Goal: Task Accomplishment & Management: Complete application form

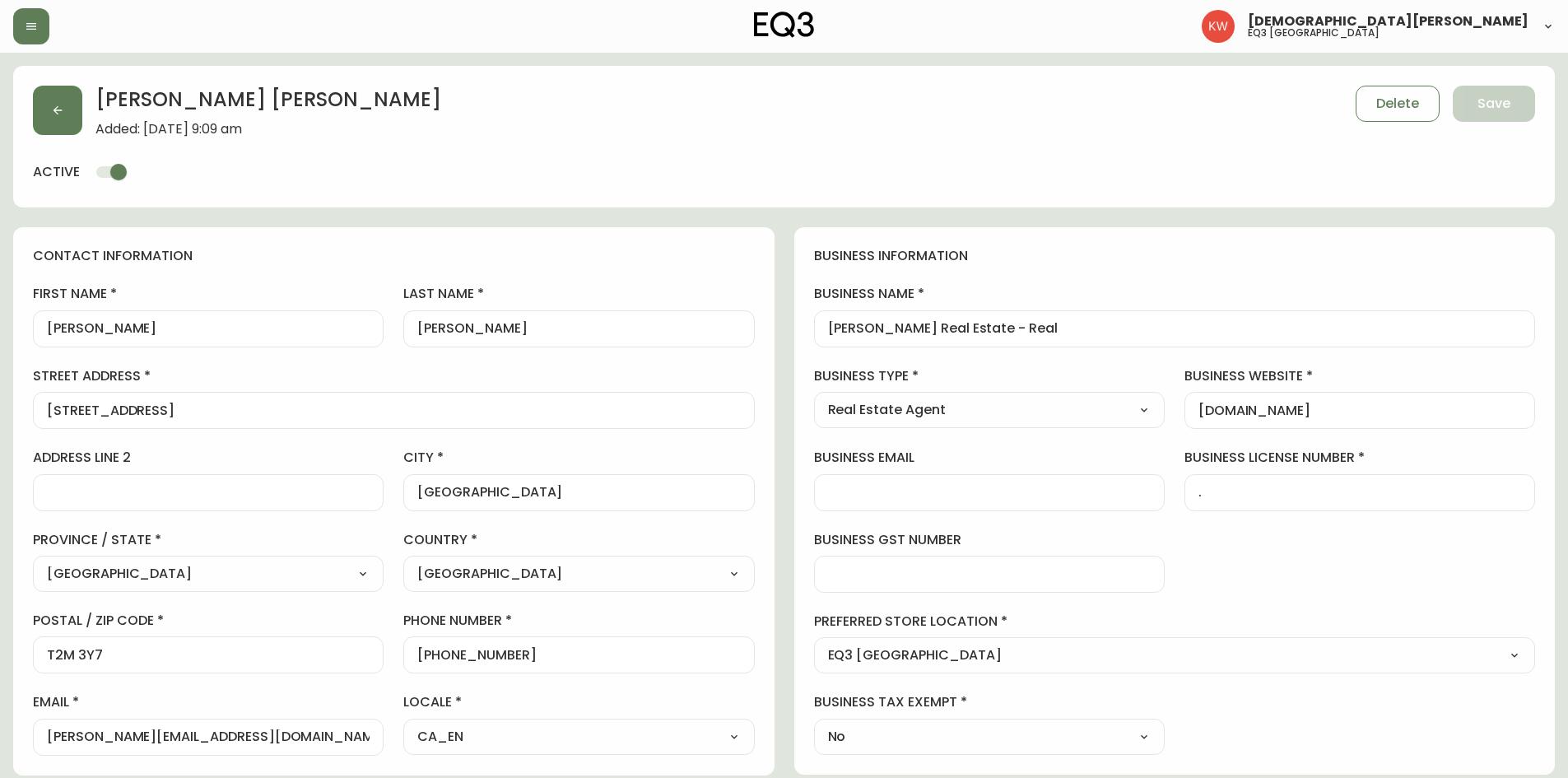
select select "AB"
select select "CA"
select select "CA_EN"
select select "Outreach from a Trade Rep"
select select "Real Estate Agent"
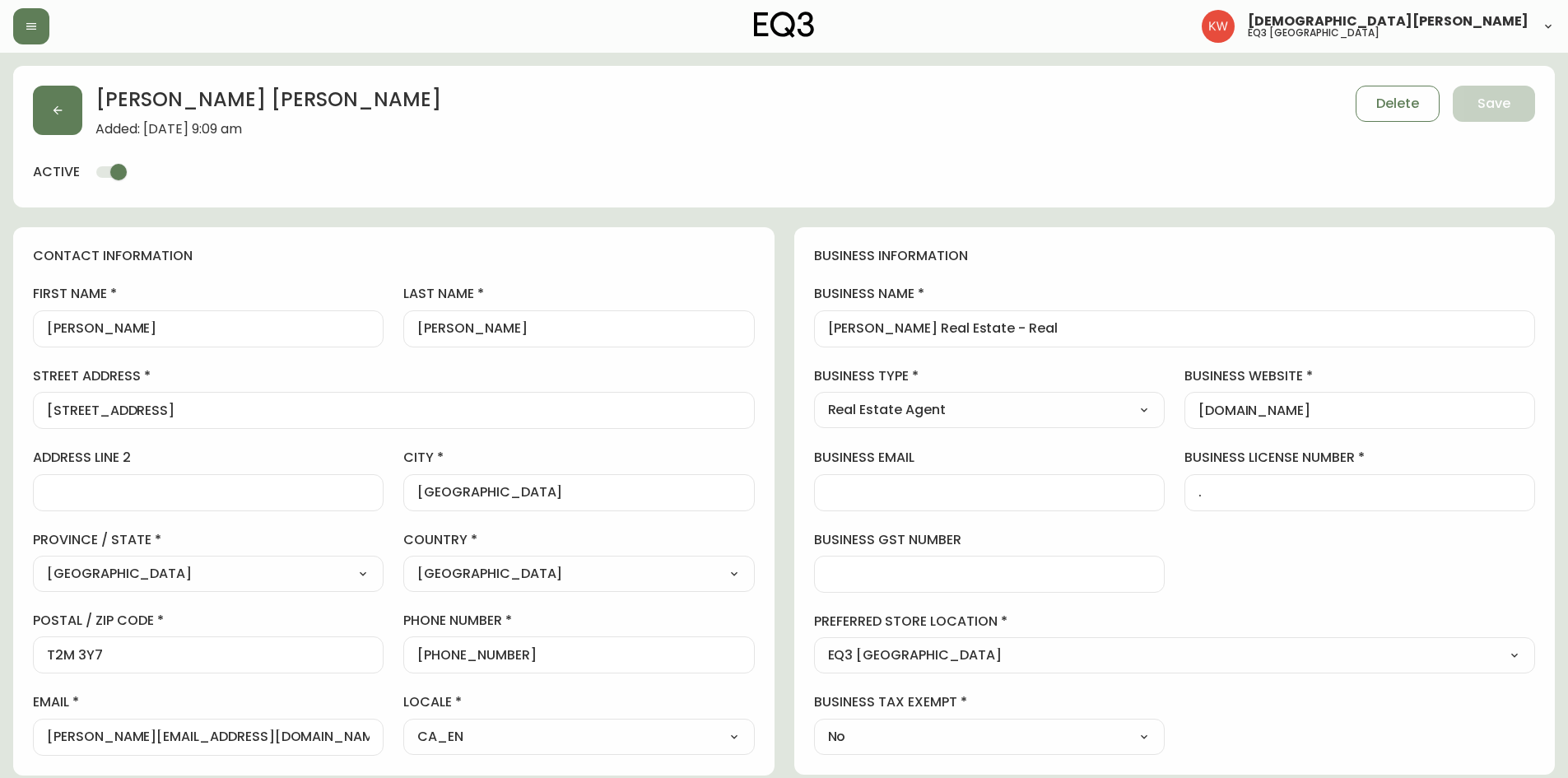
select select "cjw10z96m00006gs08l3o91tv"
select select "false"
click at [70, 110] on button "button" at bounding box center [57, 110] width 49 height 49
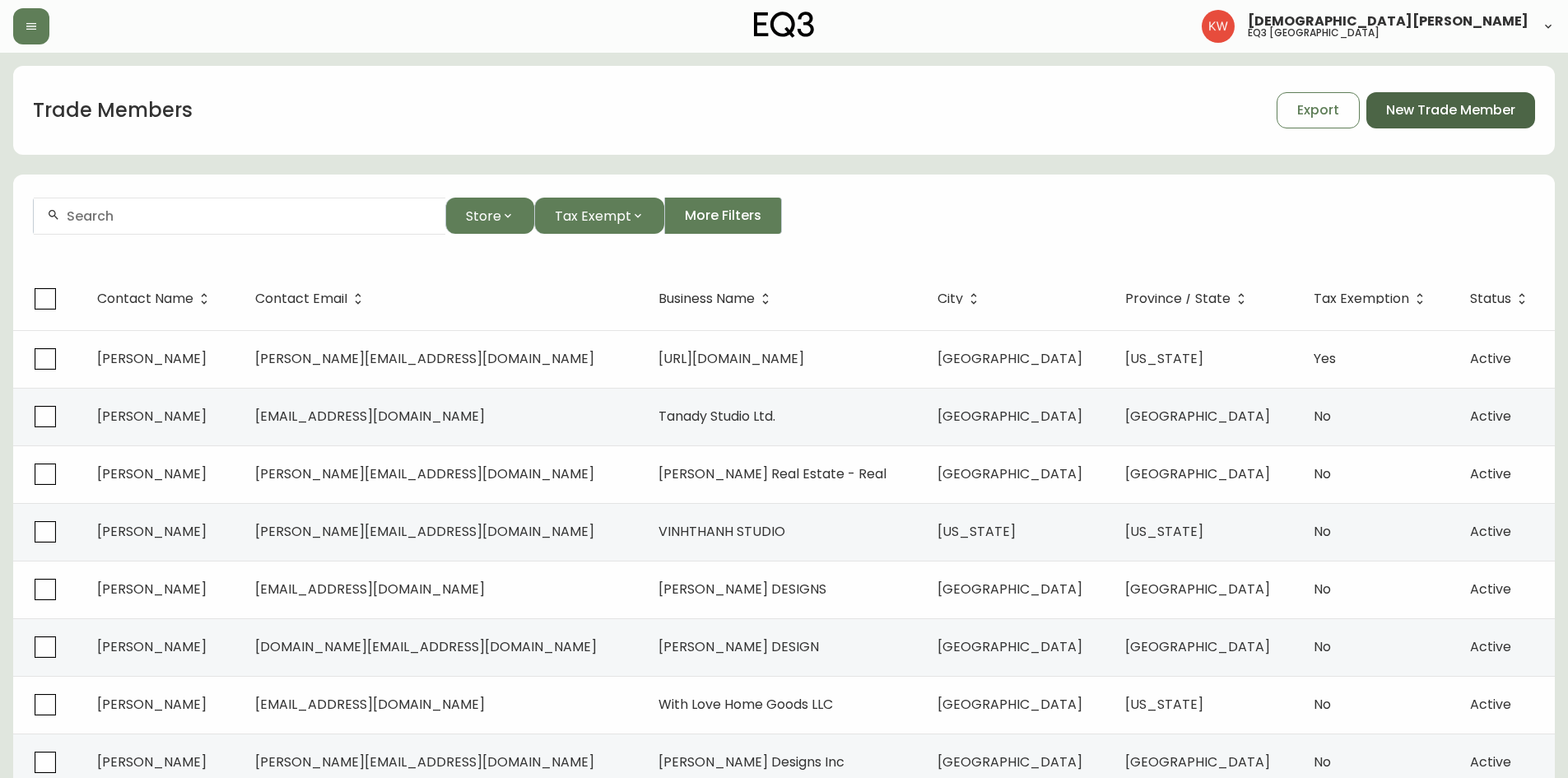
click at [1446, 104] on span "New Trade Member" at bounding box center [1451, 110] width 129 height 18
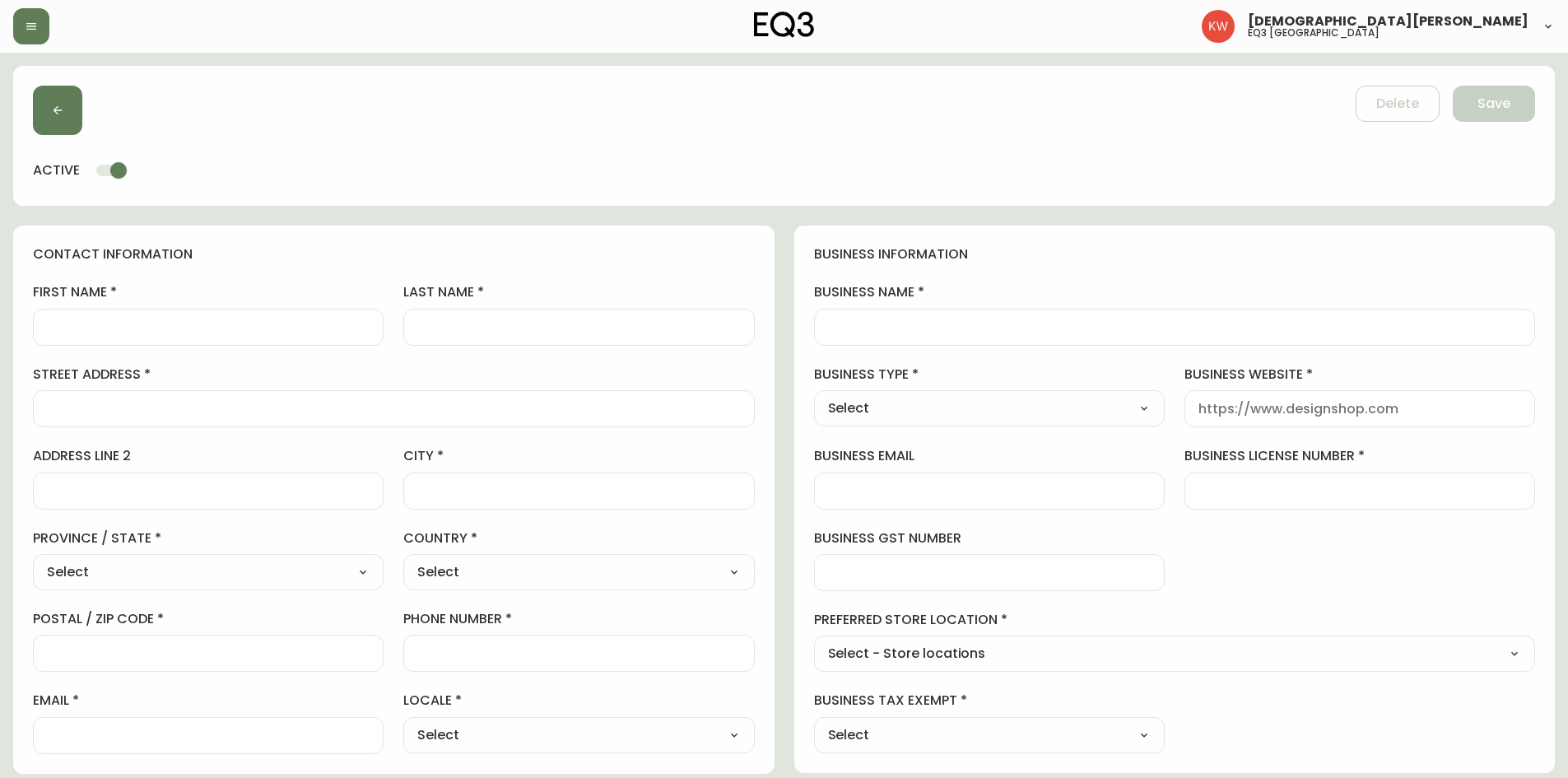
click at [192, 326] on input "first name" at bounding box center [208, 327] width 323 height 16
type input "[PERSON_NAME]"
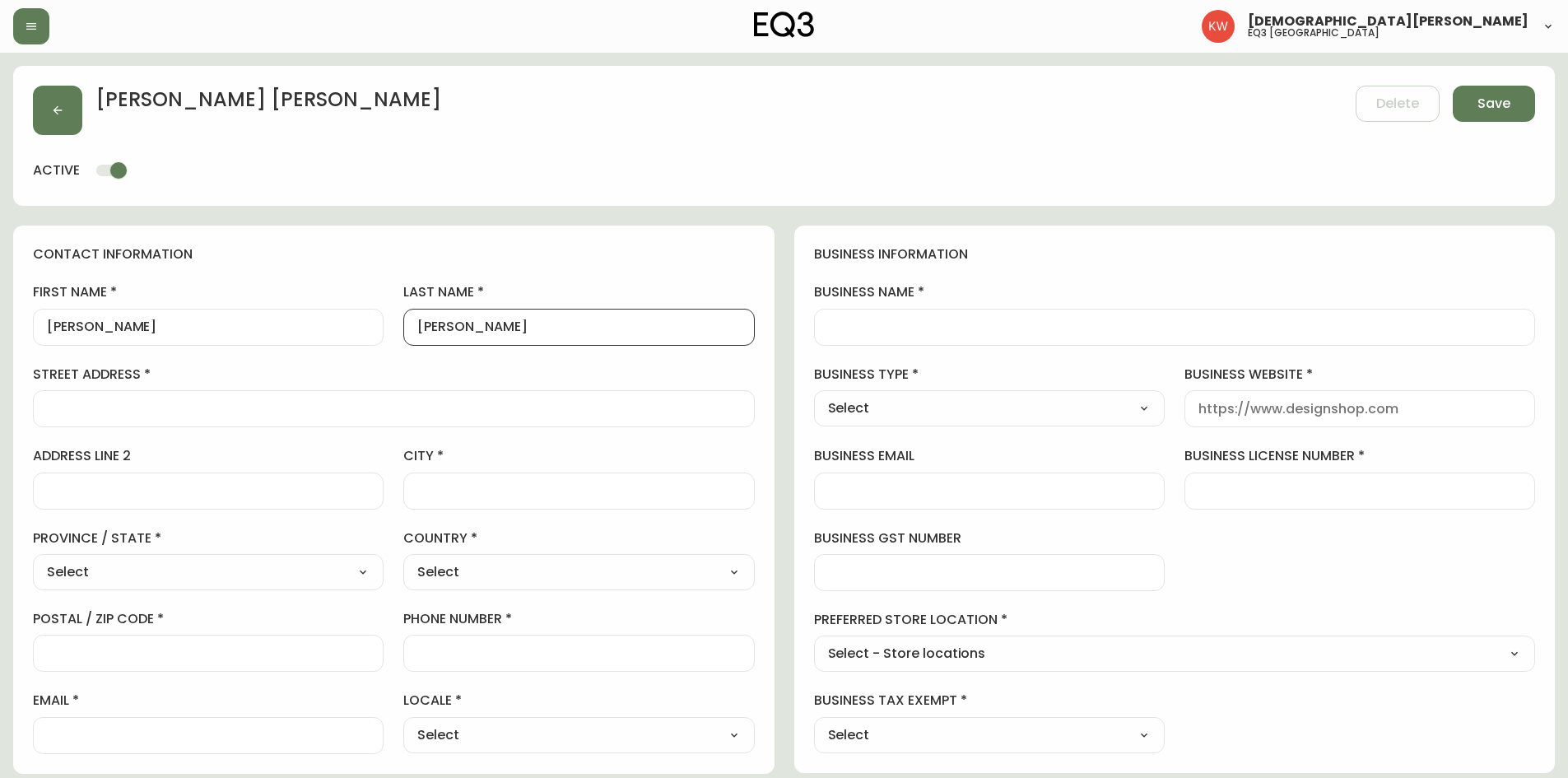
type input "[PERSON_NAME]"
click at [998, 408] on select "Select Interior Designer Architect Home Builder Contractor Real Estate Agent Ho…" at bounding box center [989, 408] width 350 height 25
select select "Real Estate Agent"
click at [814, 396] on select "Select Interior Designer Architect Home Builder Contractor Real Estate Agent Ho…" at bounding box center [989, 408] width 350 height 25
type input "Real Estate Agent"
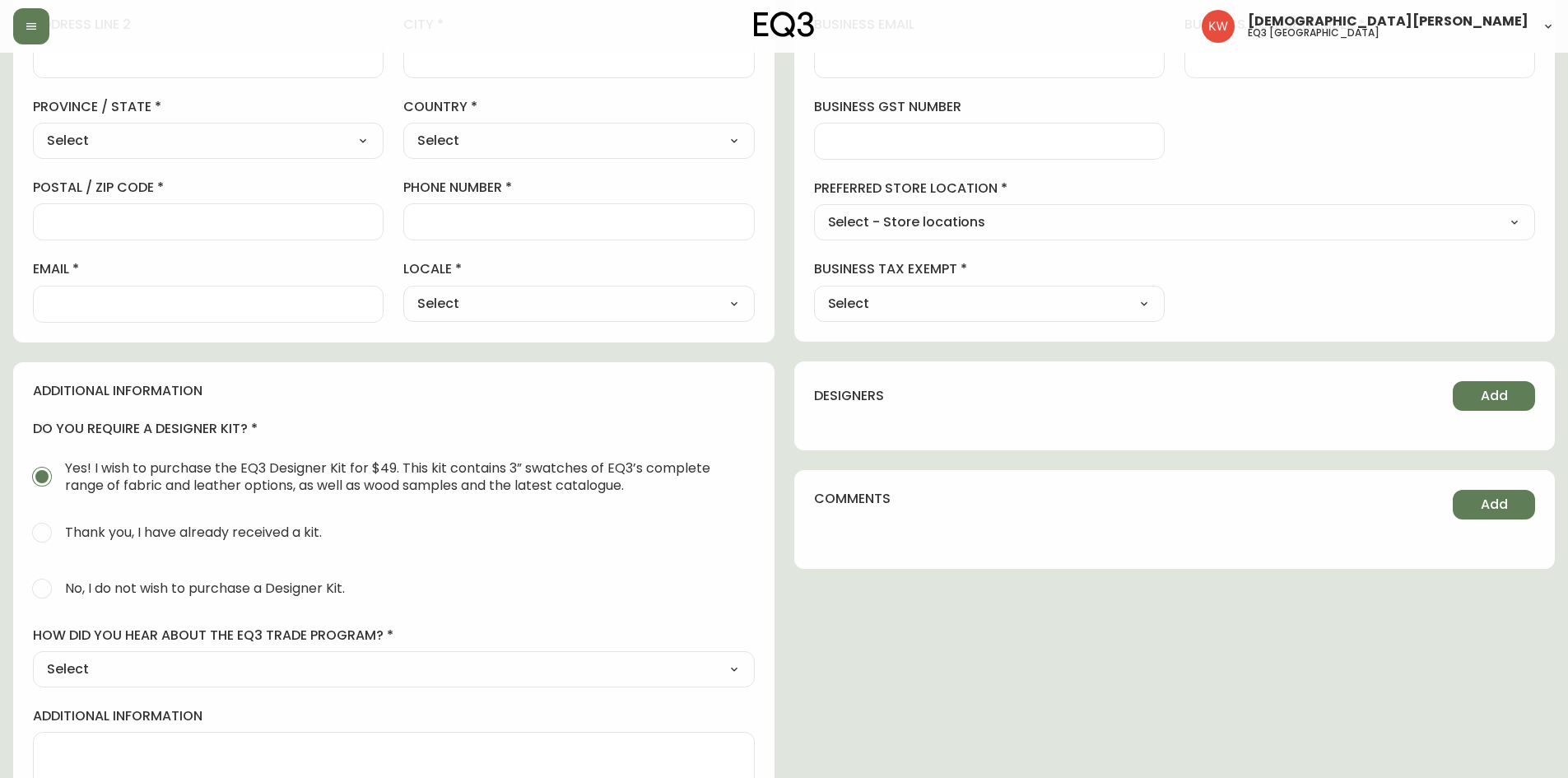
scroll to position [509, 0]
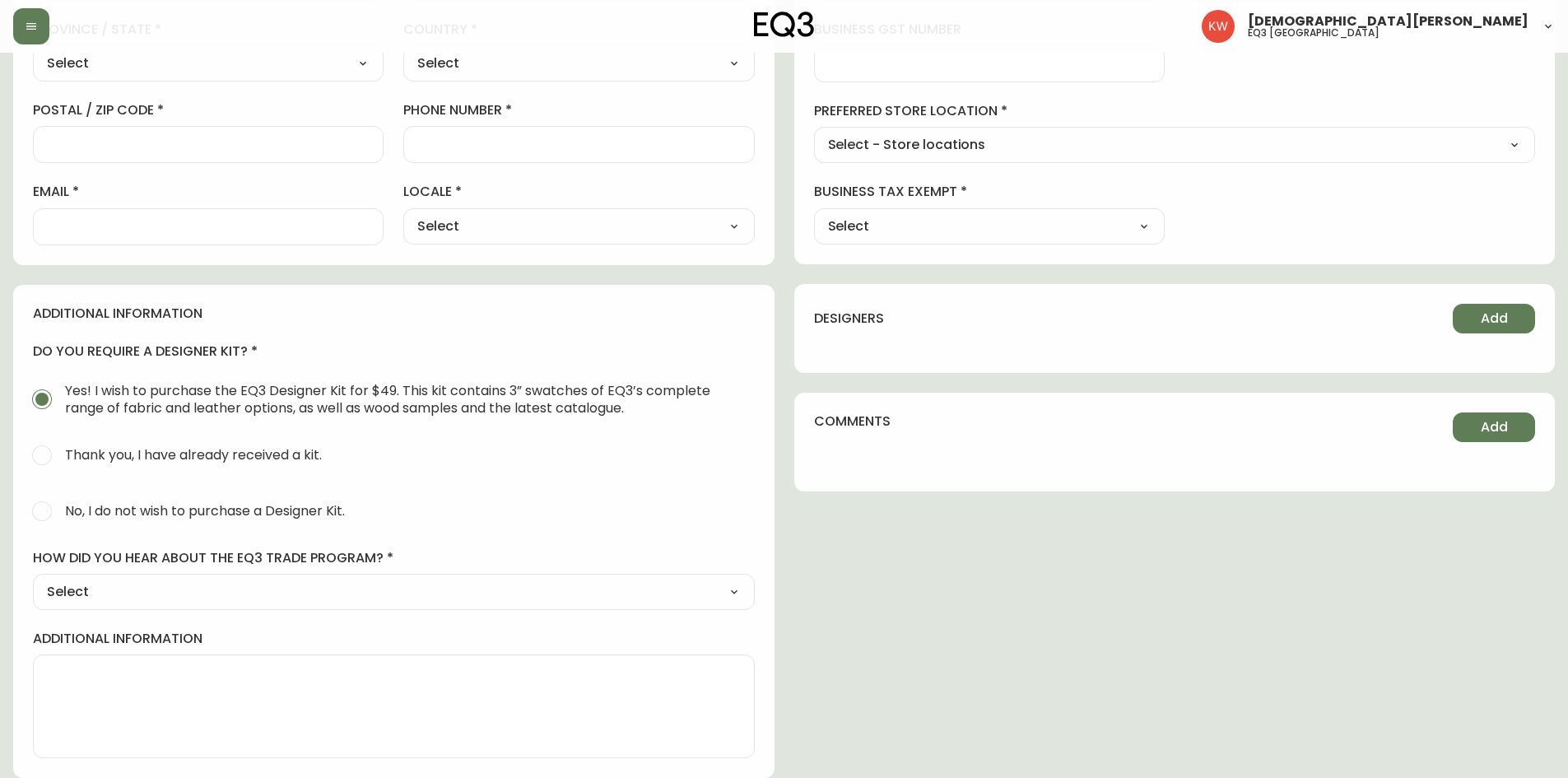
click at [173, 590] on select "Select Social Media Advertisement Trade Show Outreach from a Trade Rep Other" at bounding box center [394, 591] width 721 height 25
select select "Trade Show"
click at [33, 579] on select "Select Social Media Advertisement Trade Show Outreach from a Trade Rep Other" at bounding box center [394, 591] width 721 height 25
type input "Trade Show"
click at [95, 686] on textarea "additional information" at bounding box center [394, 706] width 694 height 82
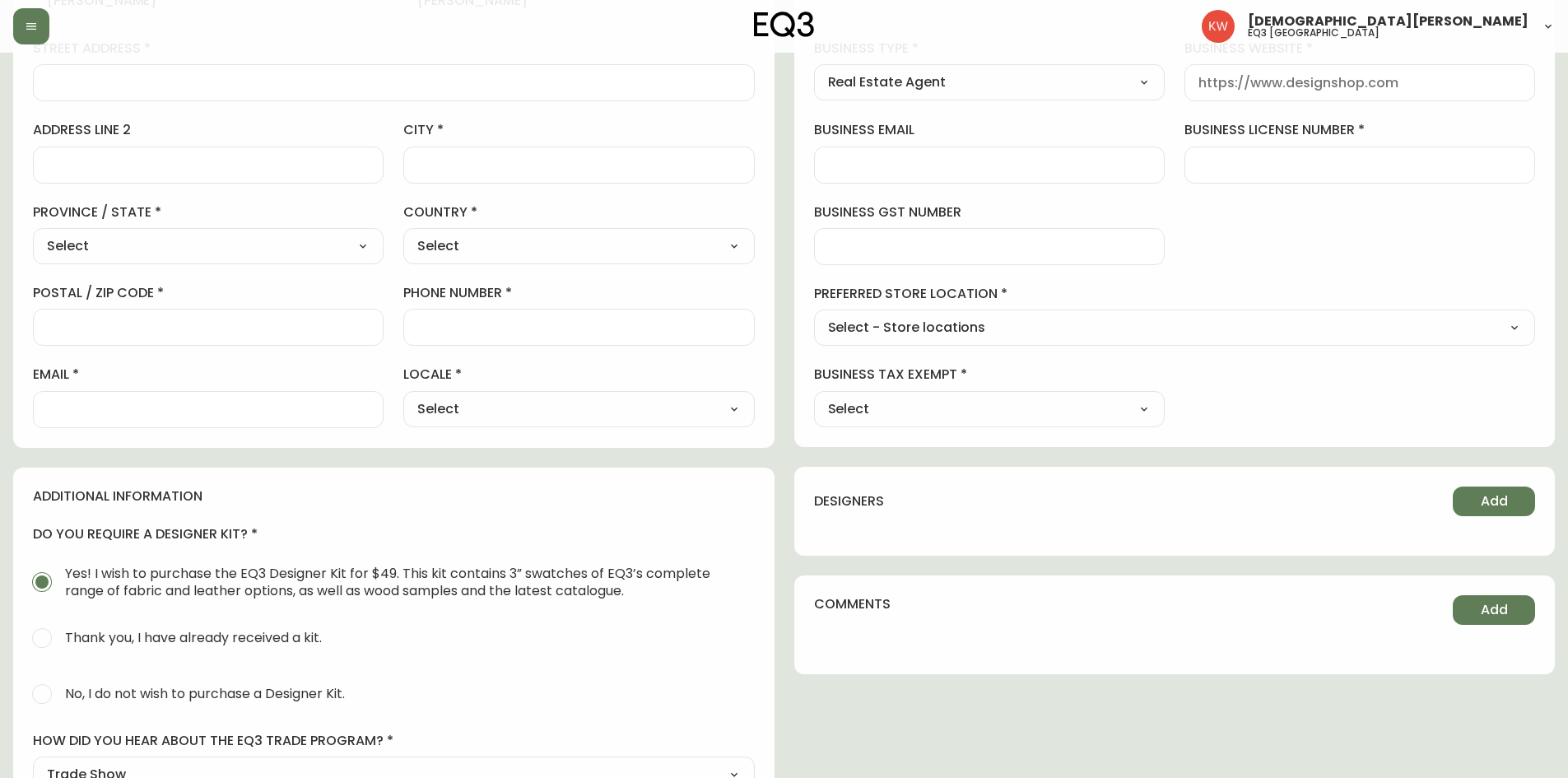
scroll to position [262, 0]
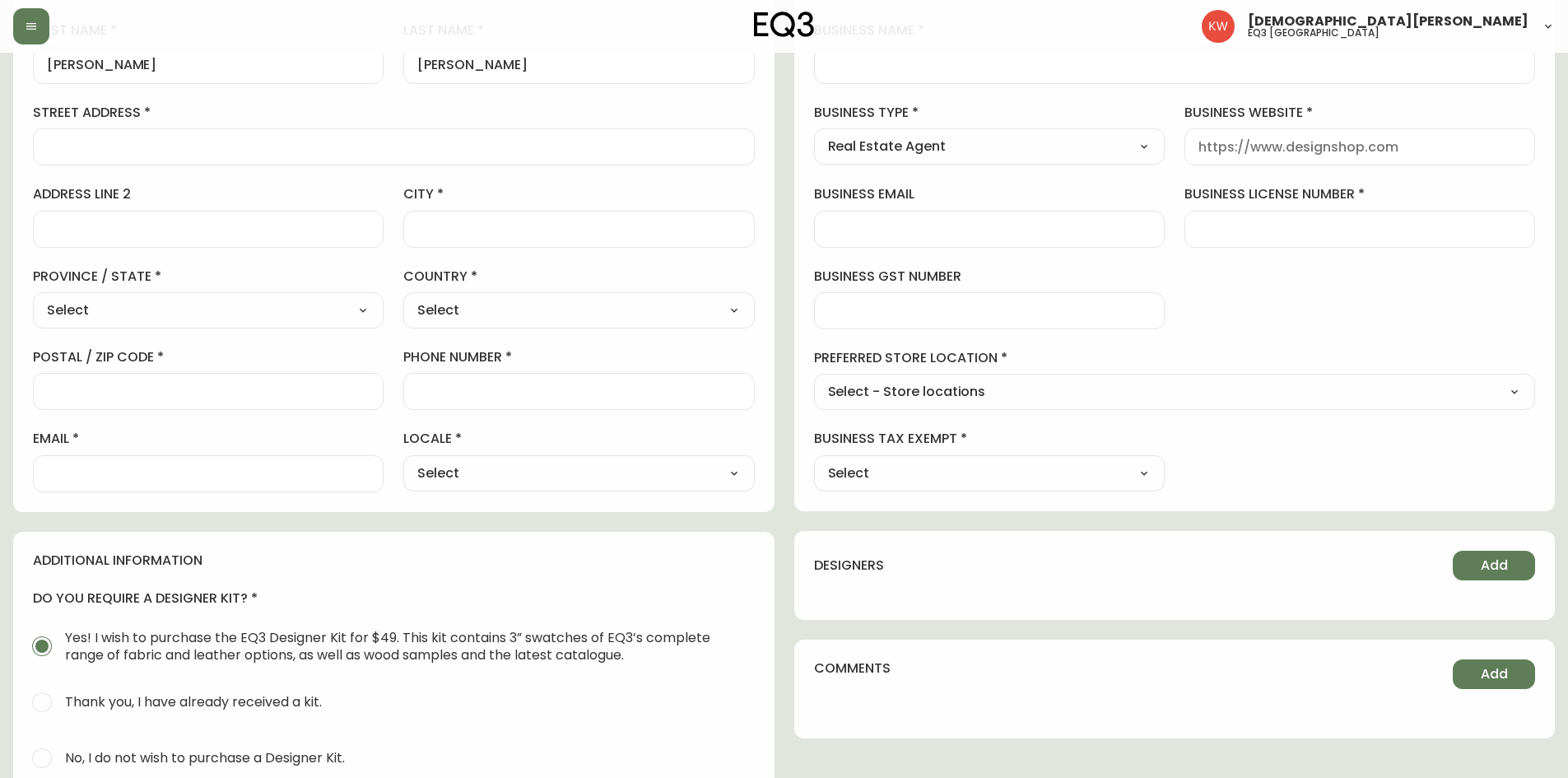
type textarea "2025 Fall Homeshow"
click at [1049, 477] on select "Select Yes No" at bounding box center [989, 473] width 350 height 25
select select "false"
click at [814, 461] on select "Select Yes No" at bounding box center [989, 473] width 350 height 25
type input "No"
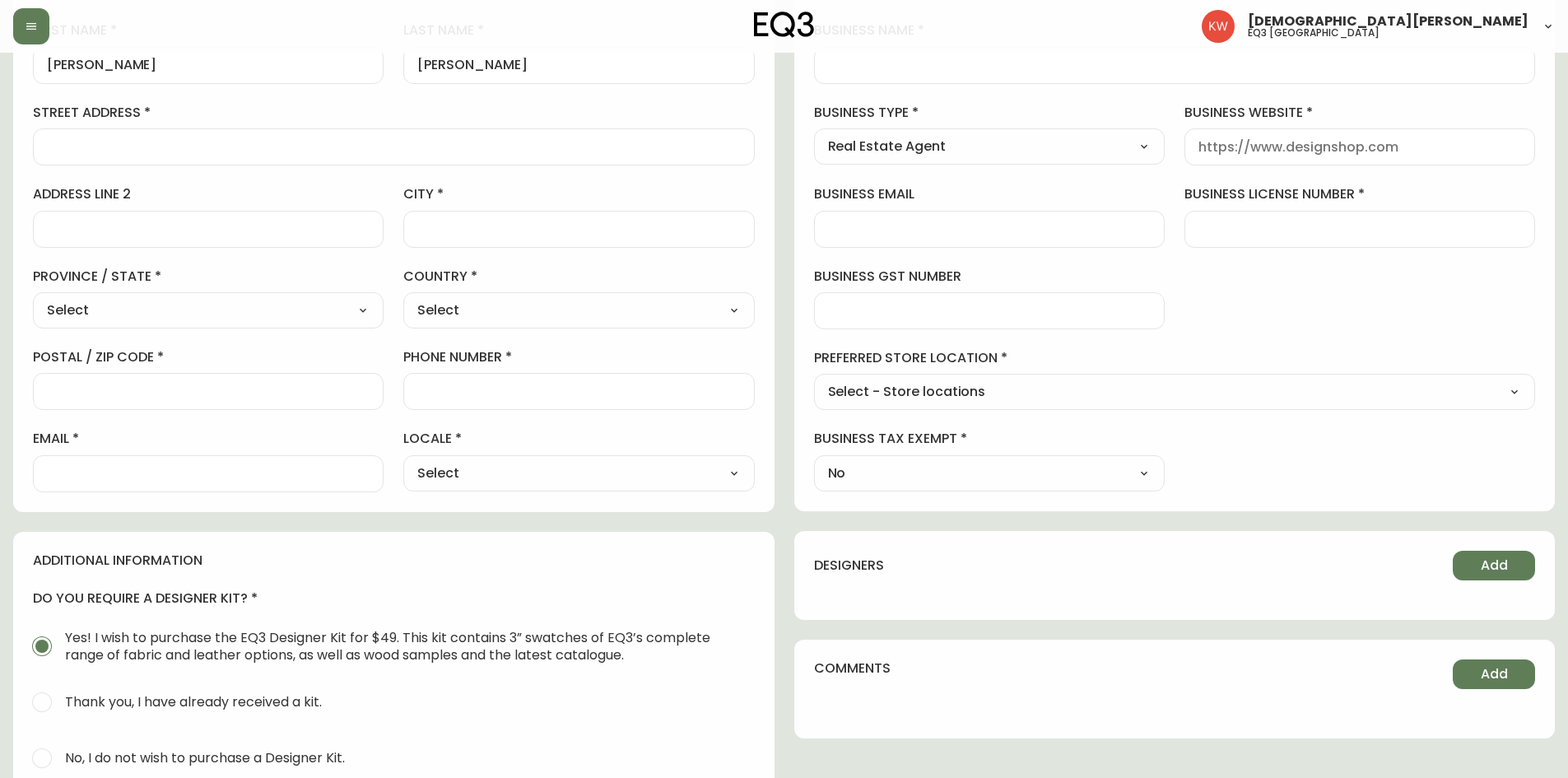
click at [988, 398] on select "Select - Store locations EQ3 [GEOGRAPHIC_DATA] EQ3 [GEOGRAPHIC_DATA] [GEOGRAPHI…" at bounding box center [1174, 393] width 721 height 25
select select "cjw10z96m00006gs08l3o91tv"
click at [814, 381] on select "Select - Store locations EQ3 [GEOGRAPHIC_DATA] EQ3 [GEOGRAPHIC_DATA] [GEOGRAPHI…" at bounding box center [1174, 393] width 721 height 25
type input "EQ3 [GEOGRAPHIC_DATA]"
click at [557, 476] on select "Select CA_EN [GEOGRAPHIC_DATA] US_EN" at bounding box center [578, 473] width 350 height 25
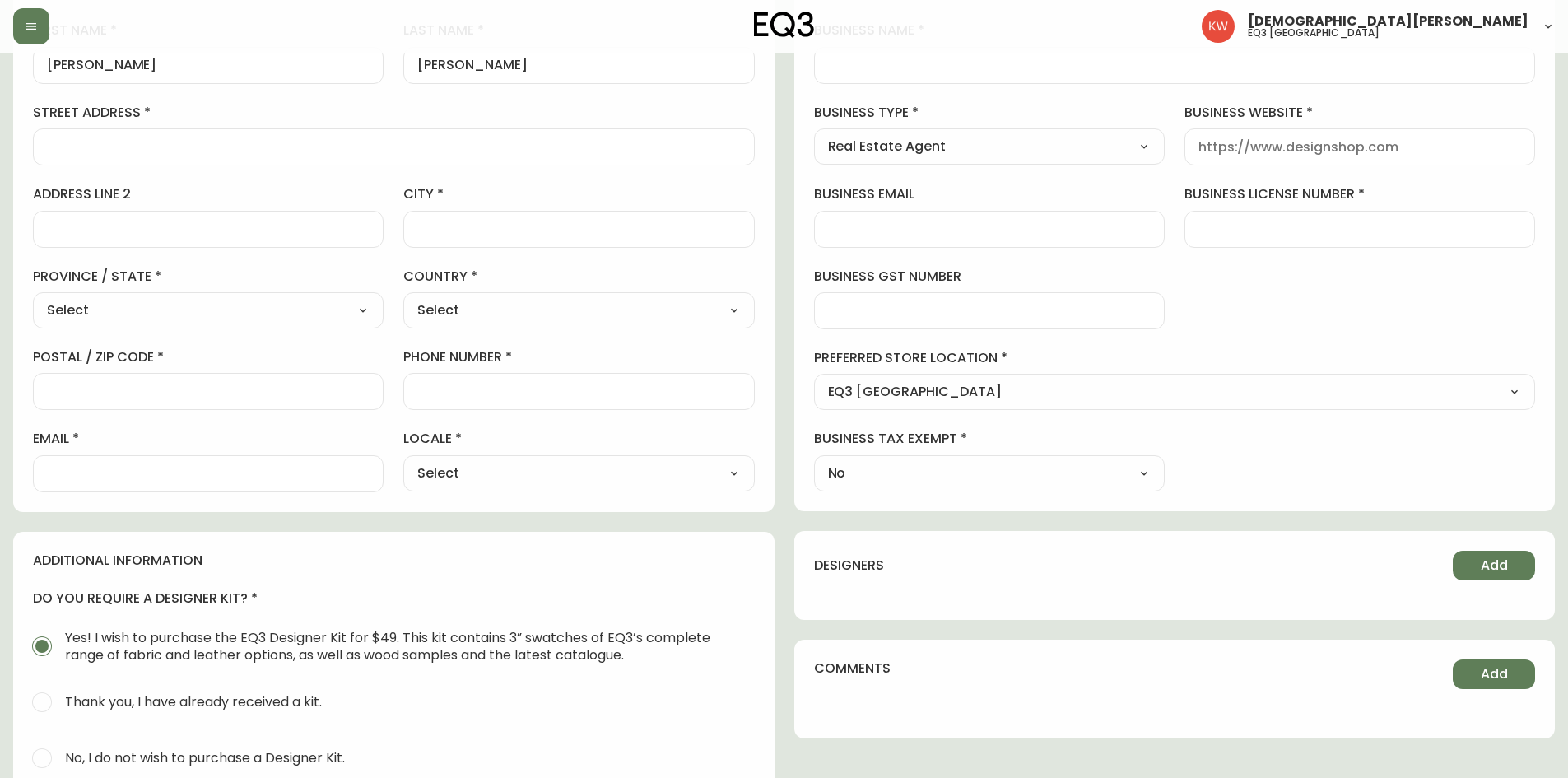
select select "US_EN"
click at [403, 461] on select "Select CA_EN [GEOGRAPHIC_DATA] US_EN" at bounding box center [578, 473] width 350 height 25
type input "US_EN"
click at [225, 472] on input "email" at bounding box center [208, 474] width 323 height 16
type input "[EMAIL_ADDRESS][DOMAIN_NAME]"
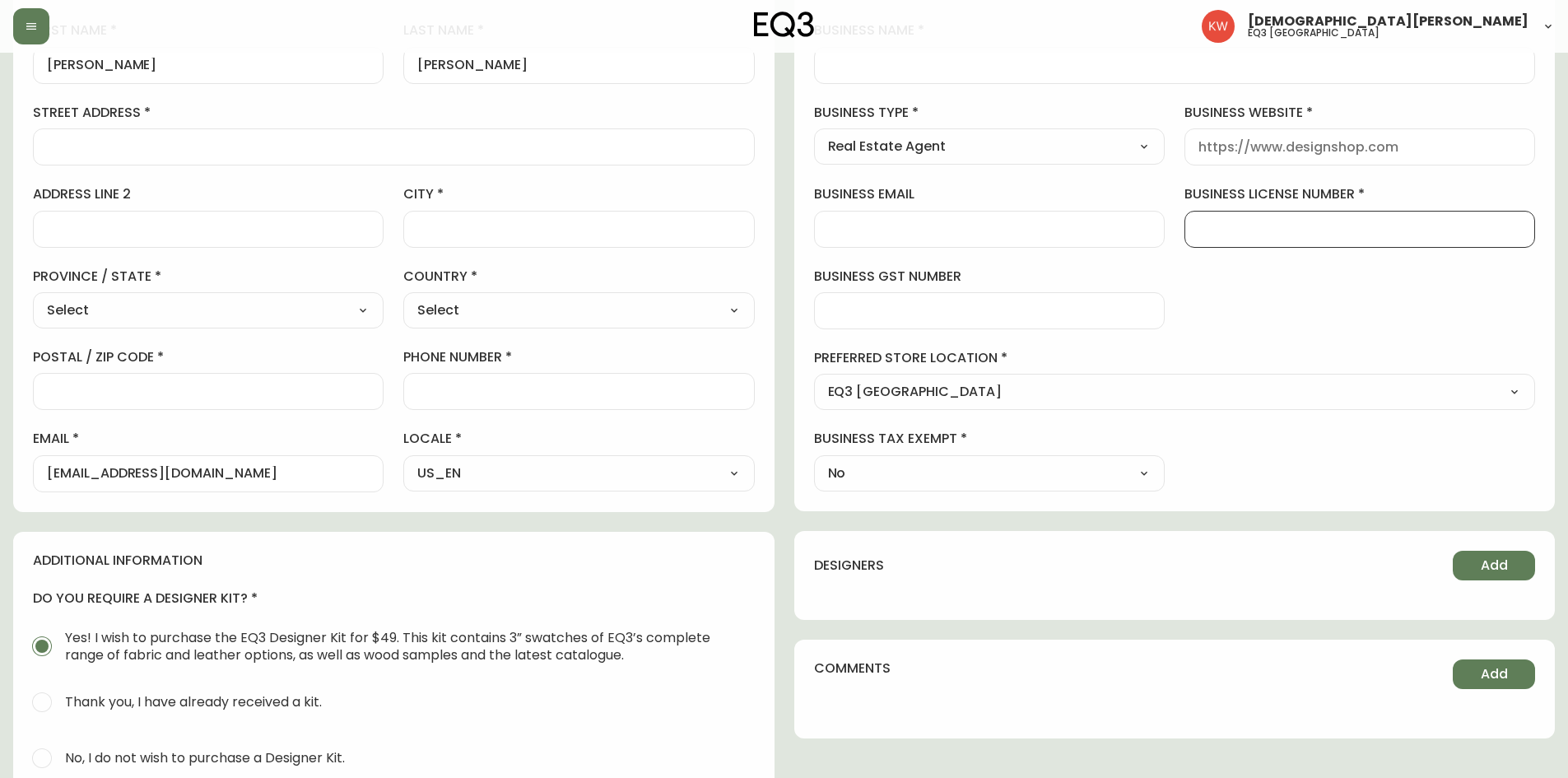
click at [1252, 225] on input "business license number" at bounding box center [1360, 230] width 323 height 16
type input "."
click at [1223, 148] on input "business website" at bounding box center [1360, 147] width 323 height 16
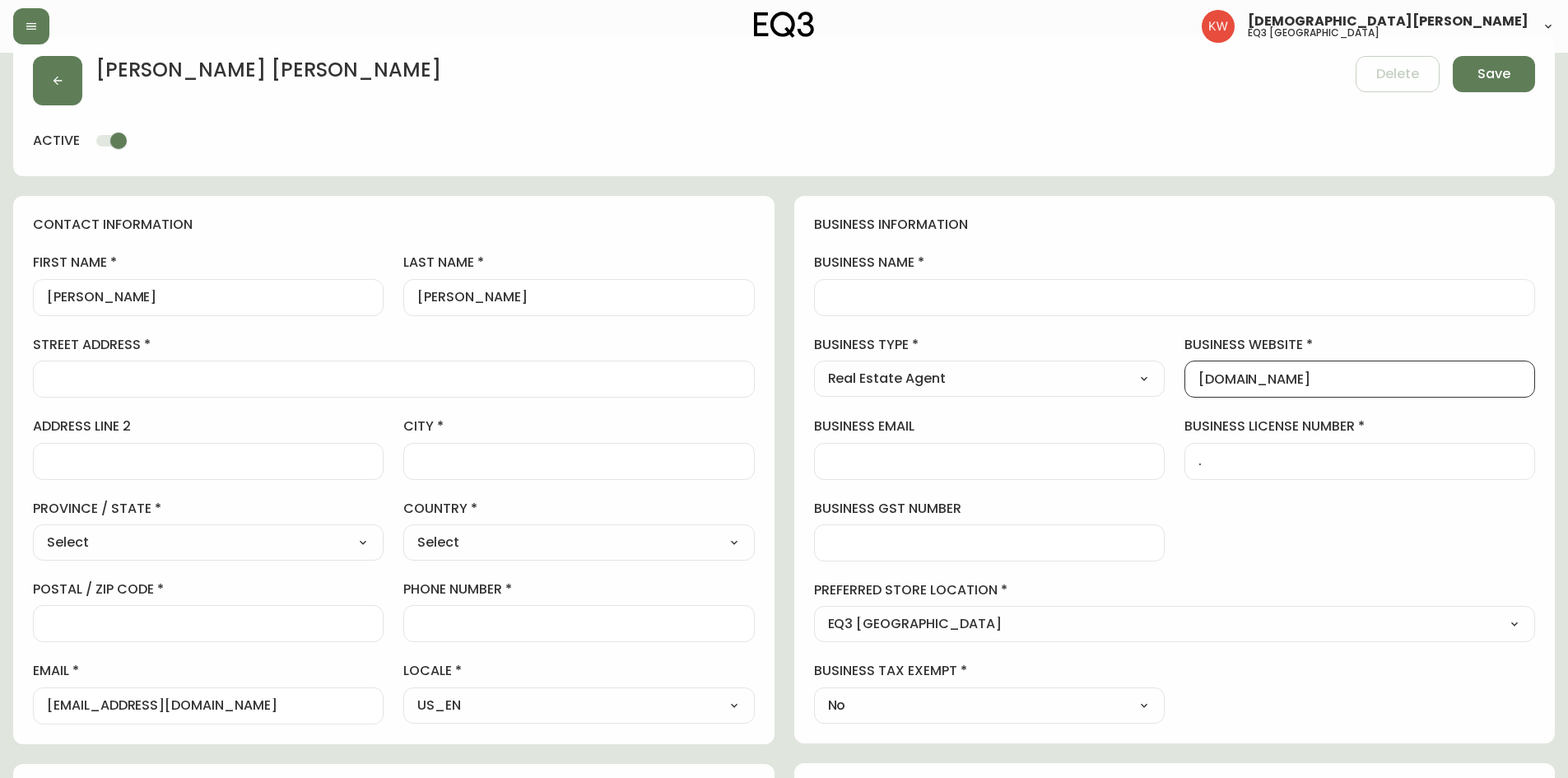
scroll to position [0, 0]
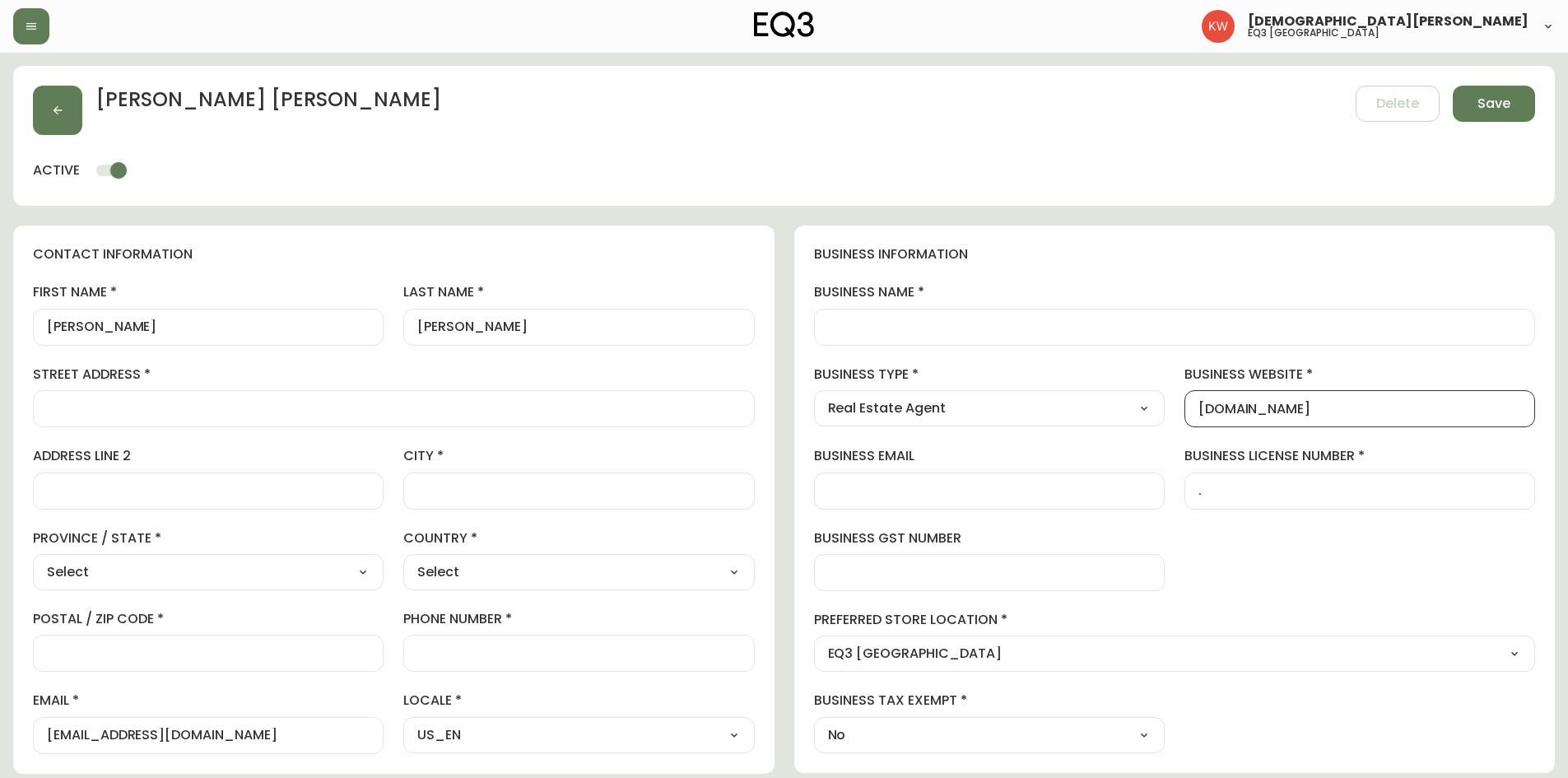
type input "[DOMAIN_NAME]"
click at [910, 336] on div at bounding box center [1174, 327] width 721 height 37
type input "Red Line Real Estate - Real"
click at [274, 581] on select "Select [GEOGRAPHIC_DATA] [GEOGRAPHIC_DATA] [GEOGRAPHIC_DATA] [GEOGRAPHIC_DATA] …" at bounding box center [208, 572] width 350 height 25
select select "AB"
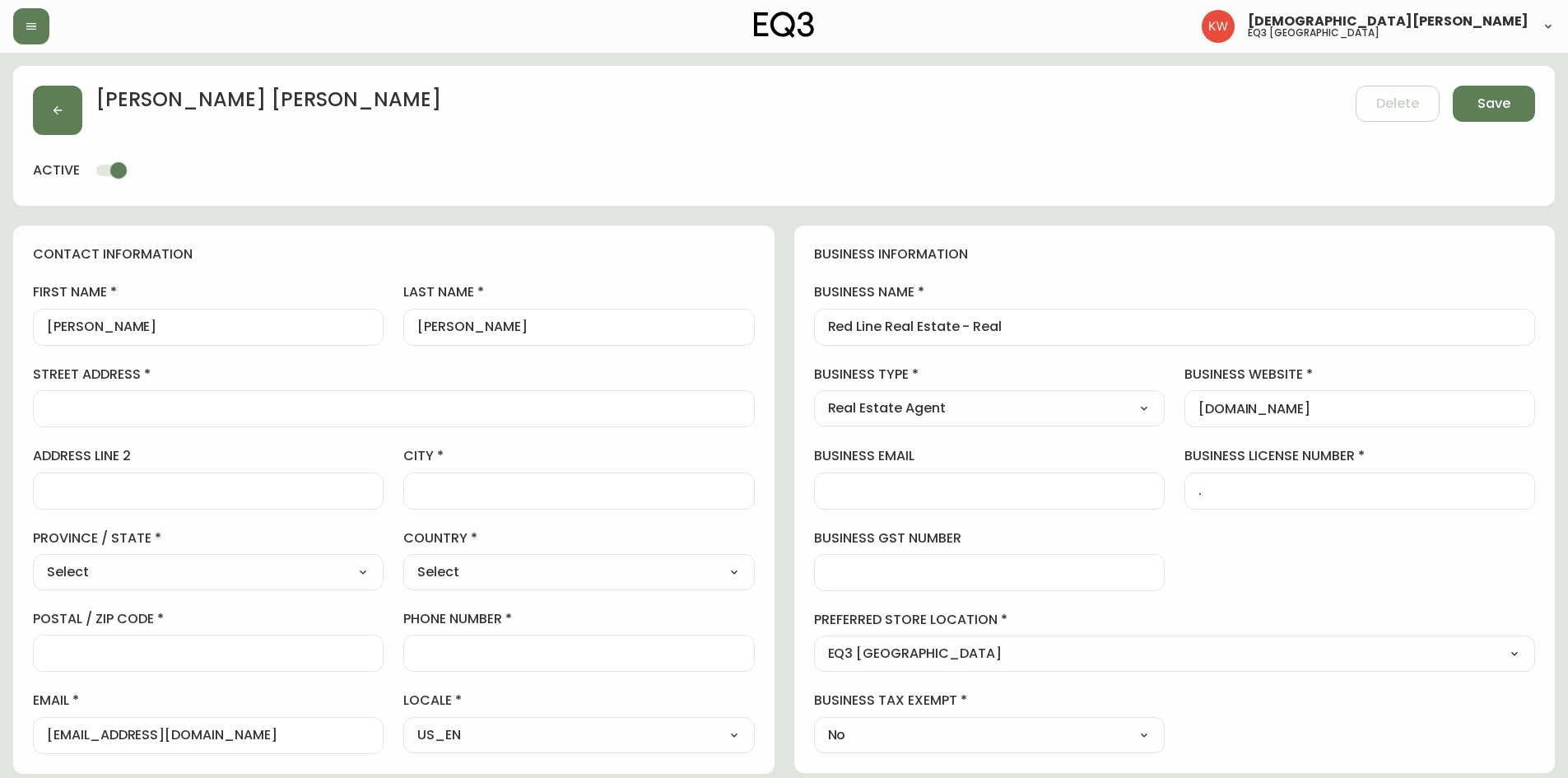
click at [33, 560] on select "Select [GEOGRAPHIC_DATA] [GEOGRAPHIC_DATA] [GEOGRAPHIC_DATA] [GEOGRAPHIC_DATA] …" at bounding box center [208, 572] width 350 height 25
type input "[GEOGRAPHIC_DATA]"
click at [553, 570] on select "Select [GEOGRAPHIC_DATA] [GEOGRAPHIC_DATA]" at bounding box center [578, 572] width 350 height 25
select select "CA"
click at [403, 560] on select "Select [GEOGRAPHIC_DATA] [GEOGRAPHIC_DATA]" at bounding box center [578, 572] width 350 height 25
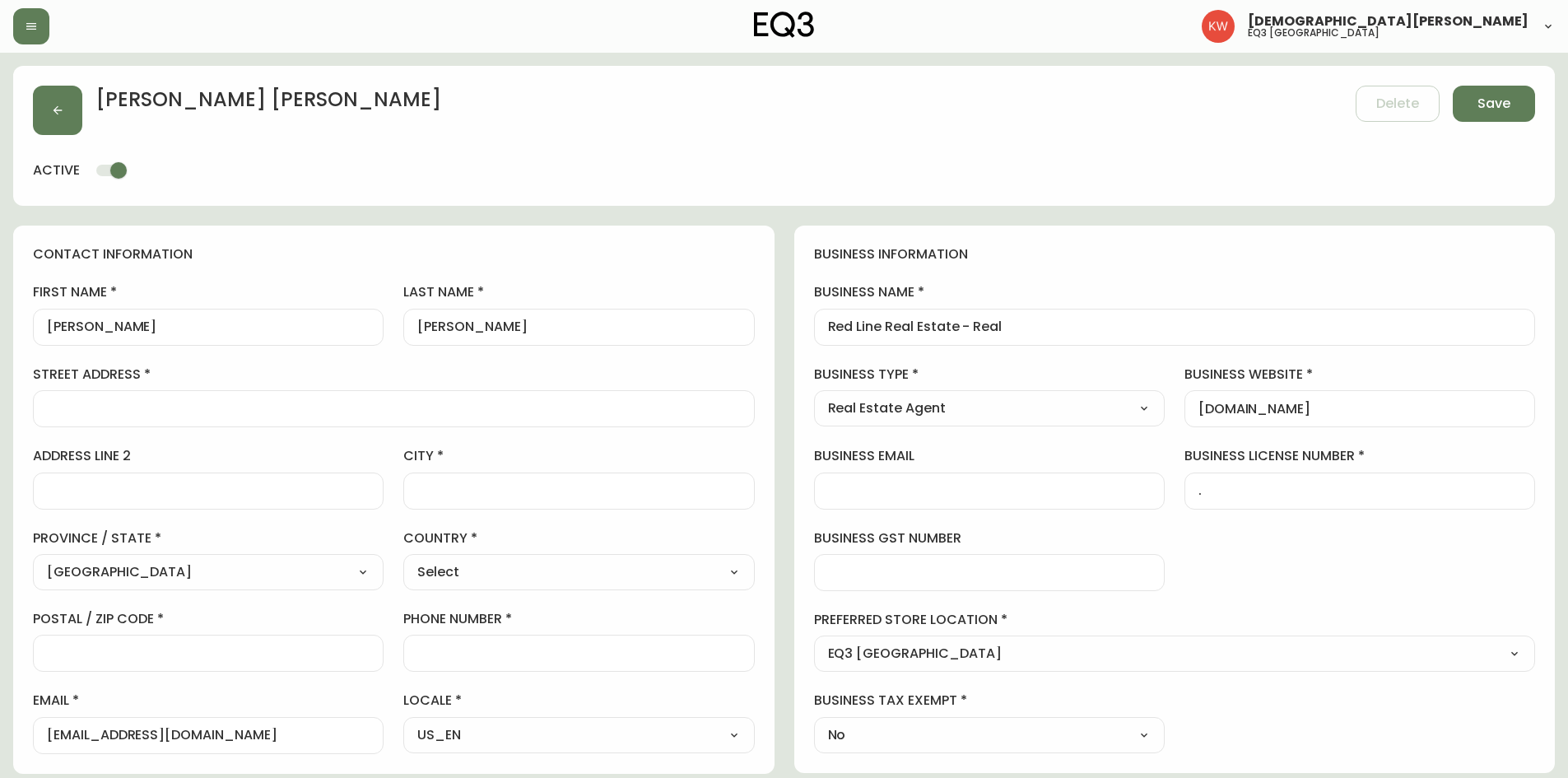
type input "[GEOGRAPHIC_DATA]"
click at [506, 497] on input "city" at bounding box center [579, 491] width 323 height 16
type input "[GEOGRAPHIC_DATA]"
drag, startPoint x: 1348, startPoint y: 410, endPoint x: 1176, endPoint y: 421, distance: 172.4
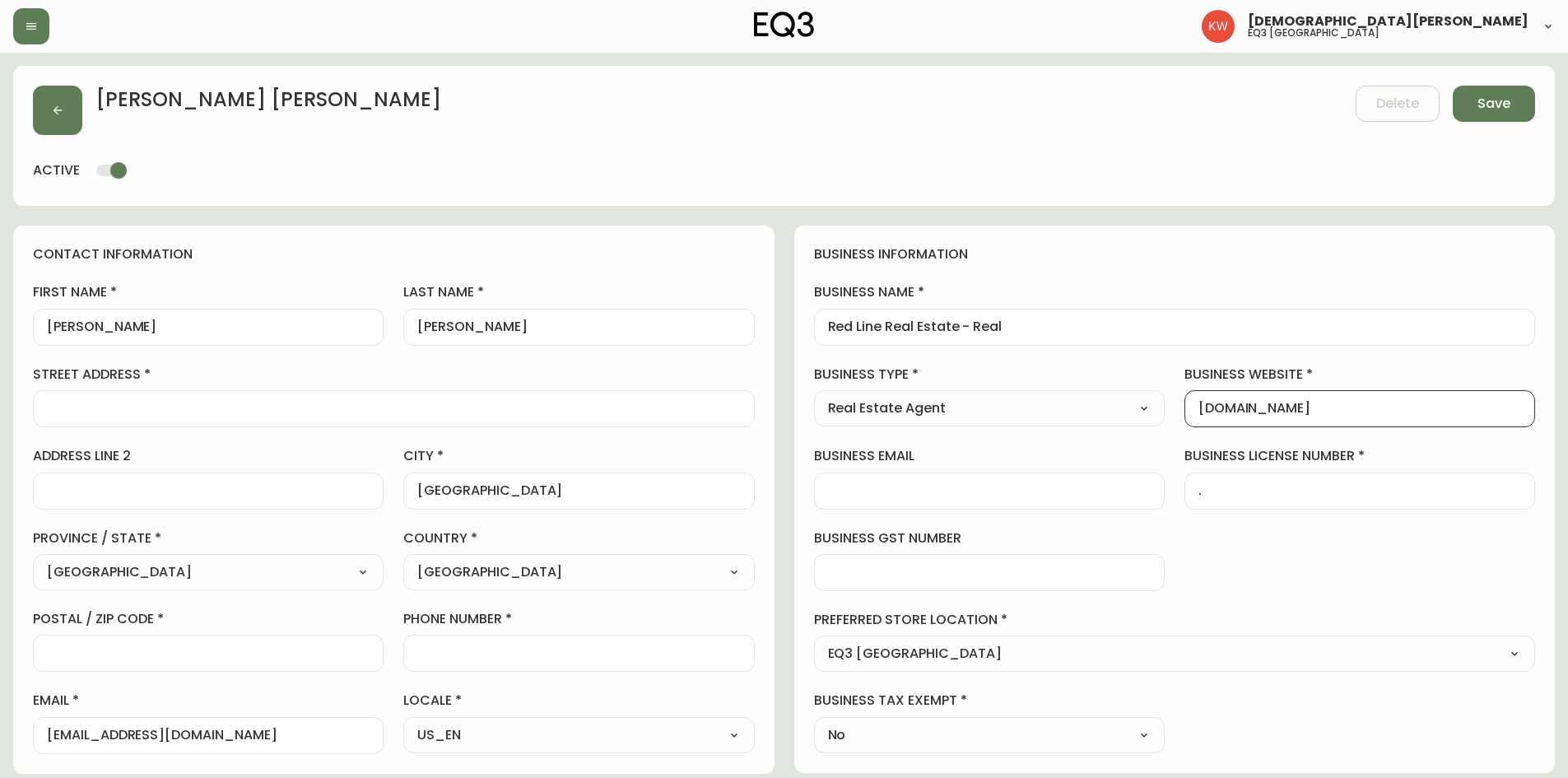
click at [1176, 421] on div "business information business name Red Line Real Estate - Real business type Re…" at bounding box center [1174, 499] width 761 height 547
click at [198, 397] on div at bounding box center [394, 408] width 721 height 37
paste input "[STREET_ADDRESS][PERSON_NAME]"
type input "[STREET_ADDRESS][PERSON_NAME]"
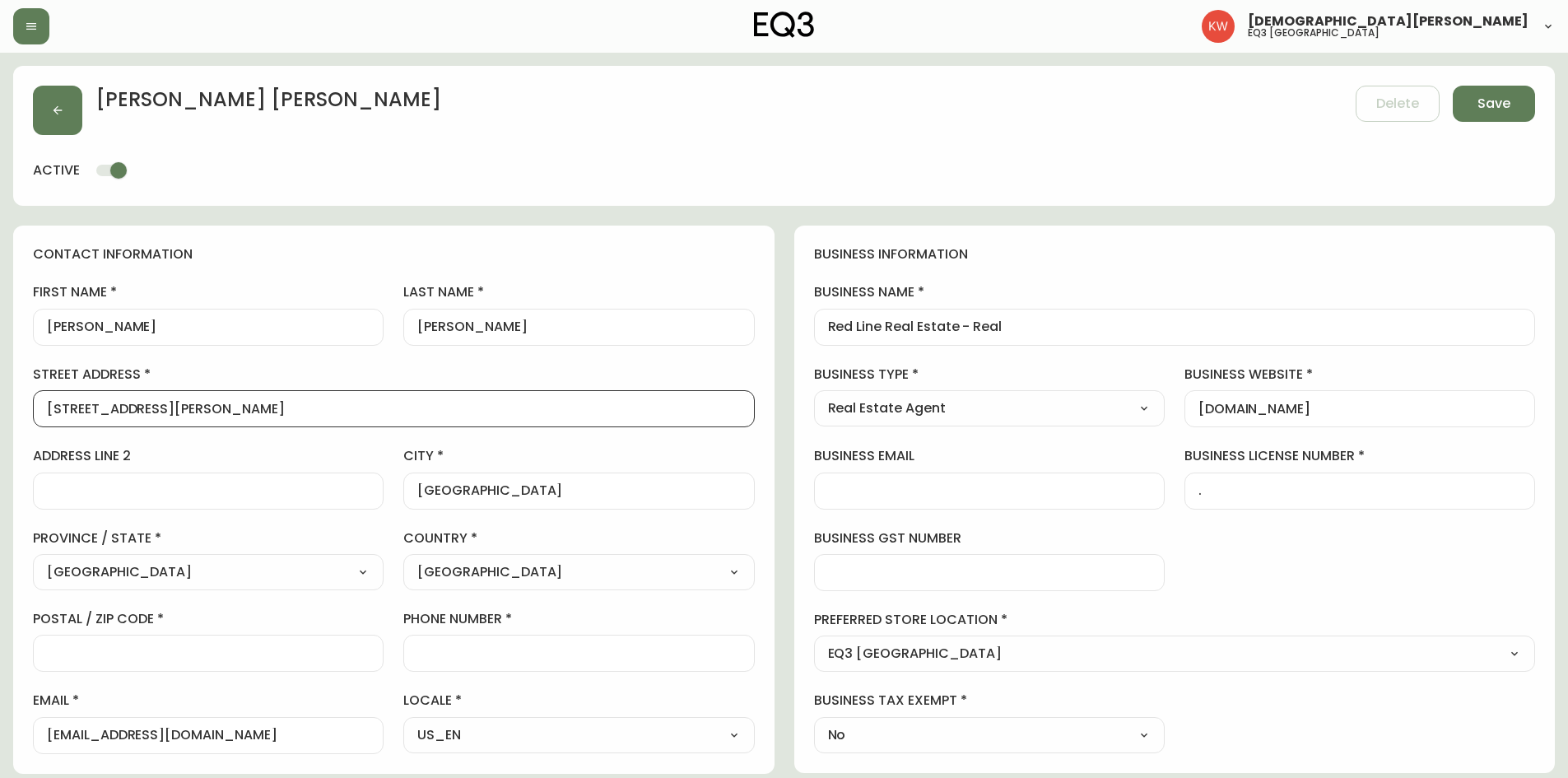
click at [177, 641] on div at bounding box center [208, 653] width 350 height 37
paste input "T2H 2K6"
type input "T2H 2K6"
click at [488, 642] on div at bounding box center [578, 653] width 350 height 37
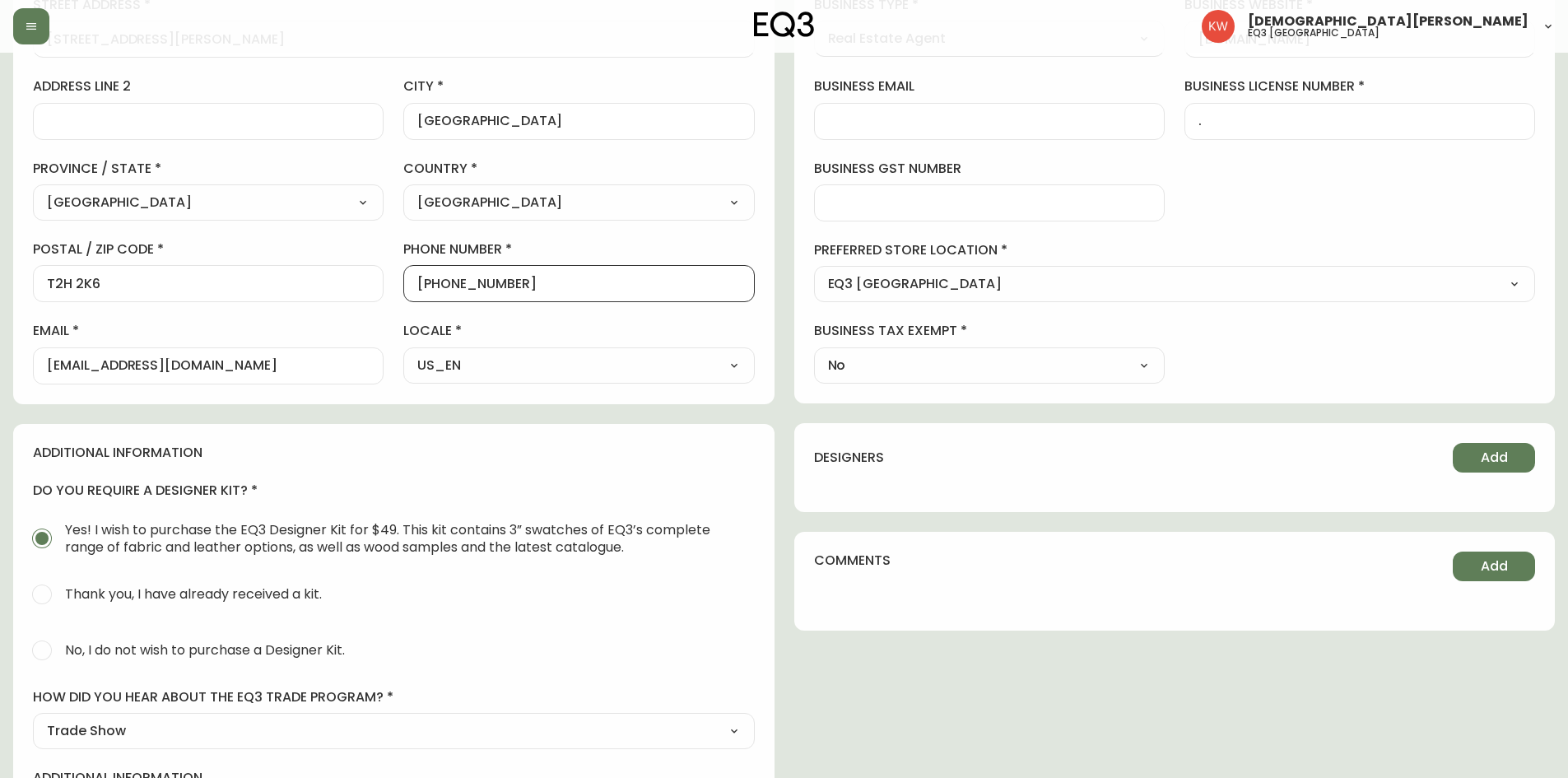
scroll to position [412, 0]
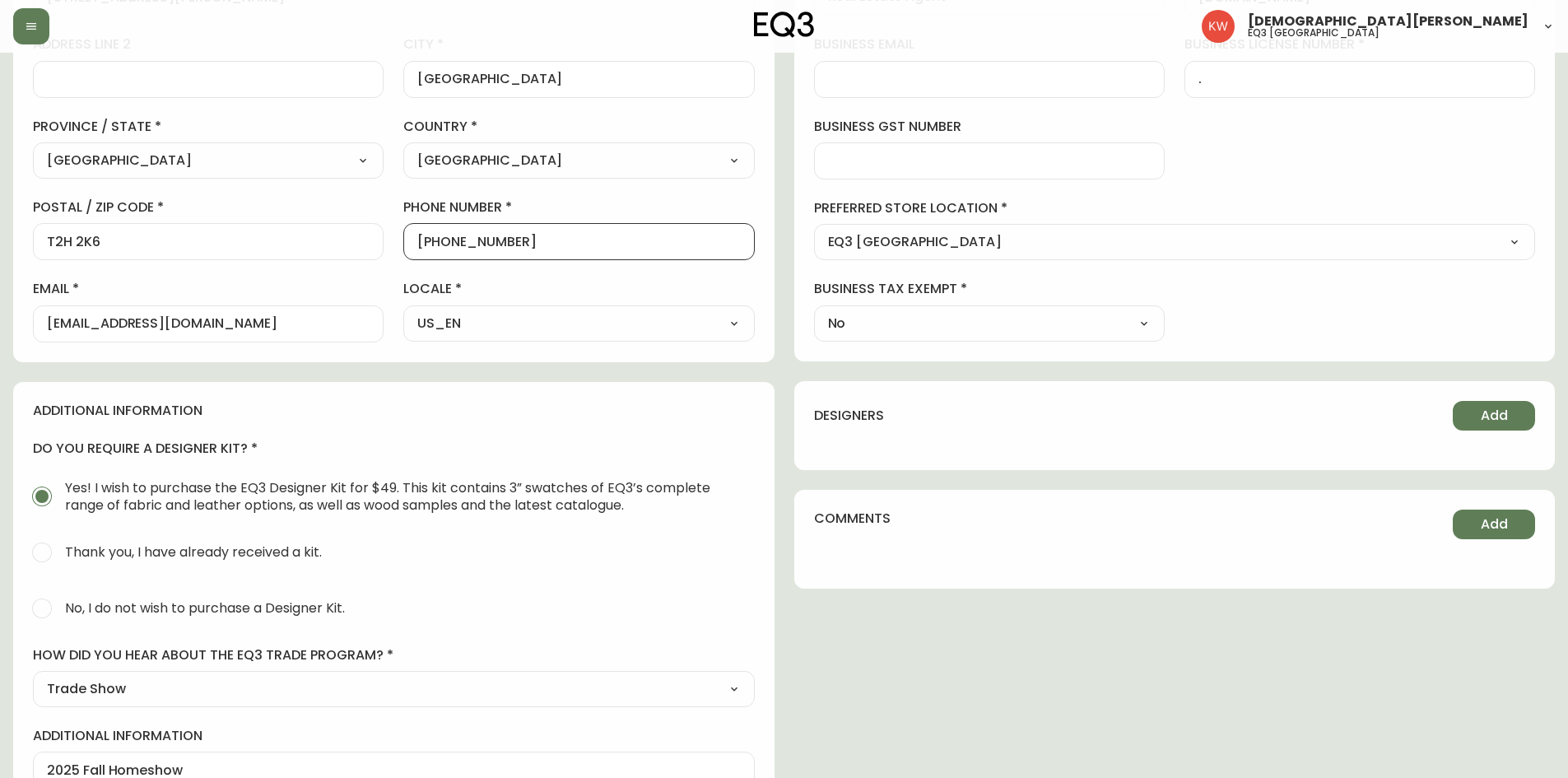
type input "[PHONE_NUMBER]"
click at [47, 611] on input "No, I do not wish to purchase a Designer Kit." at bounding box center [42, 609] width 36 height 36
radio input "true"
radio input "false"
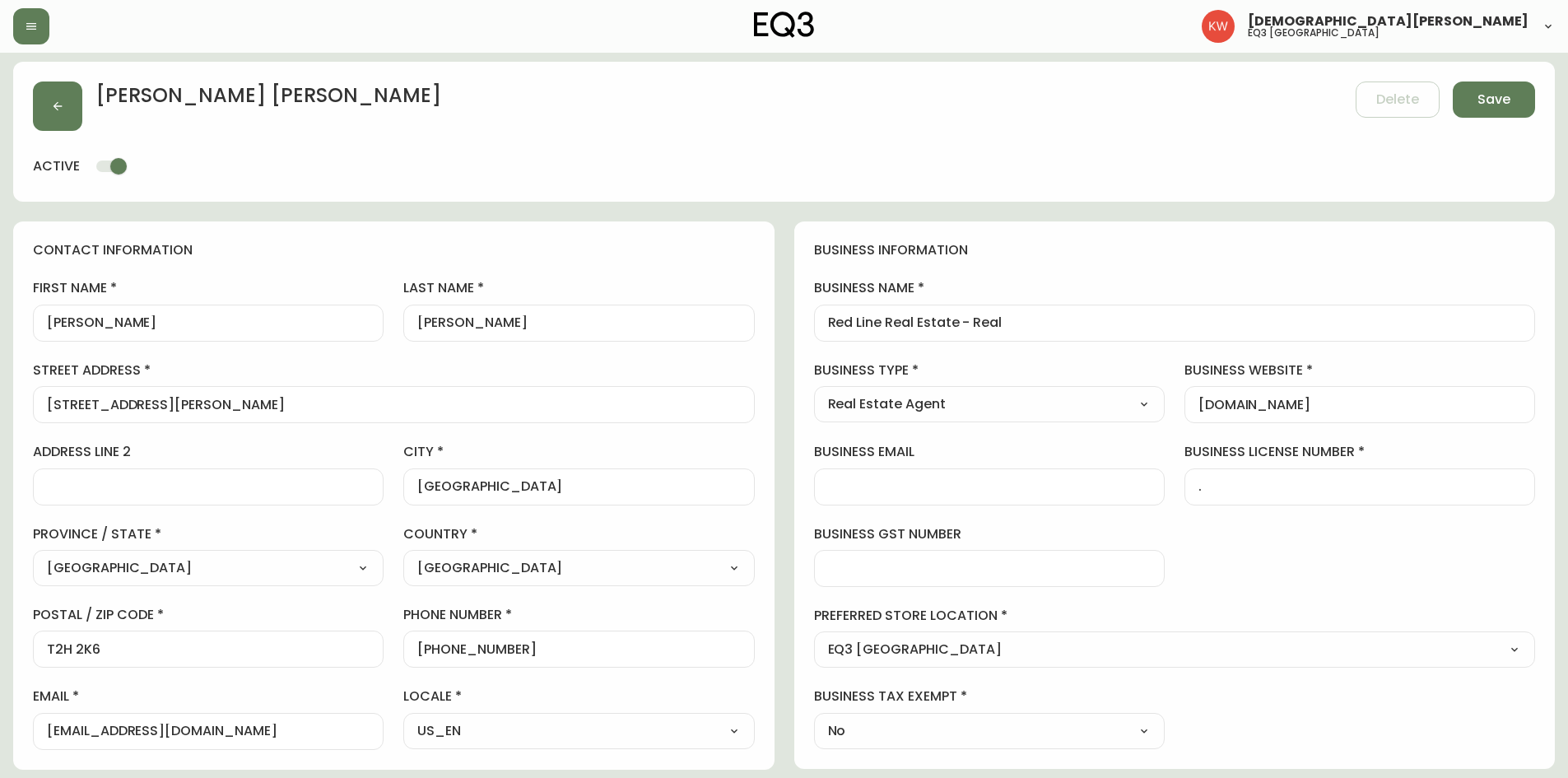
scroll to position [0, 0]
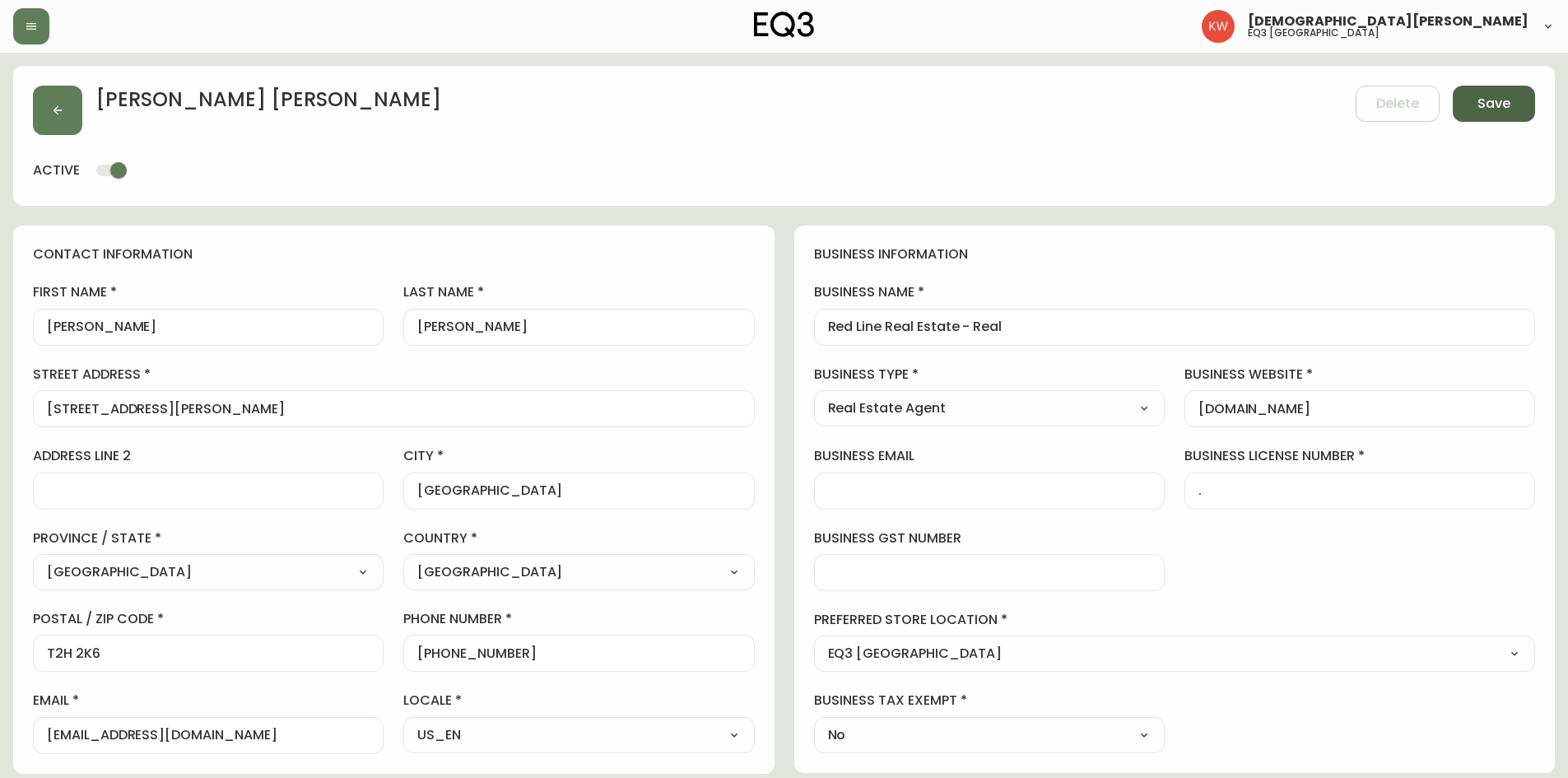
click at [1478, 102] on span "Save" at bounding box center [1494, 104] width 33 height 18
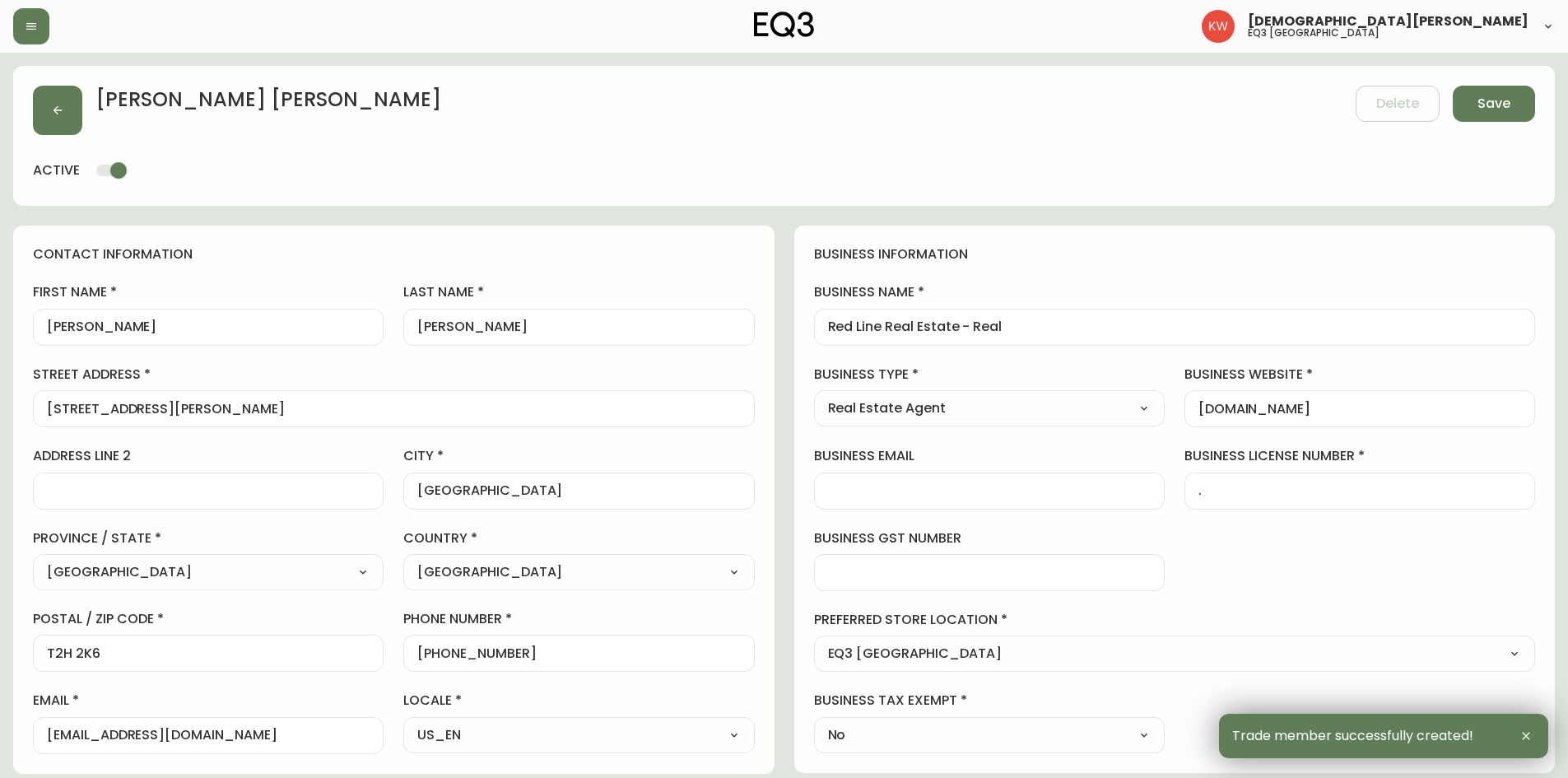
type input "[PHONE_NUMBER]"
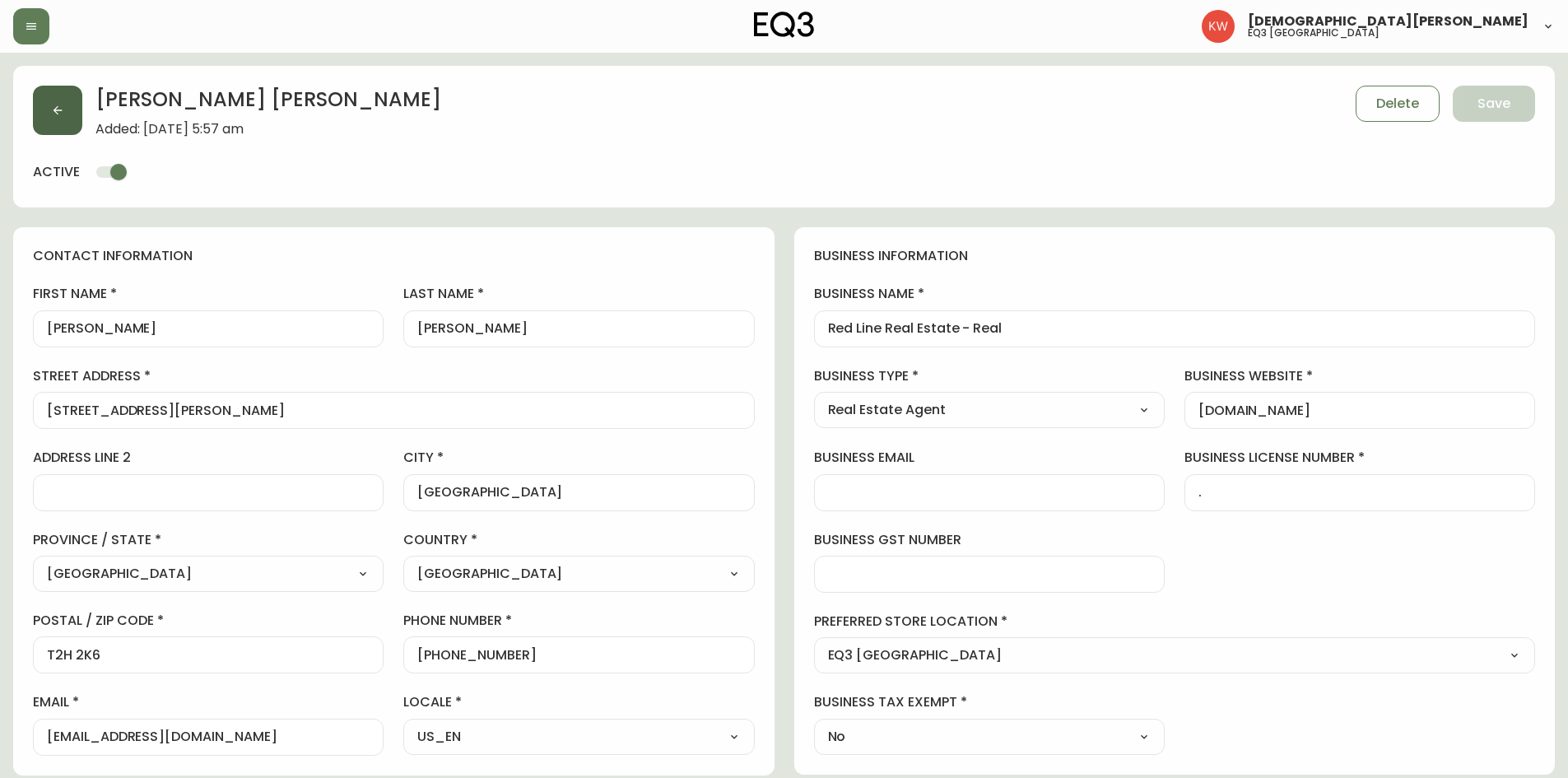
click at [67, 117] on button "button" at bounding box center [57, 110] width 49 height 49
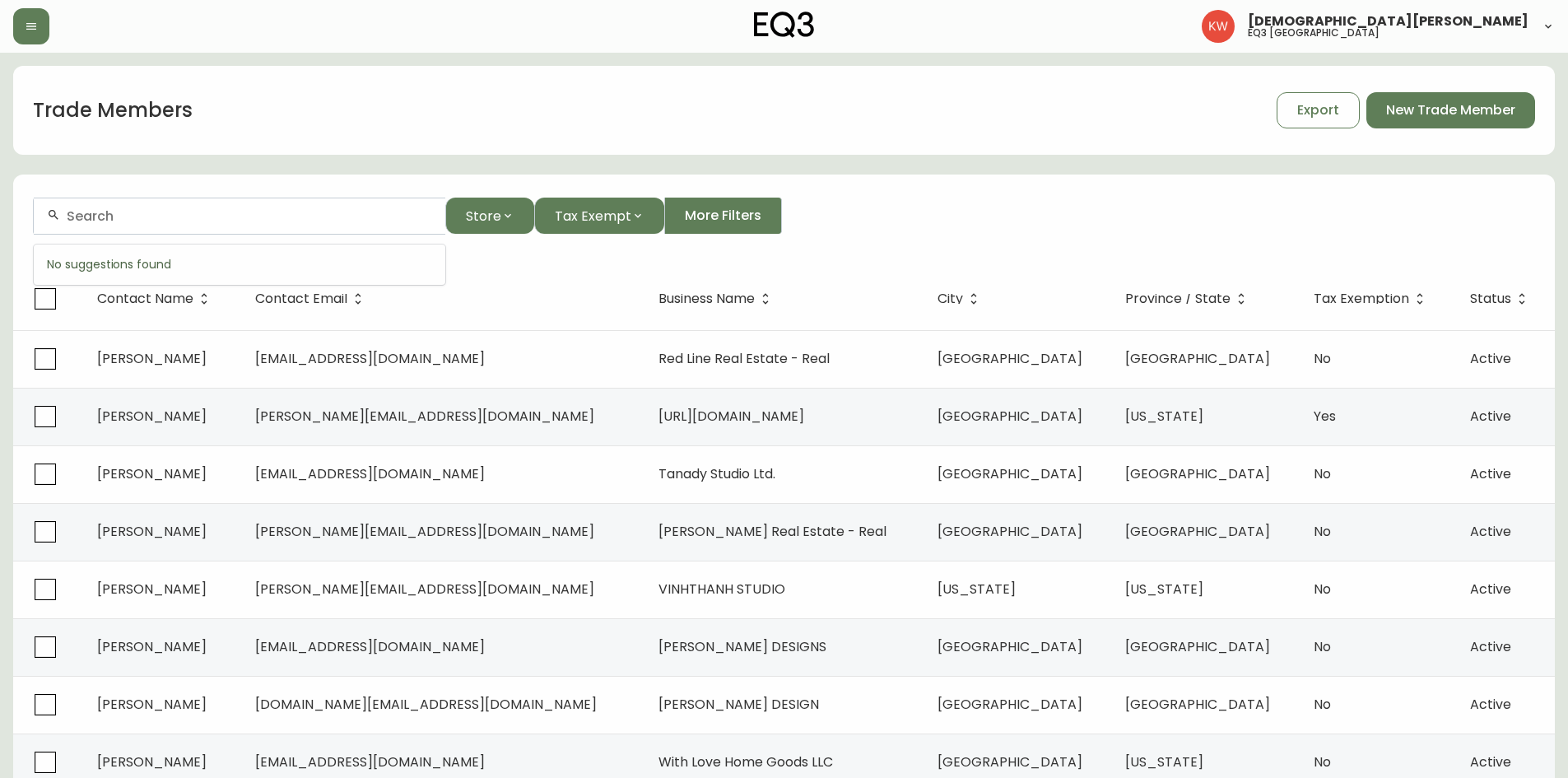
click at [280, 218] on input "text" at bounding box center [249, 216] width 365 height 16
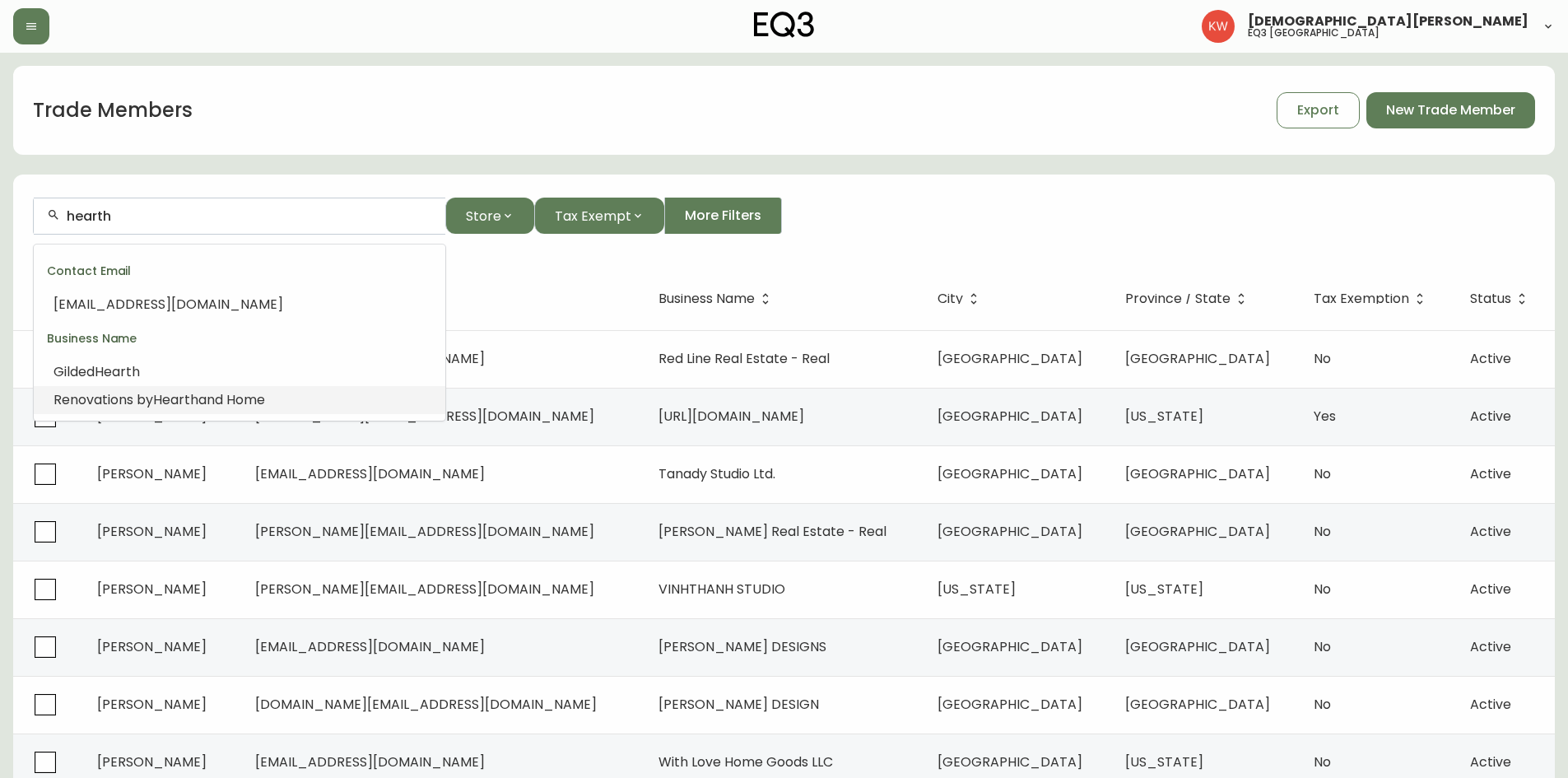
click at [192, 402] on span "Hearth" at bounding box center [175, 400] width 45 height 19
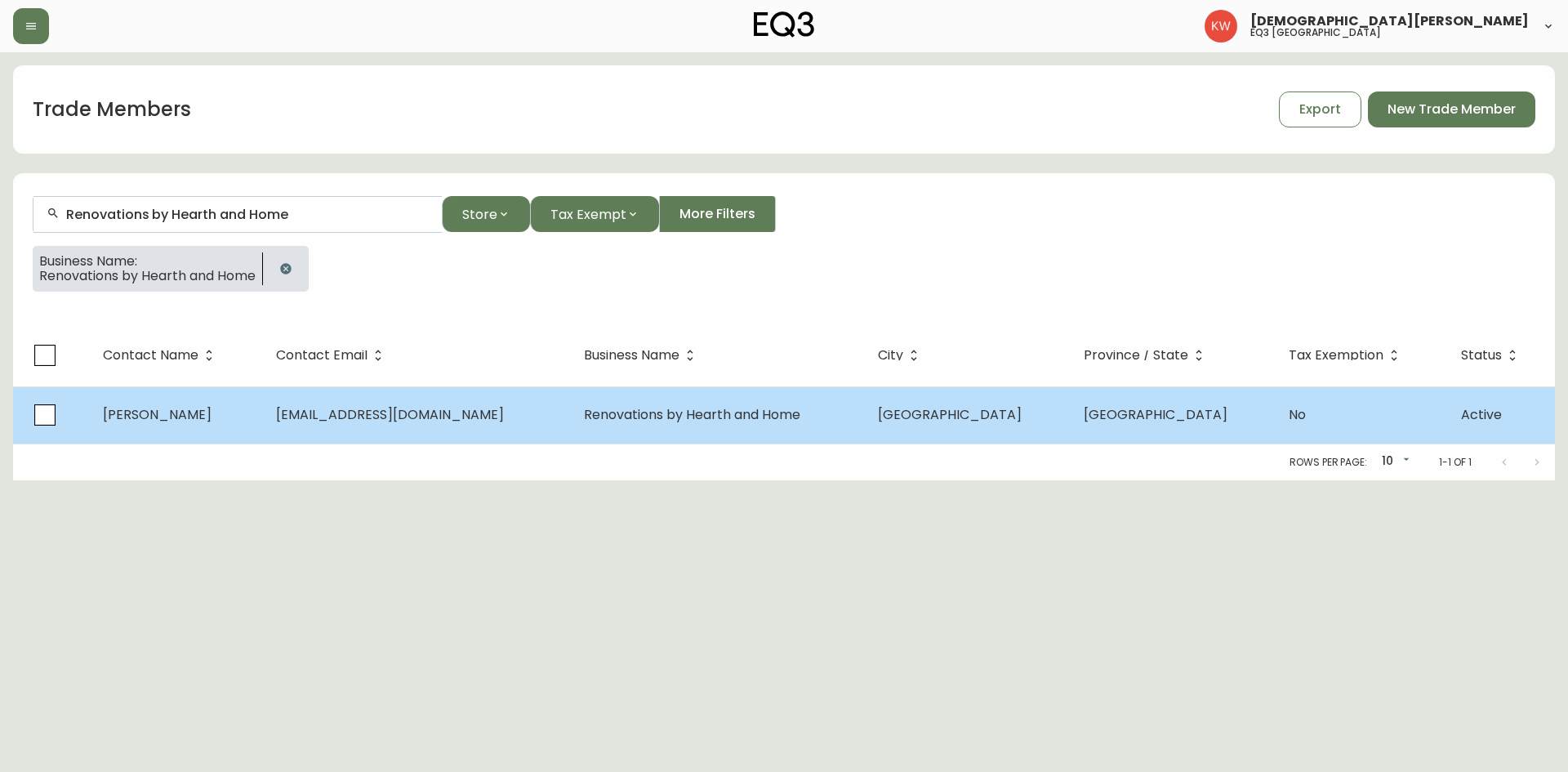
type input "Renovations by Hearth and Home"
click at [172, 416] on span "[PERSON_NAME]" at bounding box center [157, 415] width 109 height 19
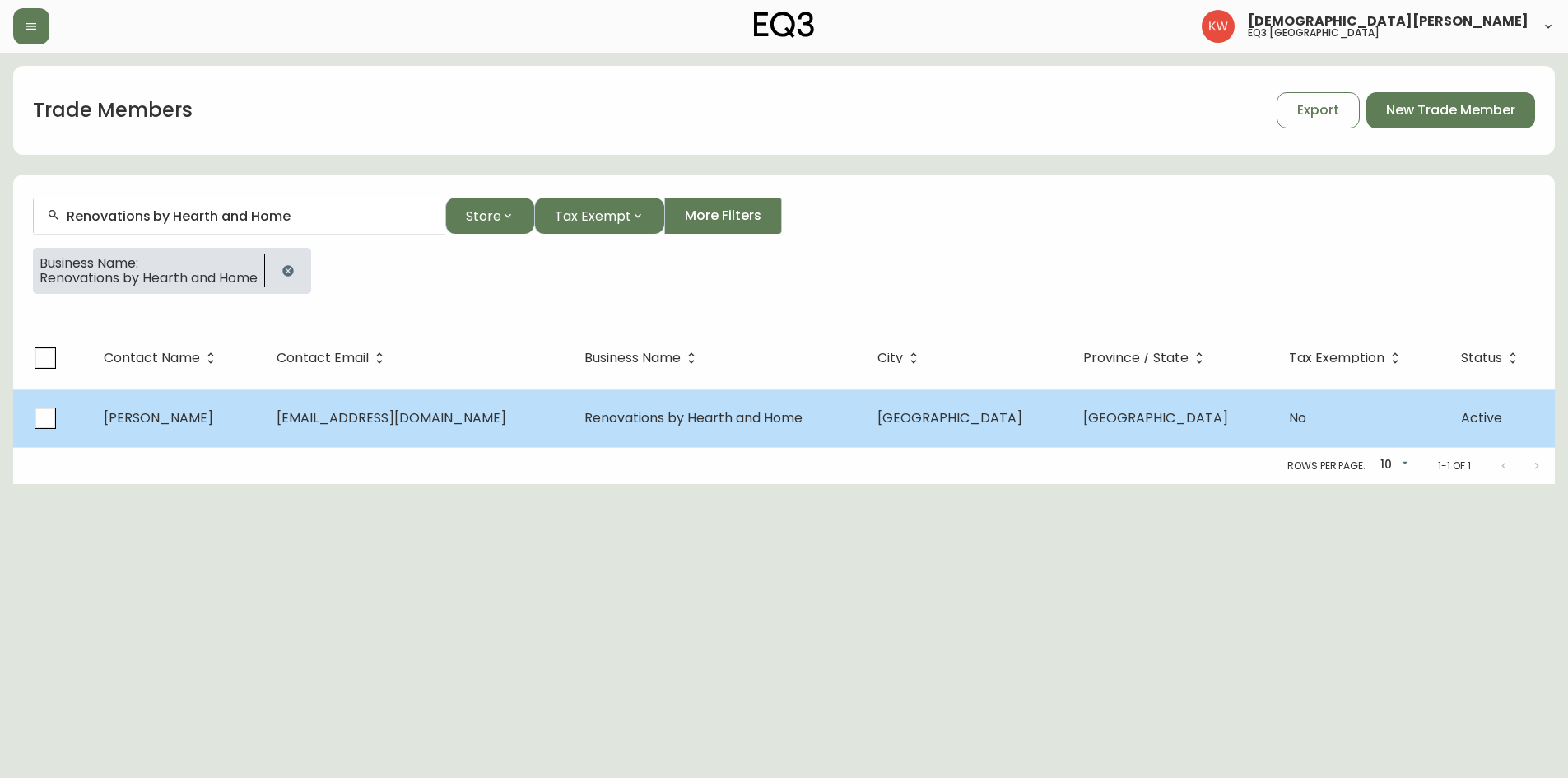
select select "AB"
select select "CA"
select select "CA_EN"
select select "Social Media"
select select "Contractor"
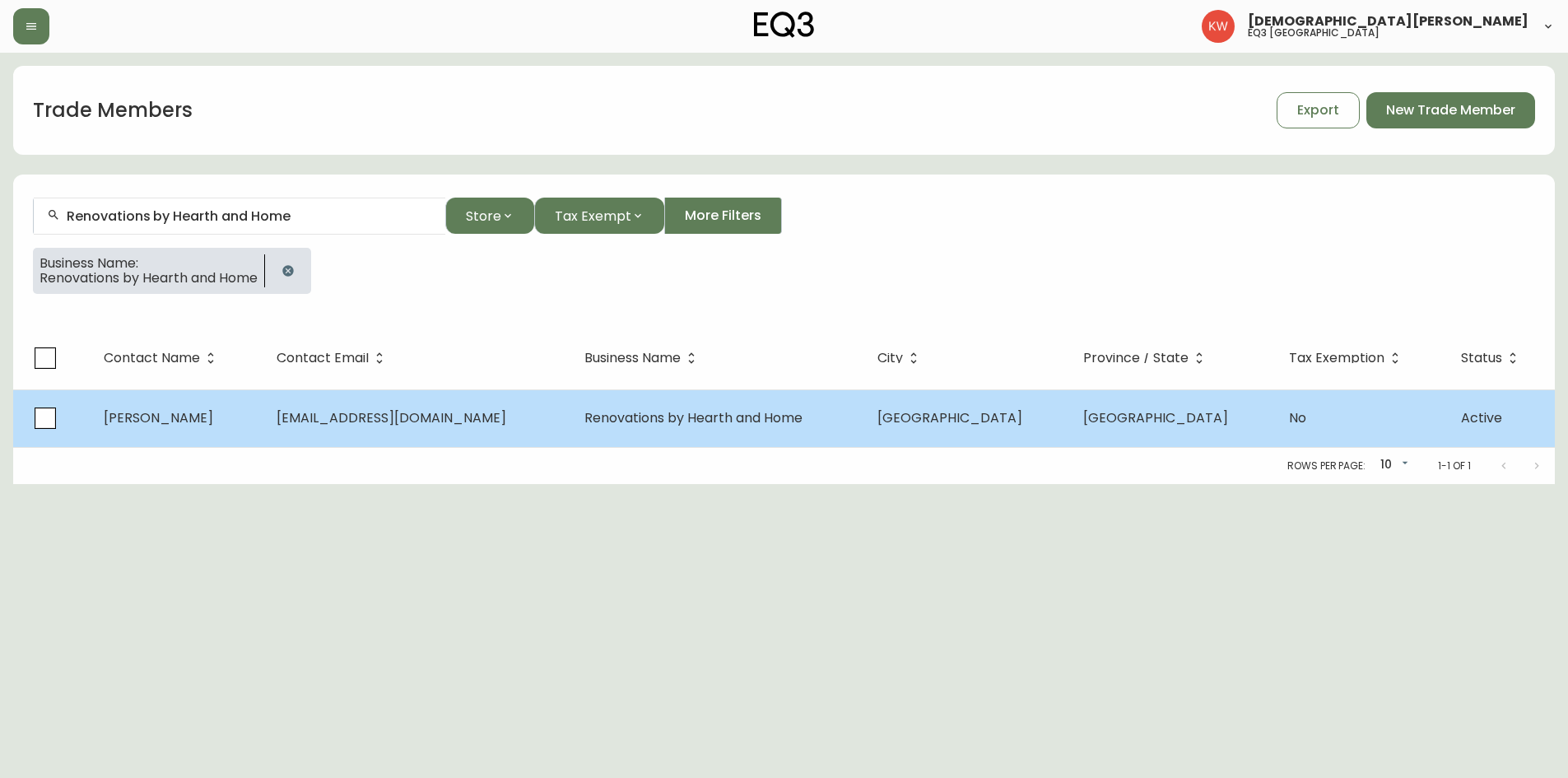
select select "false"
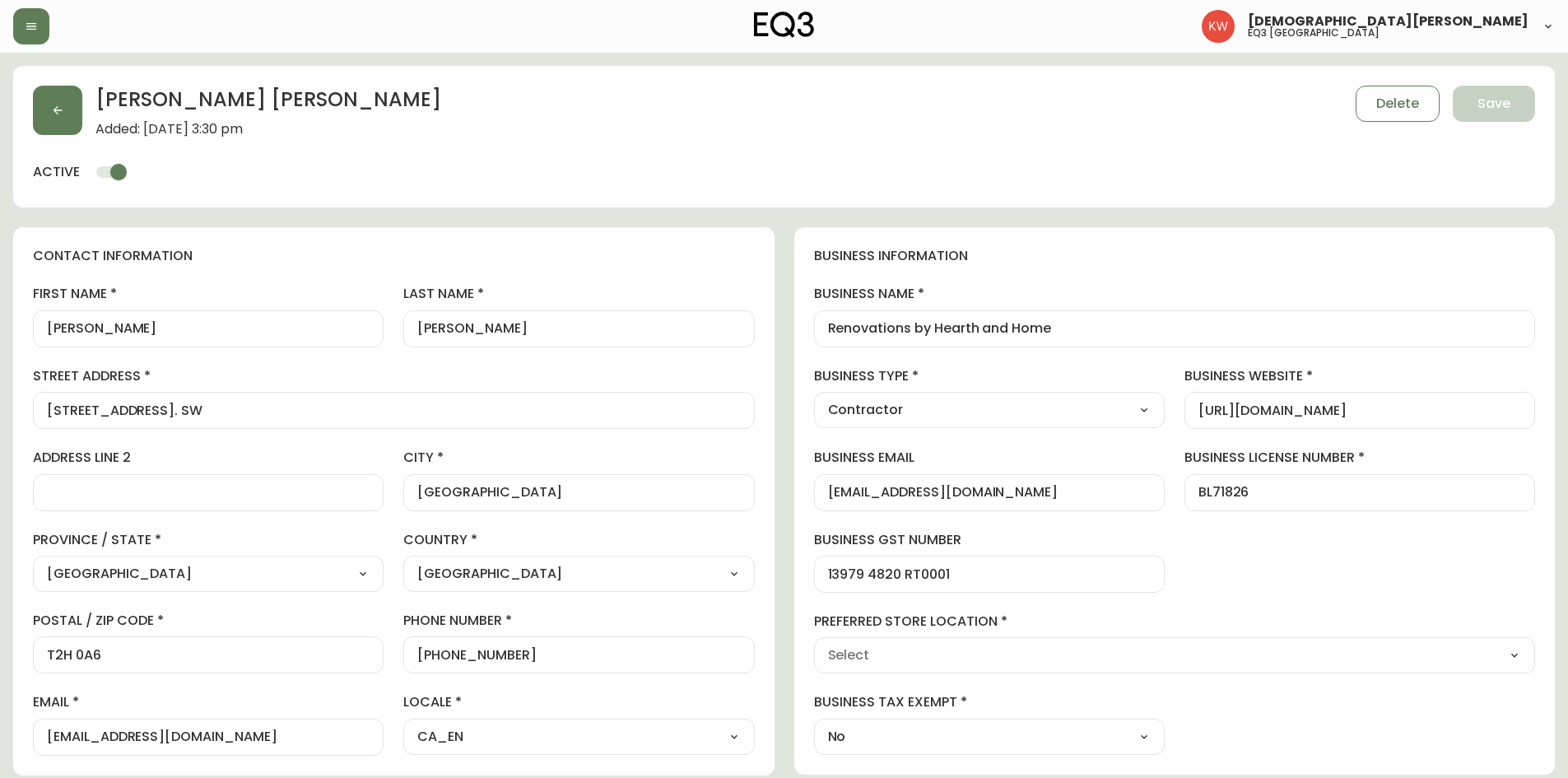
type input "EQ3 [GEOGRAPHIC_DATA]"
select select "cjw10z96m00006gs08l3o91tv"
drag, startPoint x: 356, startPoint y: 736, endPoint x: 0, endPoint y: 663, distance: 363.4
click at [0, 663] on main "[PERSON_NAME] Added: [DATE] 3:30 pm Delete Save active contact information firs…" at bounding box center [784, 670] width 1568 height 1236
click at [358, 736] on input "[EMAIL_ADDRESS][DOMAIN_NAME]" at bounding box center [208, 737] width 323 height 16
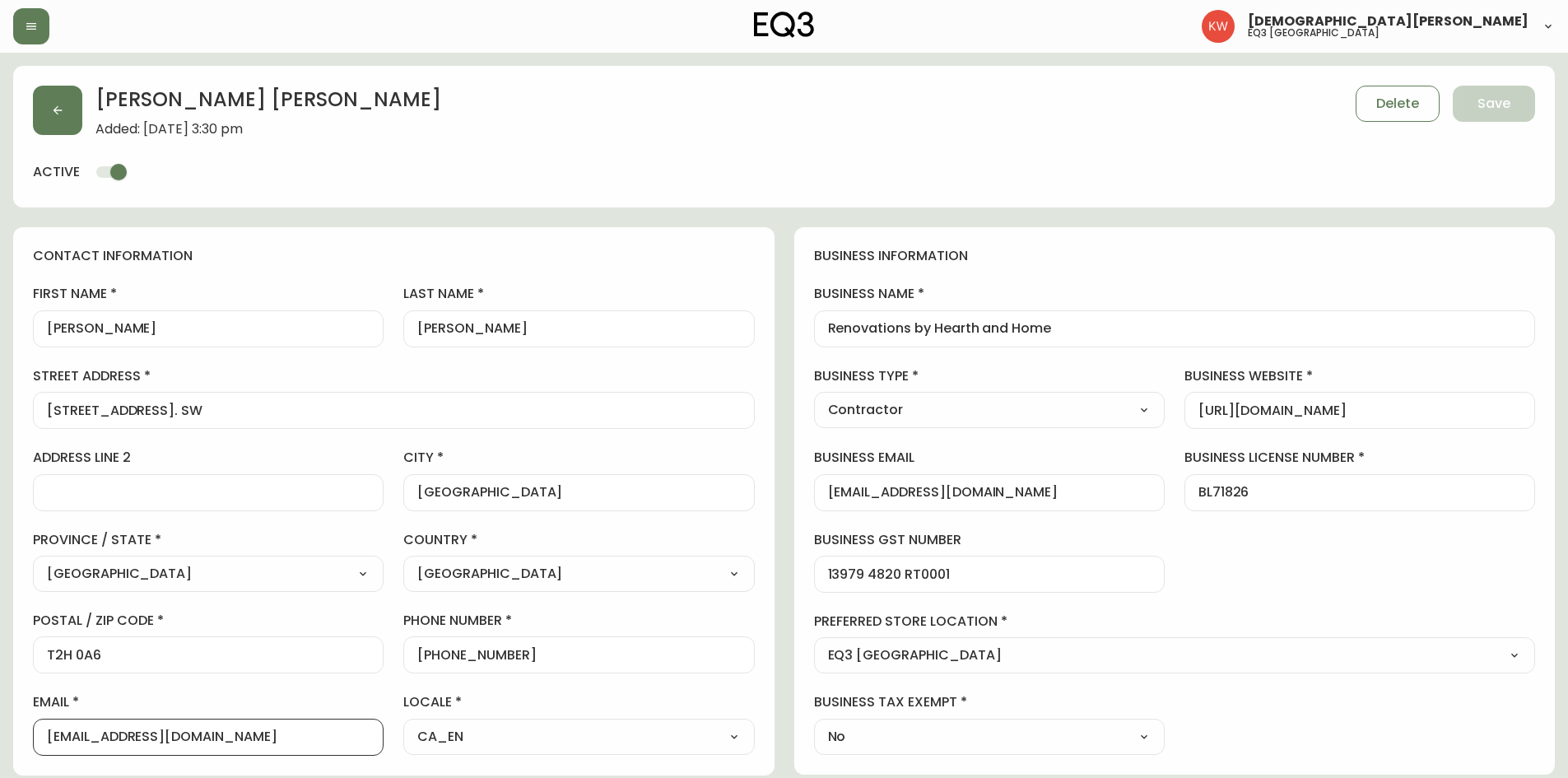
click at [358, 736] on input "[EMAIL_ADDRESS][DOMAIN_NAME]" at bounding box center [208, 737] width 323 height 16
drag, startPoint x: 358, startPoint y: 735, endPoint x: 16, endPoint y: 707, distance: 343.1
click at [16, 707] on div "contact information first name [PERSON_NAME] last name [PERSON_NAME] street add…" at bounding box center [394, 501] width 761 height 548
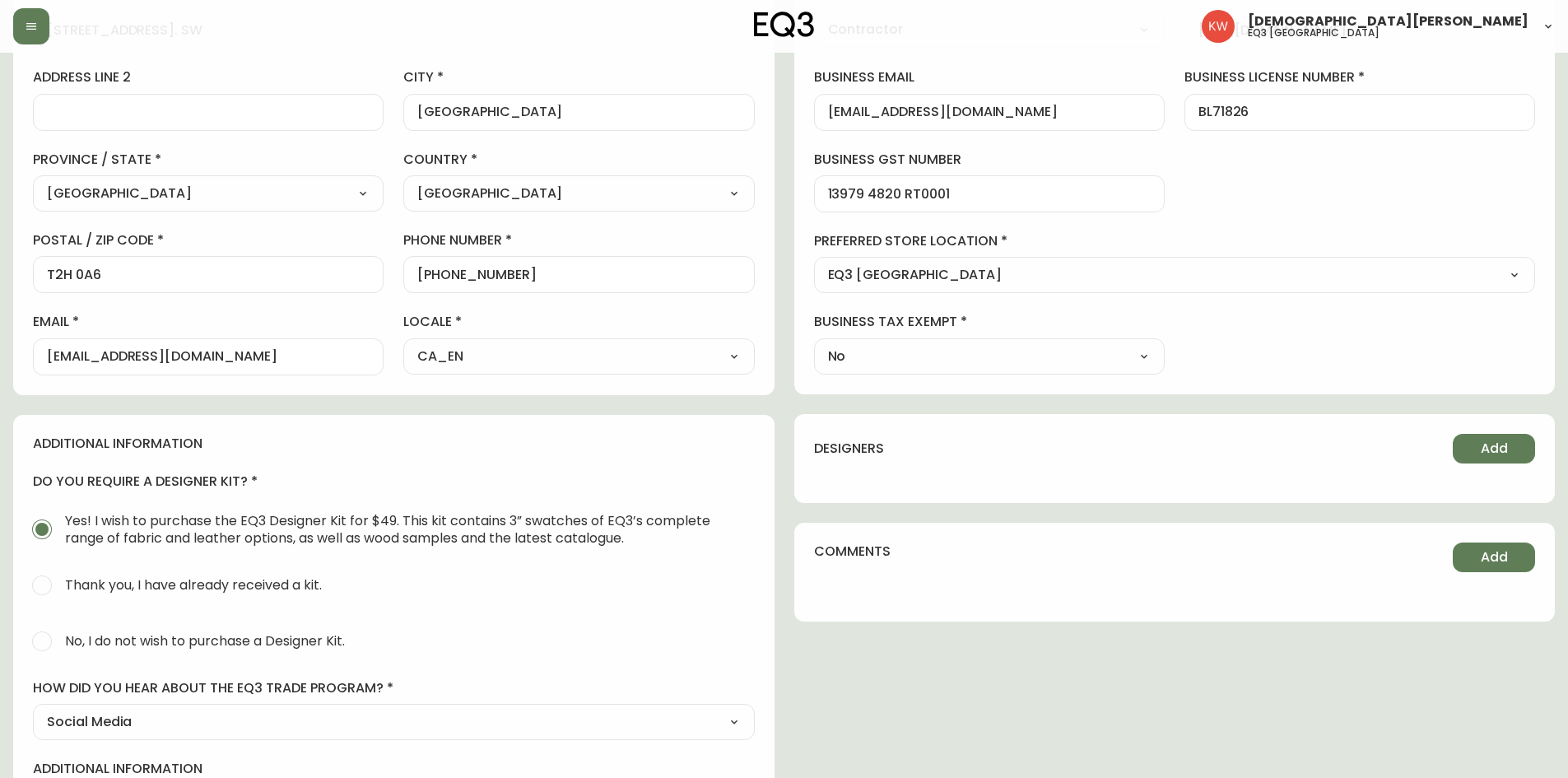
scroll to position [494, 0]
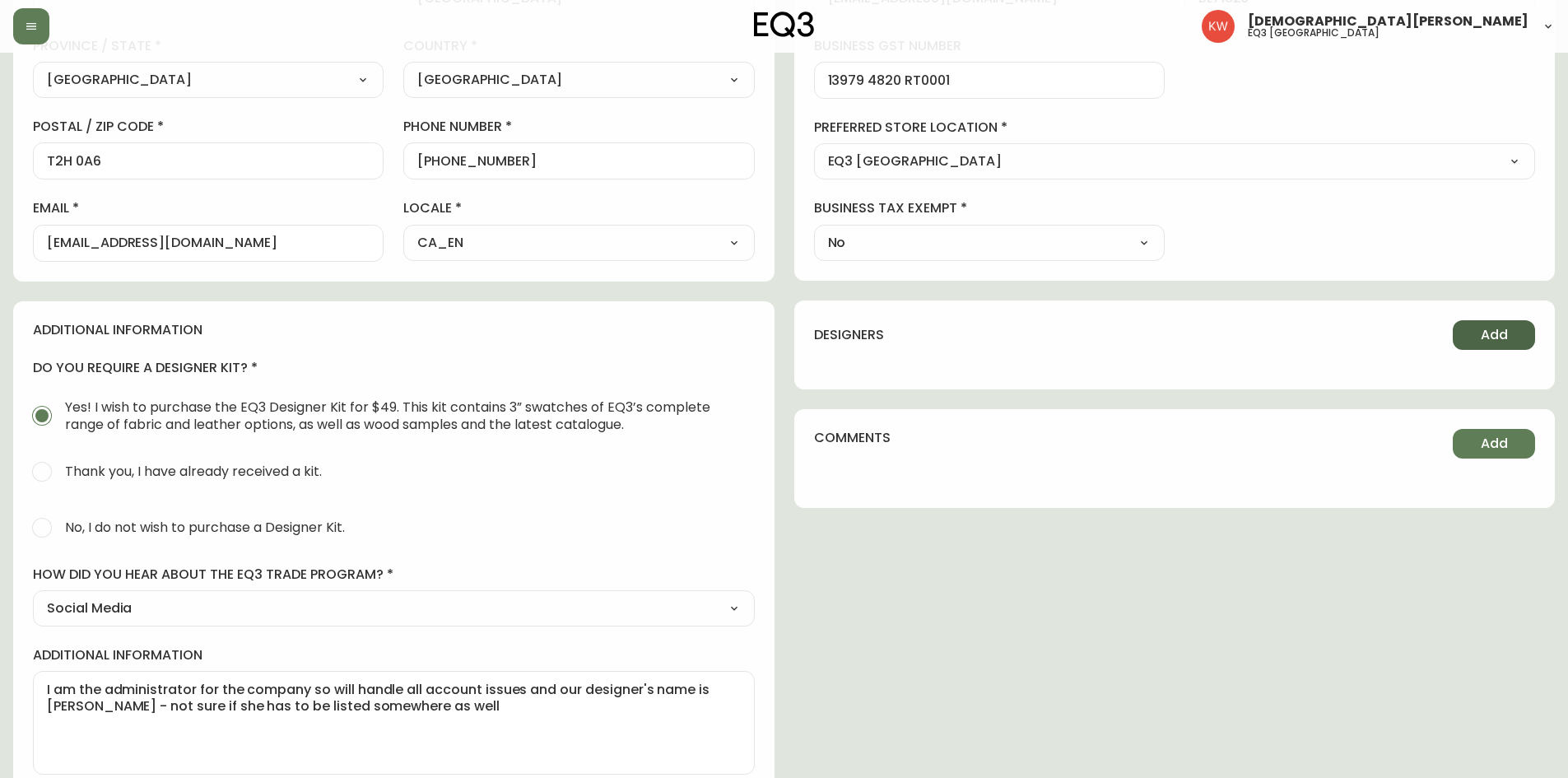
click at [1484, 345] on button "Add" at bounding box center [1493, 335] width 82 height 29
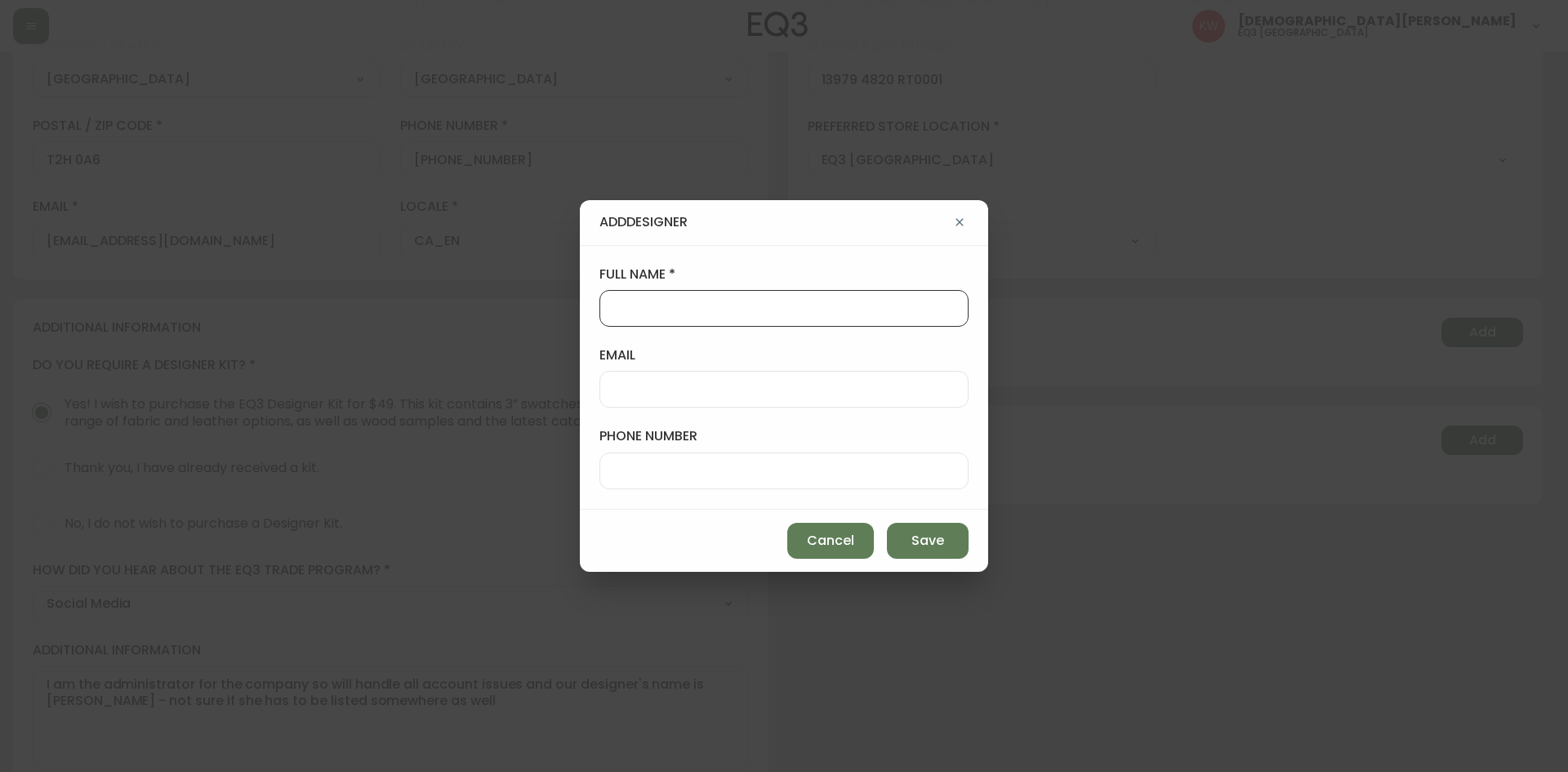
click at [842, 313] on input "full name" at bounding box center [784, 308] width 342 height 15
type input "[PERSON_NAME]"
click at [755, 383] on input "email" at bounding box center [784, 389] width 342 height 15
paste input "text"
click at [721, 370] on div "email [PERSON_NAME]" at bounding box center [784, 377] width 369 height 62
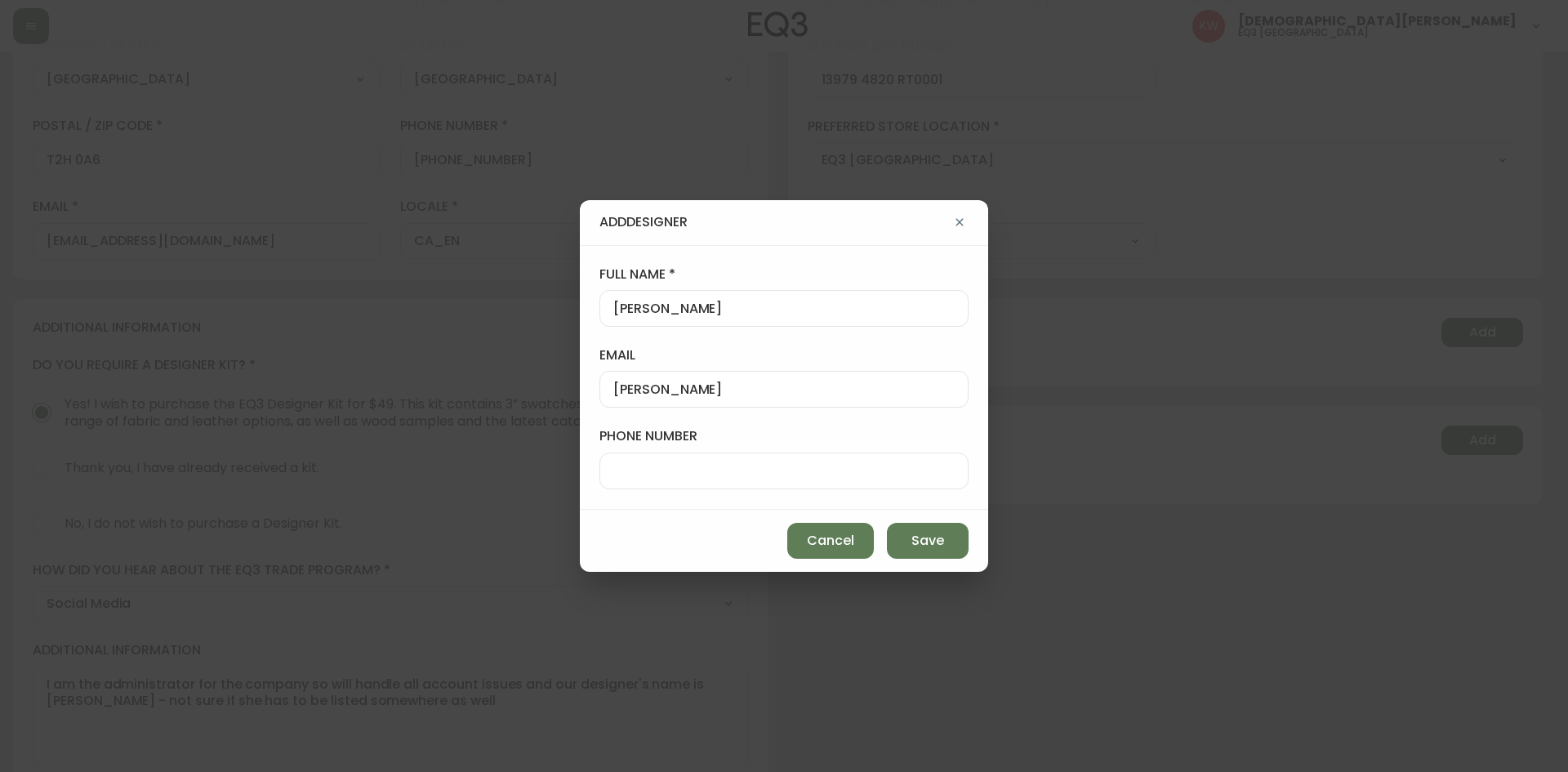
click at [708, 389] on input "[PERSON_NAME]" at bounding box center [784, 389] width 342 height 15
paste input "@[DOMAIN_NAME]"
type input "[PERSON_NAME][EMAIL_ADDRESS][DOMAIN_NAME]"
click at [837, 471] on input "phone number" at bounding box center [784, 471] width 342 height 15
type input "[PHONE_NUMBER]"
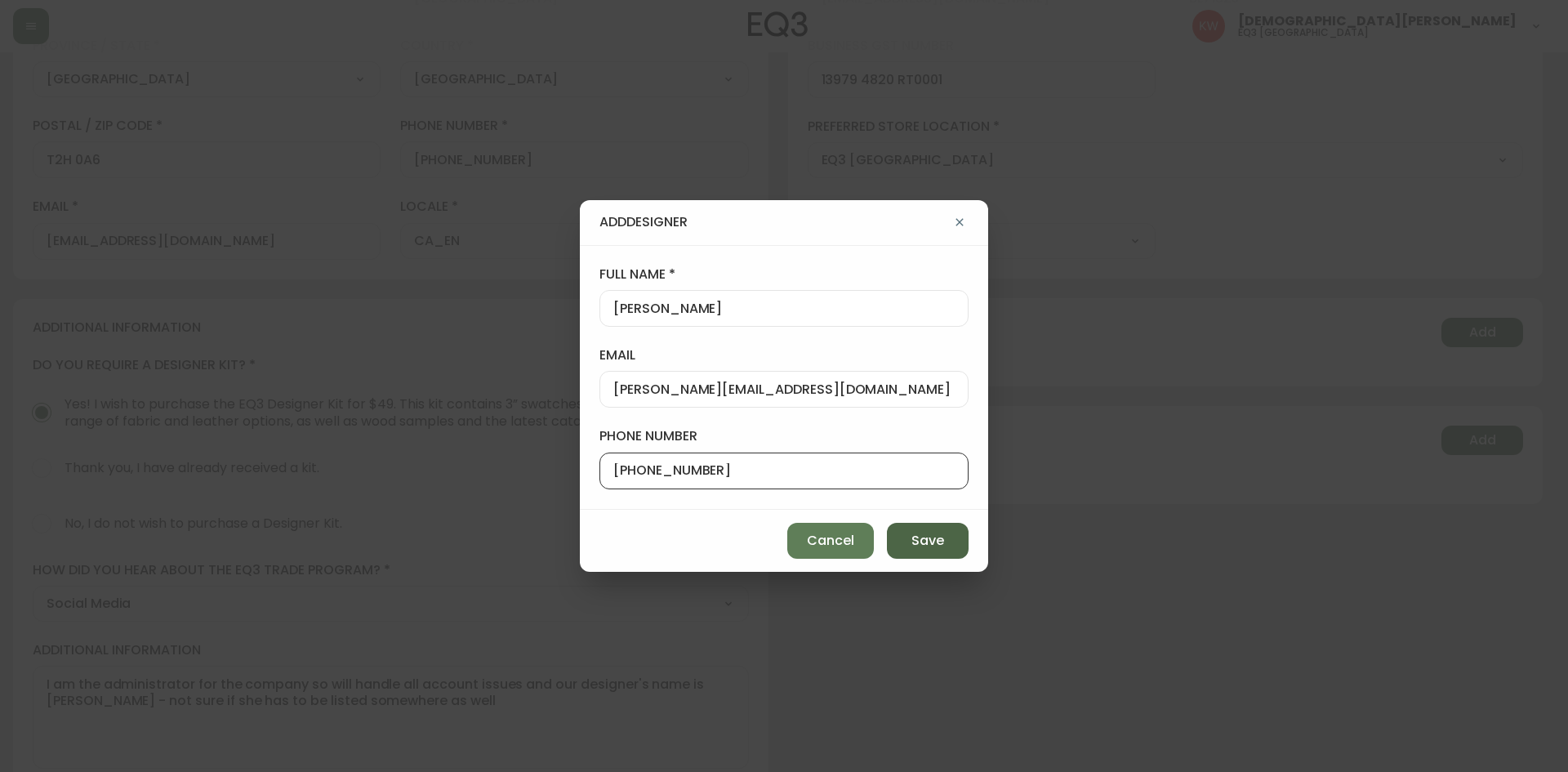
click at [915, 543] on span "Save" at bounding box center [927, 541] width 33 height 18
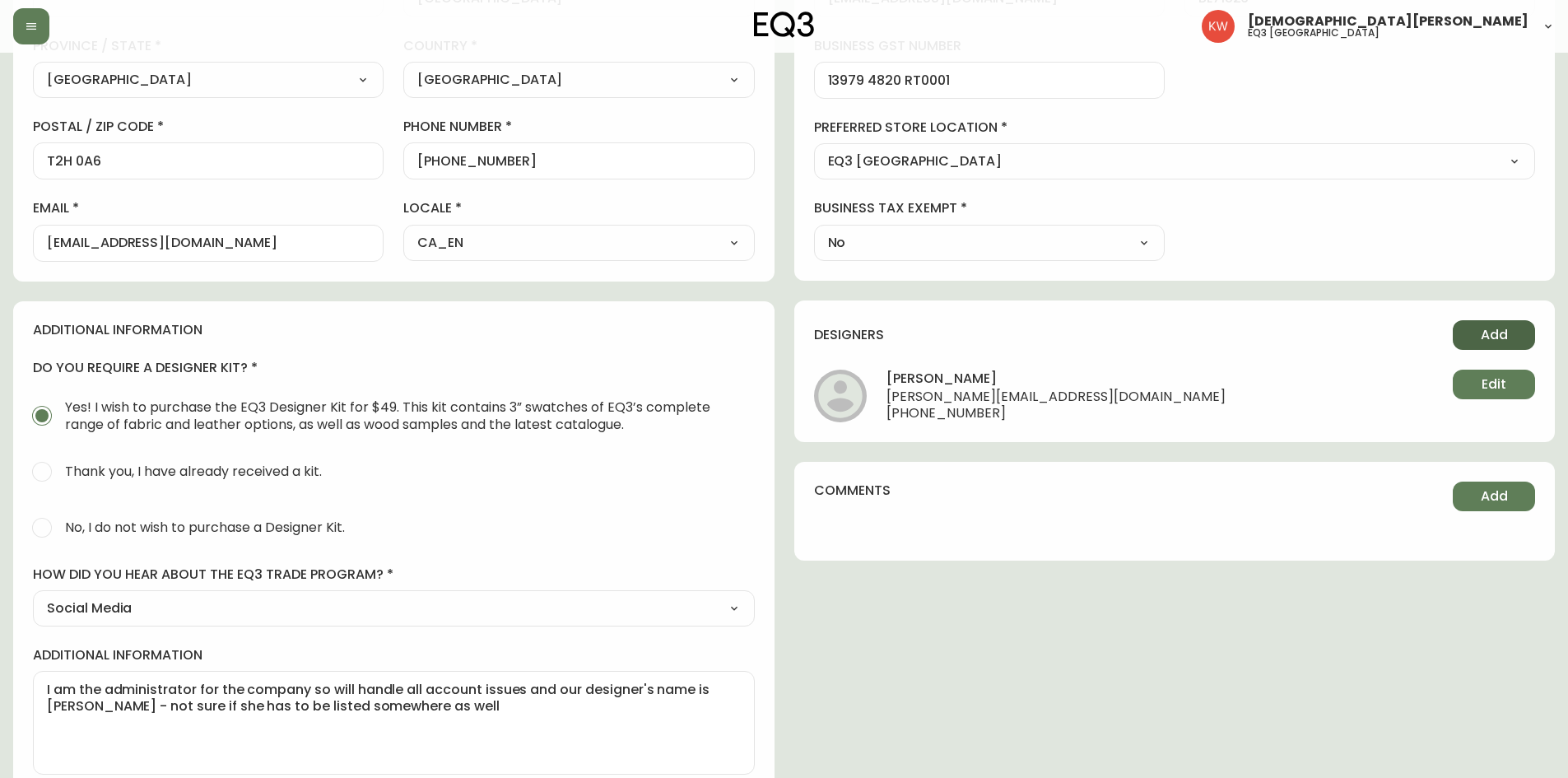
click at [1502, 334] on span "Add" at bounding box center [1494, 335] width 27 height 18
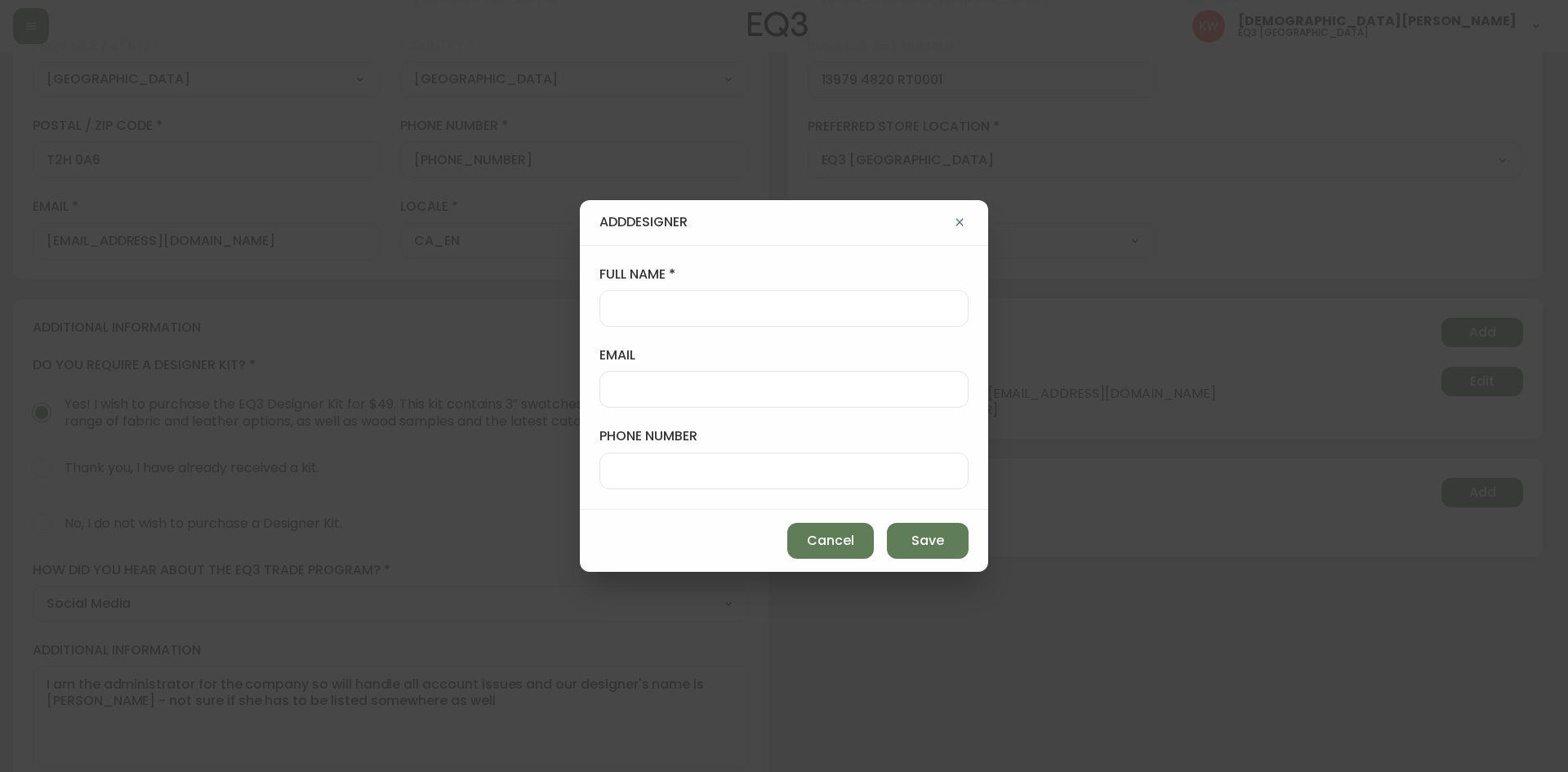
click at [766, 291] on div at bounding box center [784, 308] width 369 height 37
type input "[PERSON_NAME]"
paste input "@[DOMAIN_NAME]"
type input "[EMAIL_ADDRESS][DOMAIN_NAME]"
click at [725, 466] on input "phone number" at bounding box center [784, 471] width 342 height 15
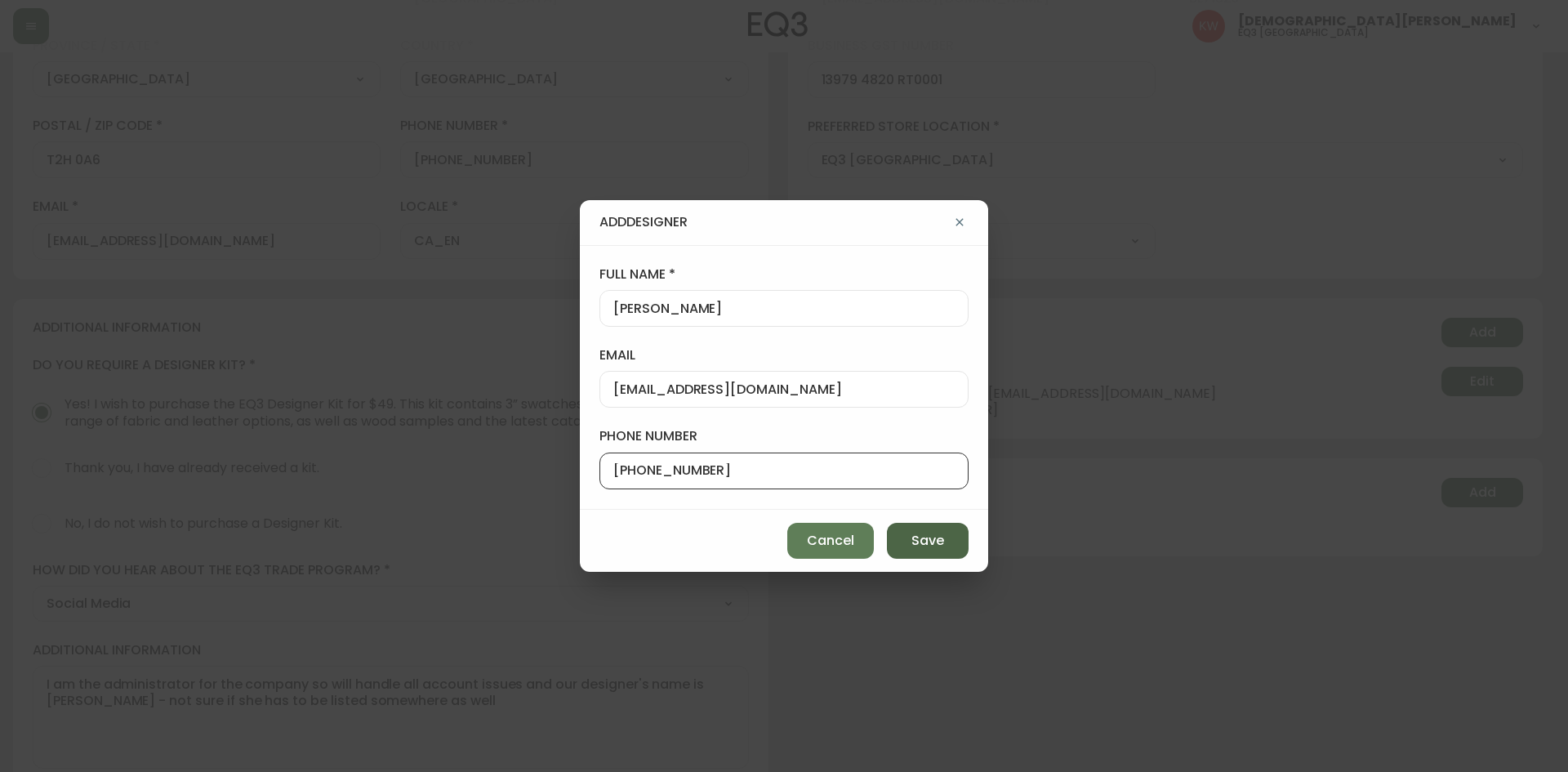
type input "[PHONE_NUMBER]"
click at [933, 539] on span "Save" at bounding box center [927, 541] width 33 height 18
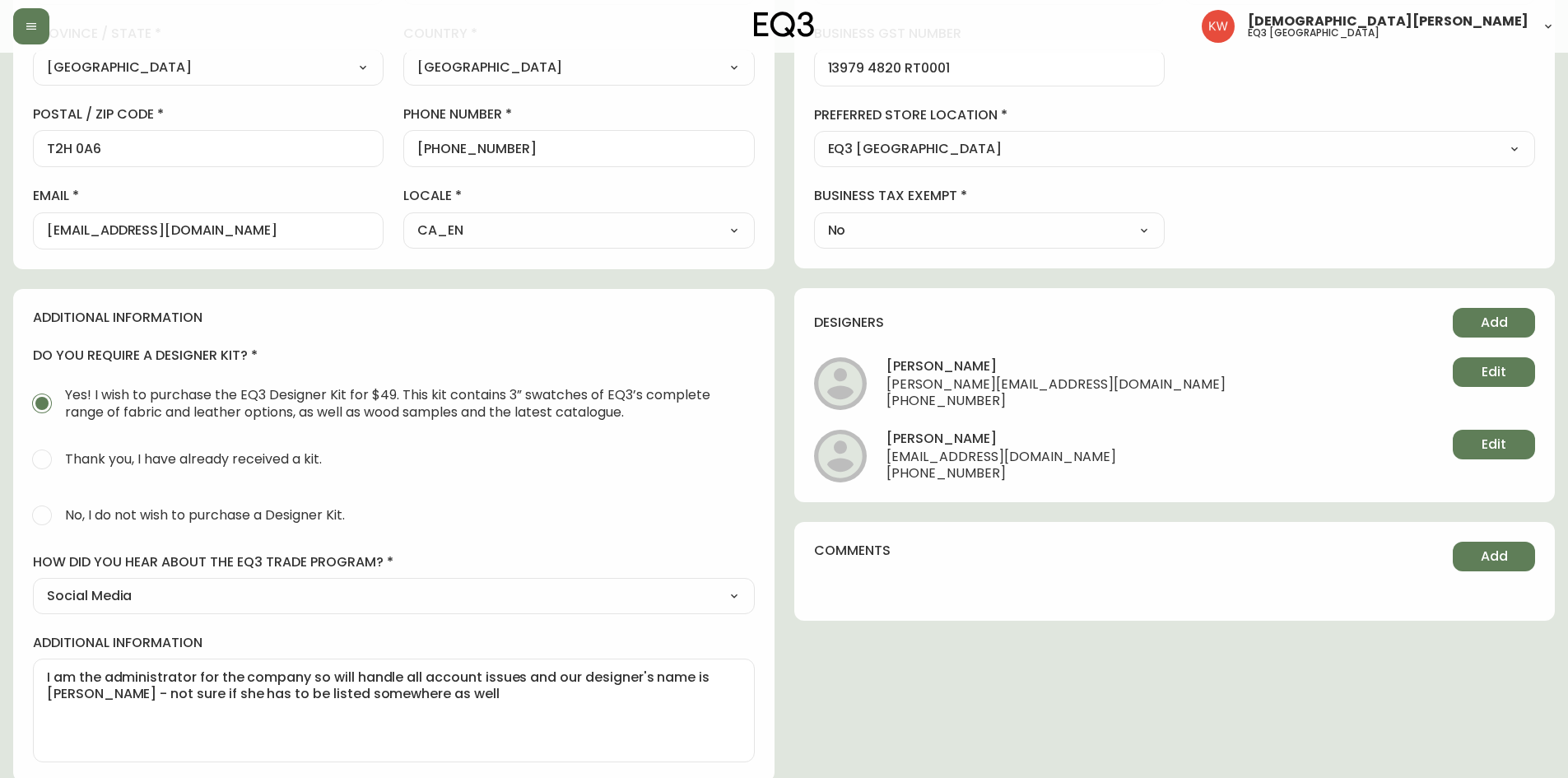
scroll to position [510, 0]
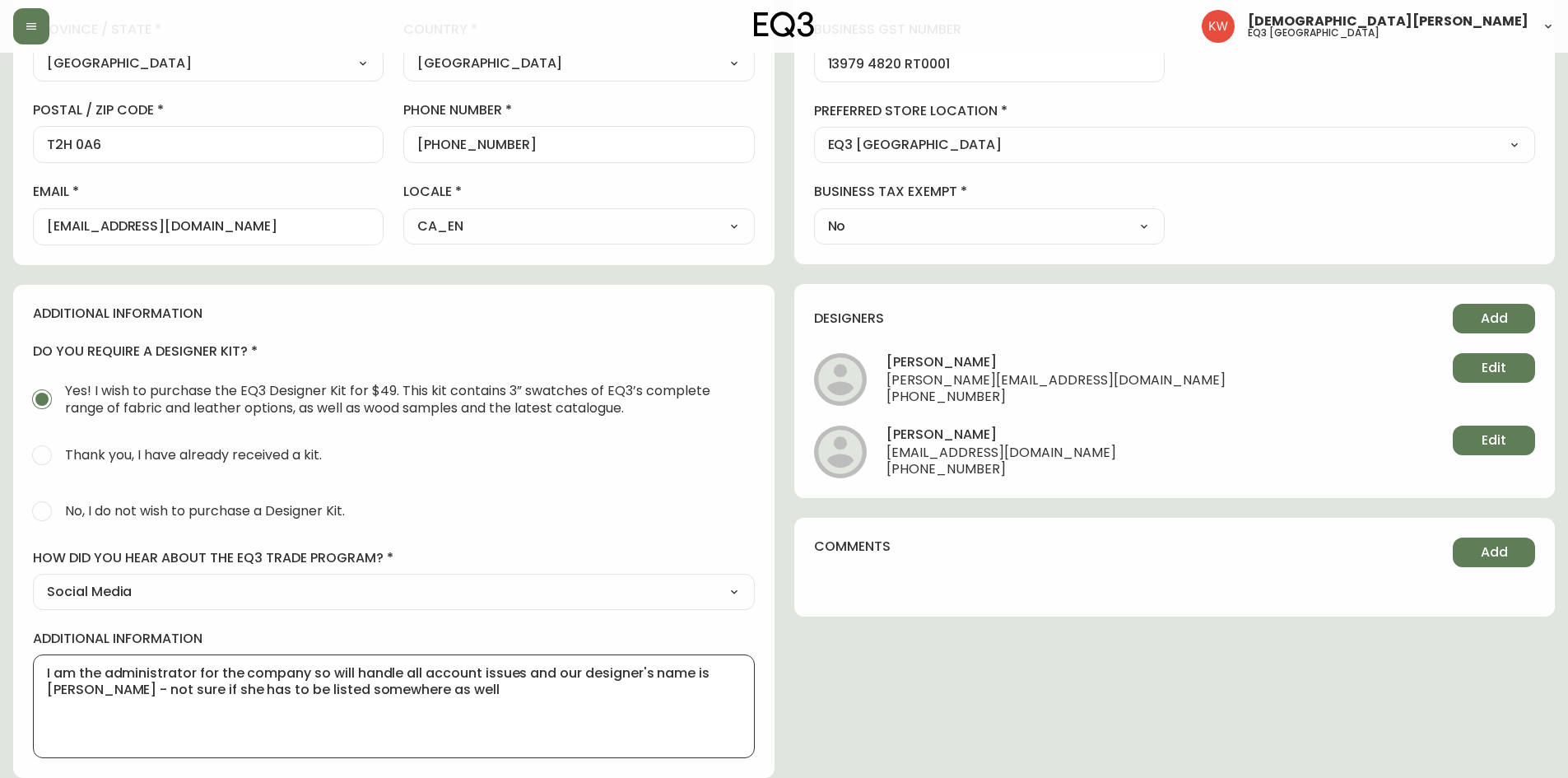
drag, startPoint x: 498, startPoint y: 689, endPoint x: 21, endPoint y: 695, distance: 477.0
click at [21, 695] on div "additional information do you require a designer kit? Yes! I wish to purchase t…" at bounding box center [394, 532] width 761 height 494
type textarea "I am the administrator for the company so will handle all account issues and ou…"
drag, startPoint x: 694, startPoint y: 669, endPoint x: 0, endPoint y: 639, distance: 694.6
click at [0, 639] on main "[PERSON_NAME] Added: [DATE] 3:30 pm Delete Save active contact information firs…" at bounding box center [784, 160] width 1568 height 1236
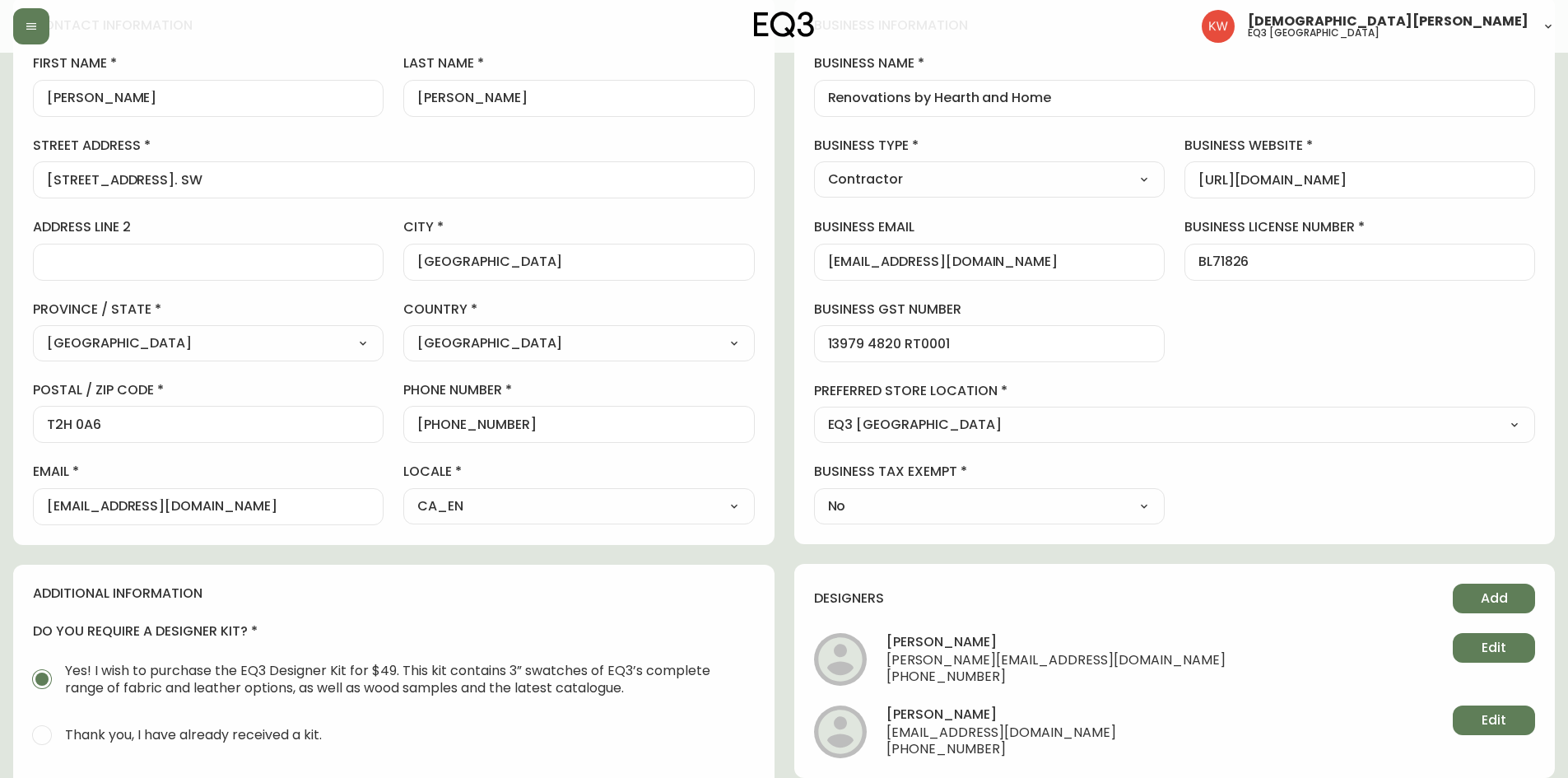
scroll to position [0, 0]
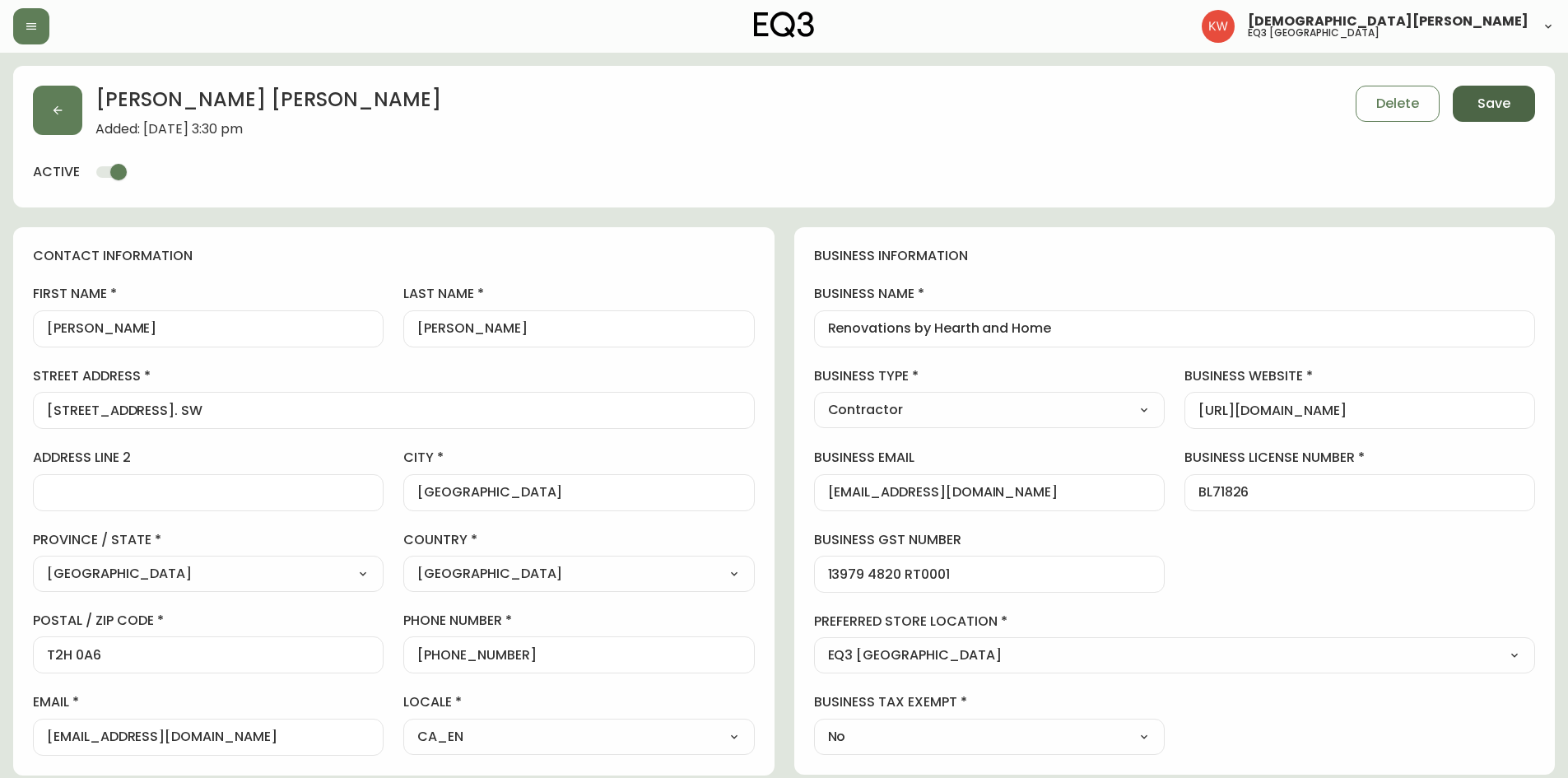
click at [1481, 103] on span "Save" at bounding box center [1494, 104] width 33 height 18
click at [60, 111] on icon "button" at bounding box center [58, 111] width 9 height 9
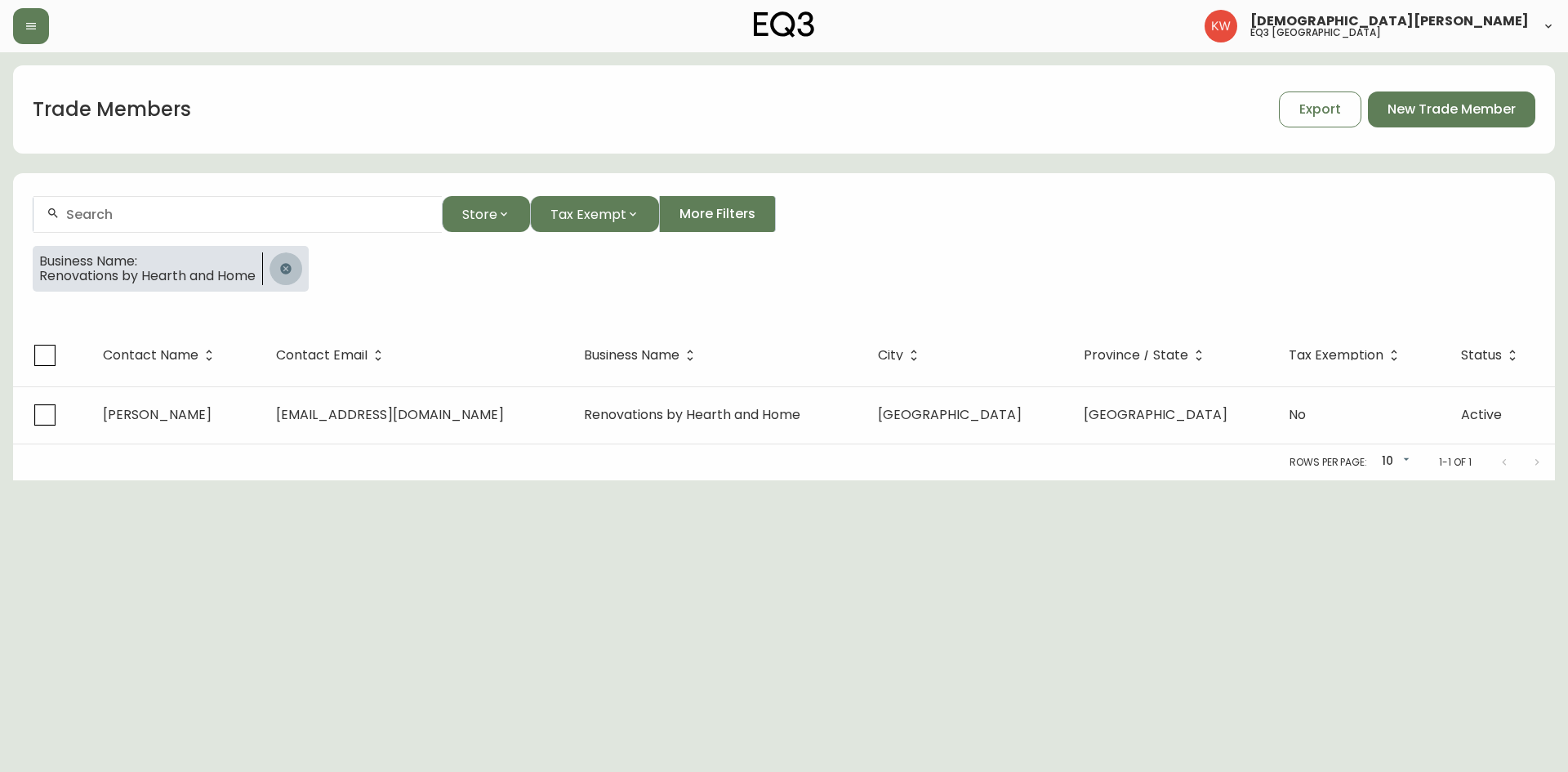
click at [280, 272] on button "button" at bounding box center [286, 269] width 33 height 33
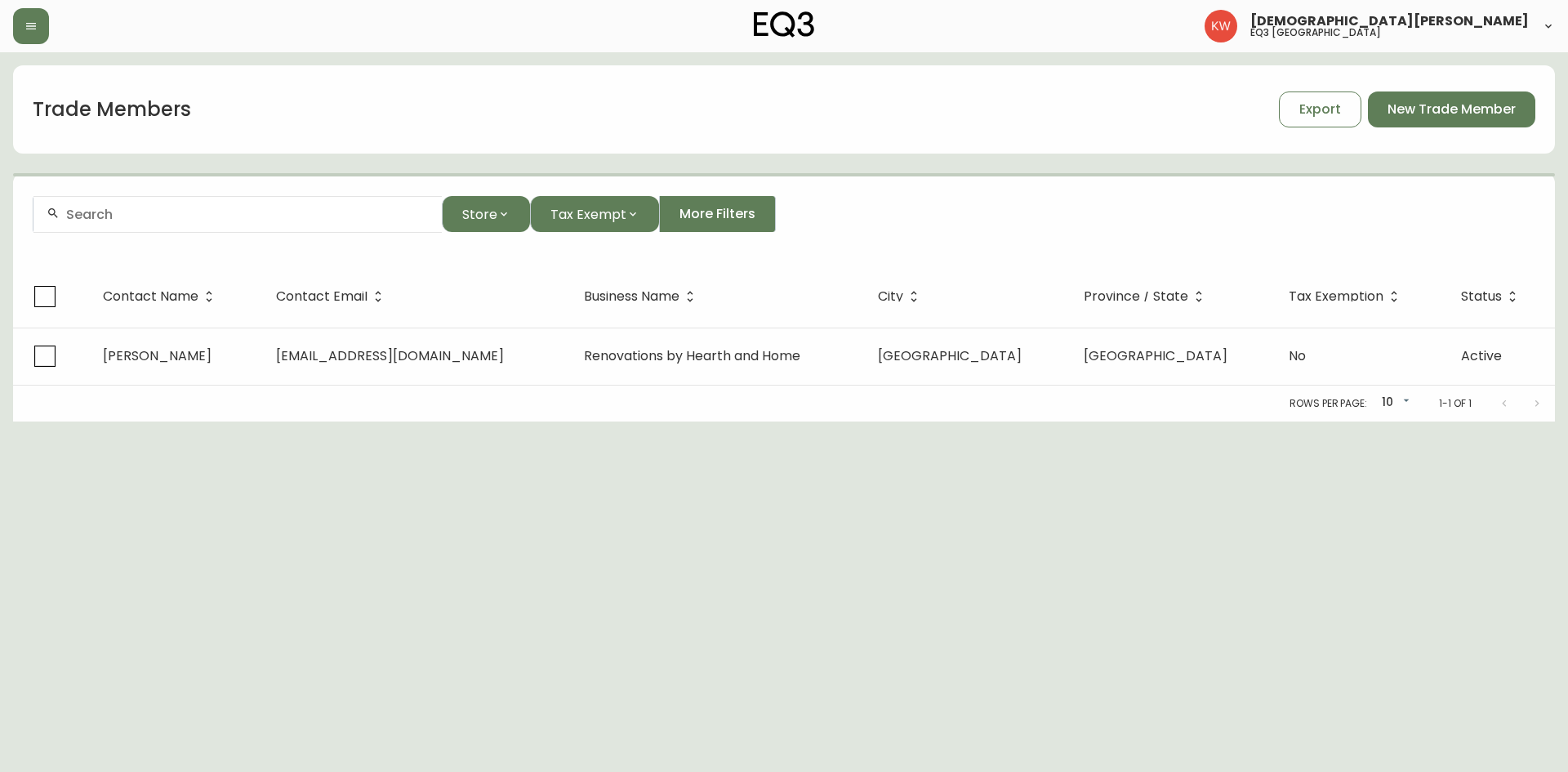
click at [266, 222] on div at bounding box center [237, 214] width 408 height 37
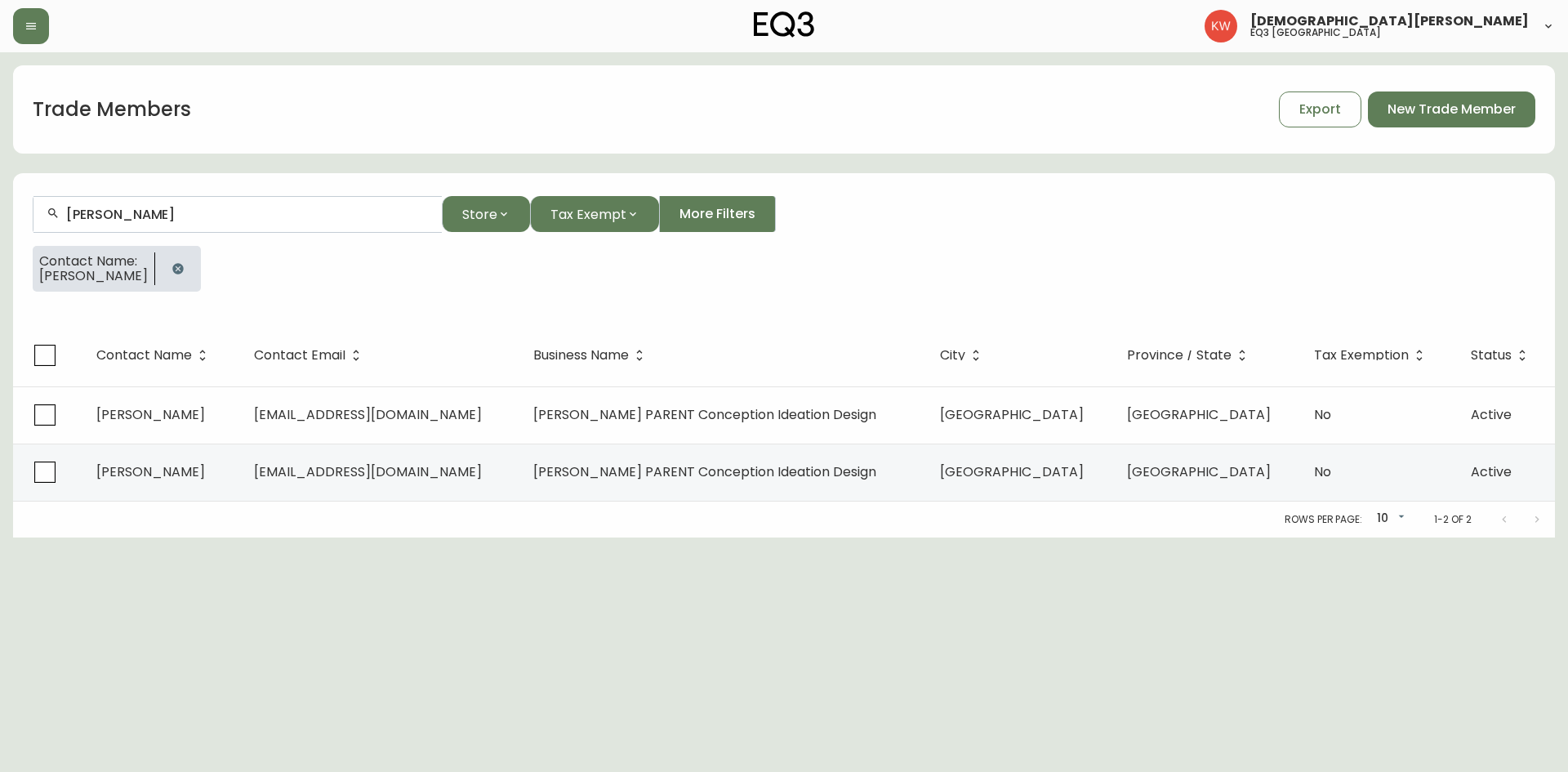
type input "[PERSON_NAME]"
click at [183, 272] on icon "button" at bounding box center [177, 268] width 10 height 10
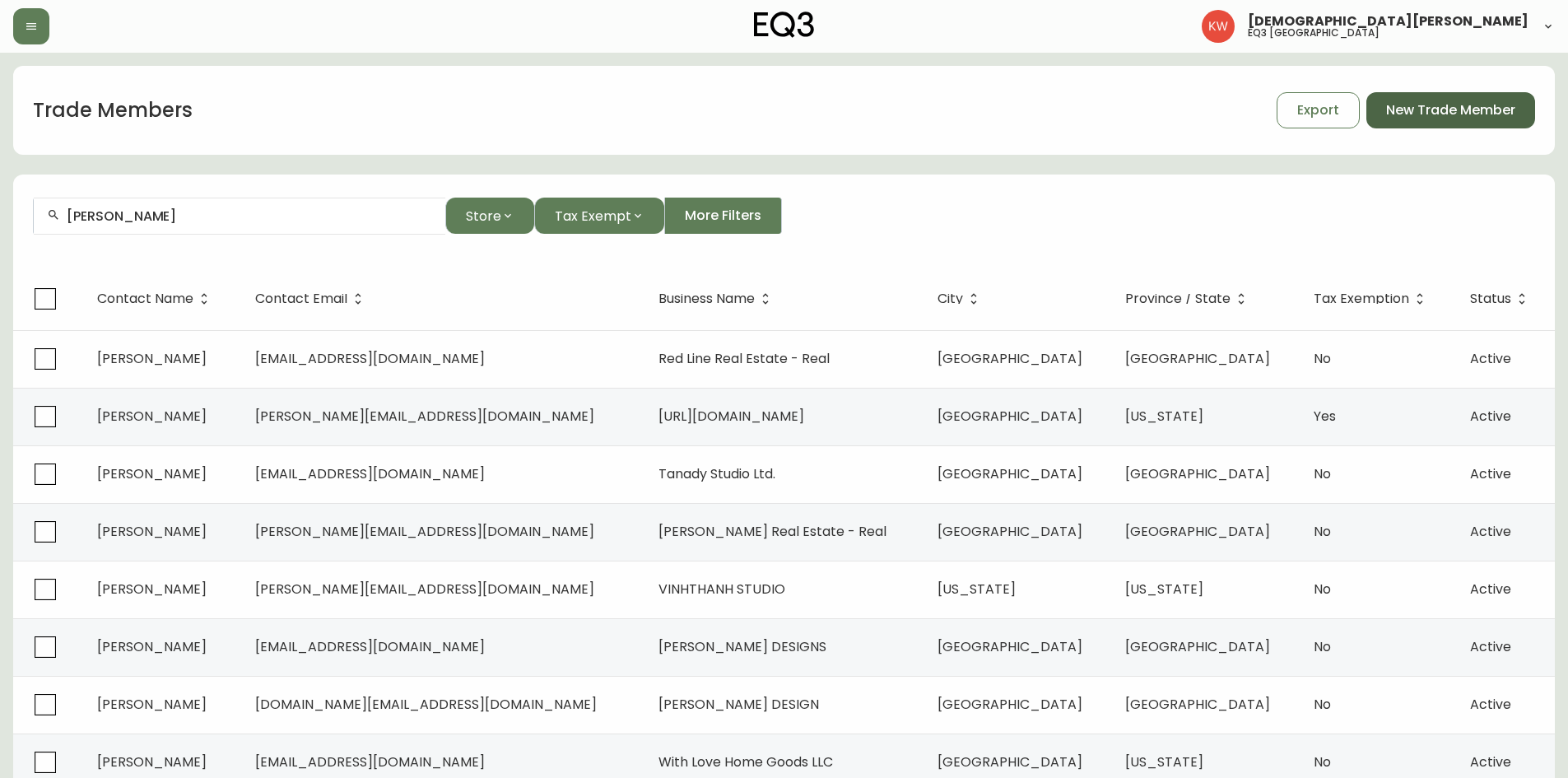
click at [1447, 110] on span "New Trade Member" at bounding box center [1451, 110] width 129 height 18
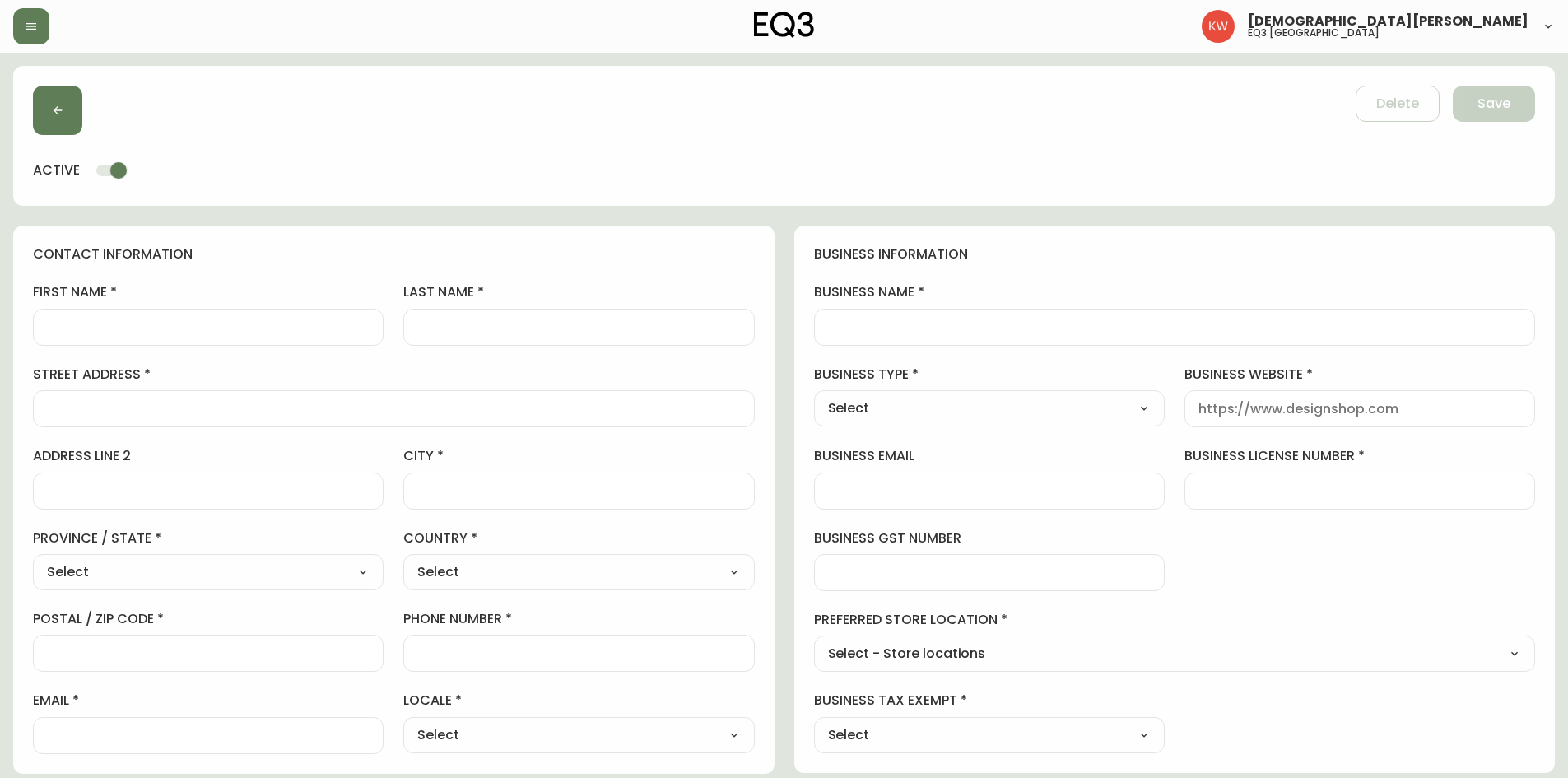
click at [129, 328] on input "first name" at bounding box center [208, 327] width 323 height 16
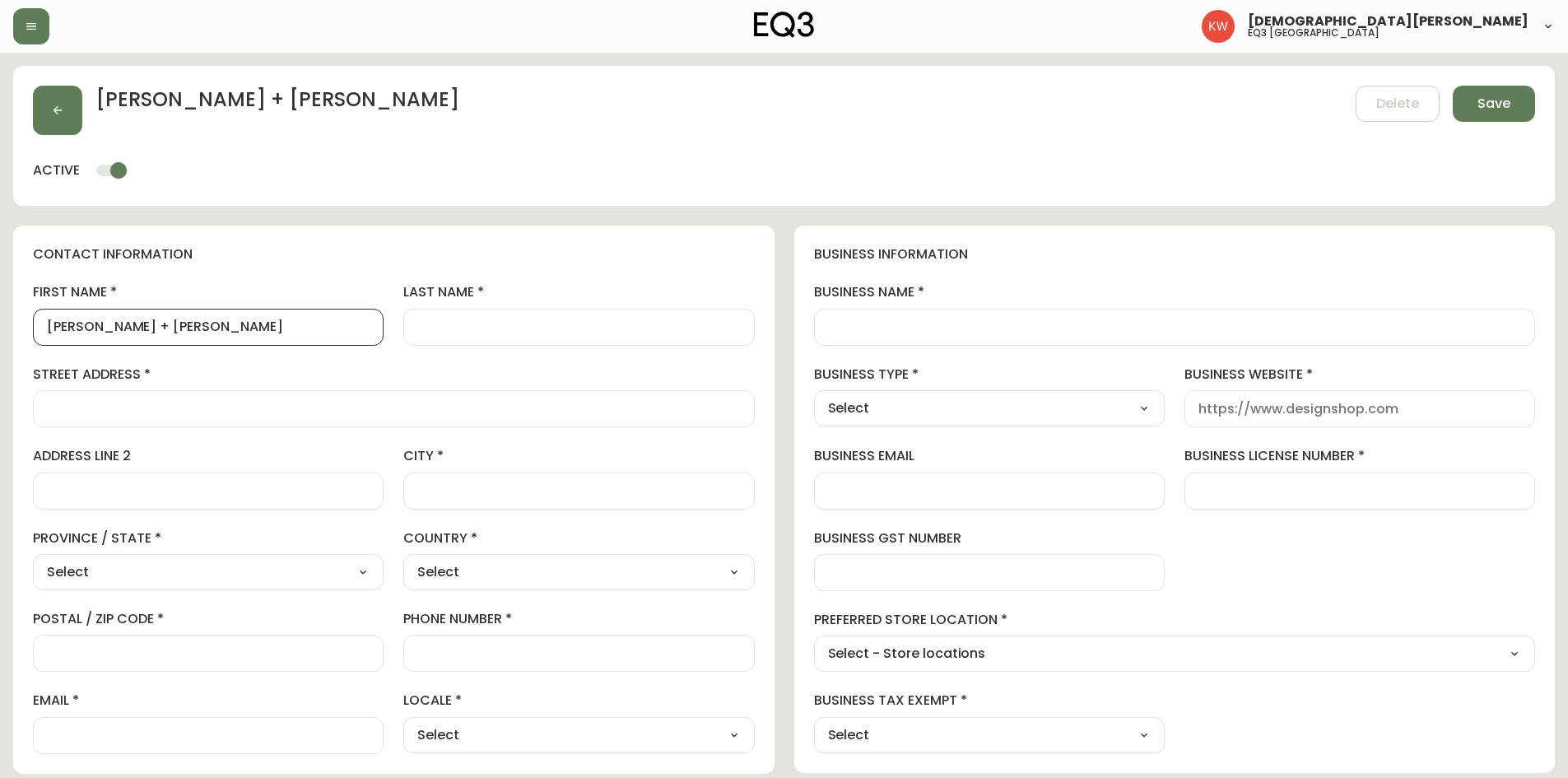
drag, startPoint x: 164, startPoint y: 331, endPoint x: 116, endPoint y: 328, distance: 48.1
click at [108, 334] on input "[PERSON_NAME] + [PERSON_NAME]" at bounding box center [208, 327] width 323 height 16
type input "[PERSON_NAME] + [PERSON_NAME]"
type input "[PERSON_NAME]"
click at [1005, 320] on input "business name" at bounding box center [1174, 327] width 694 height 16
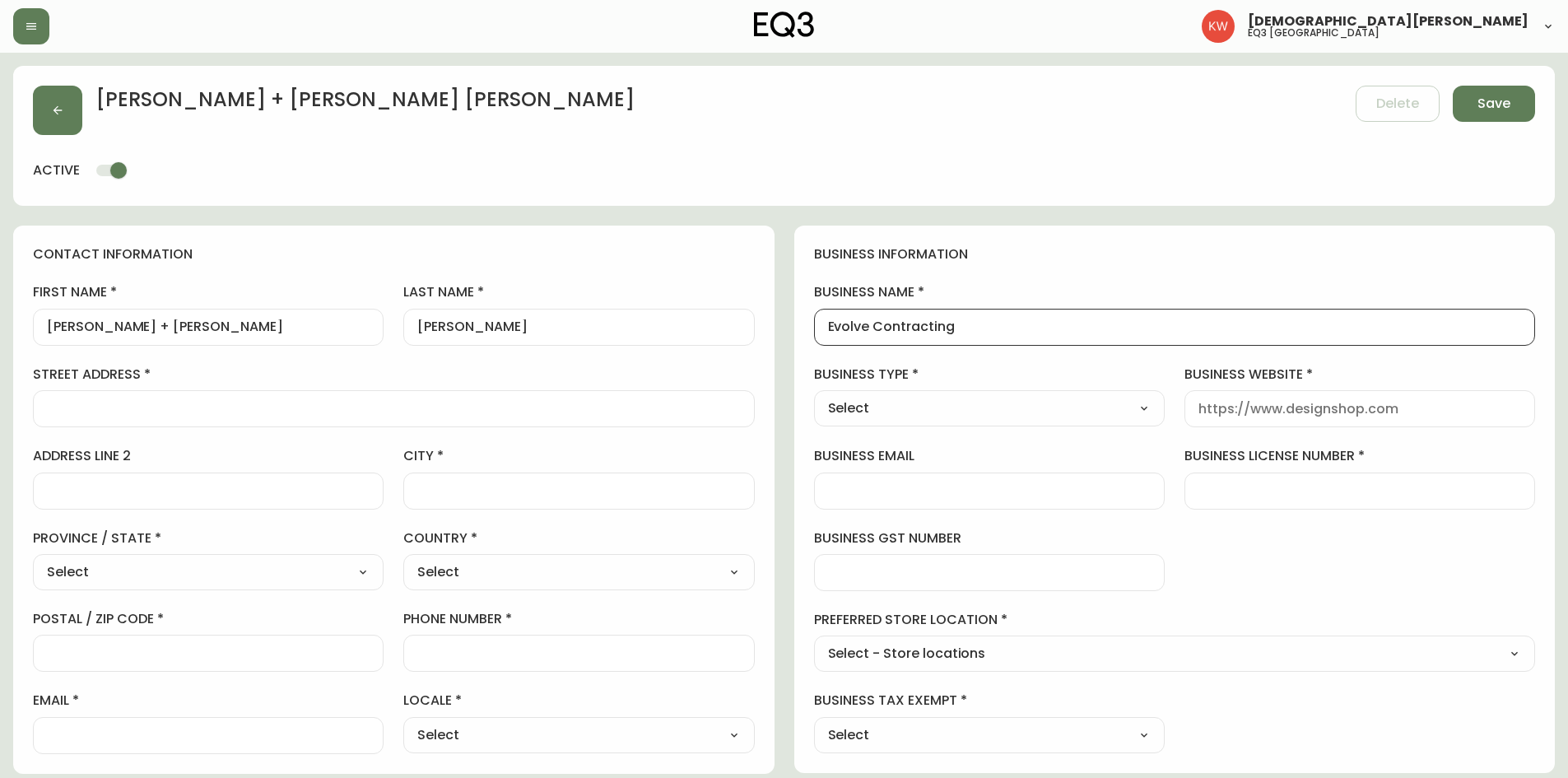
type input "Evolve Contracting"
click at [135, 413] on input "street address" at bounding box center [394, 408] width 694 height 16
paste input "Rockford Rd NW"
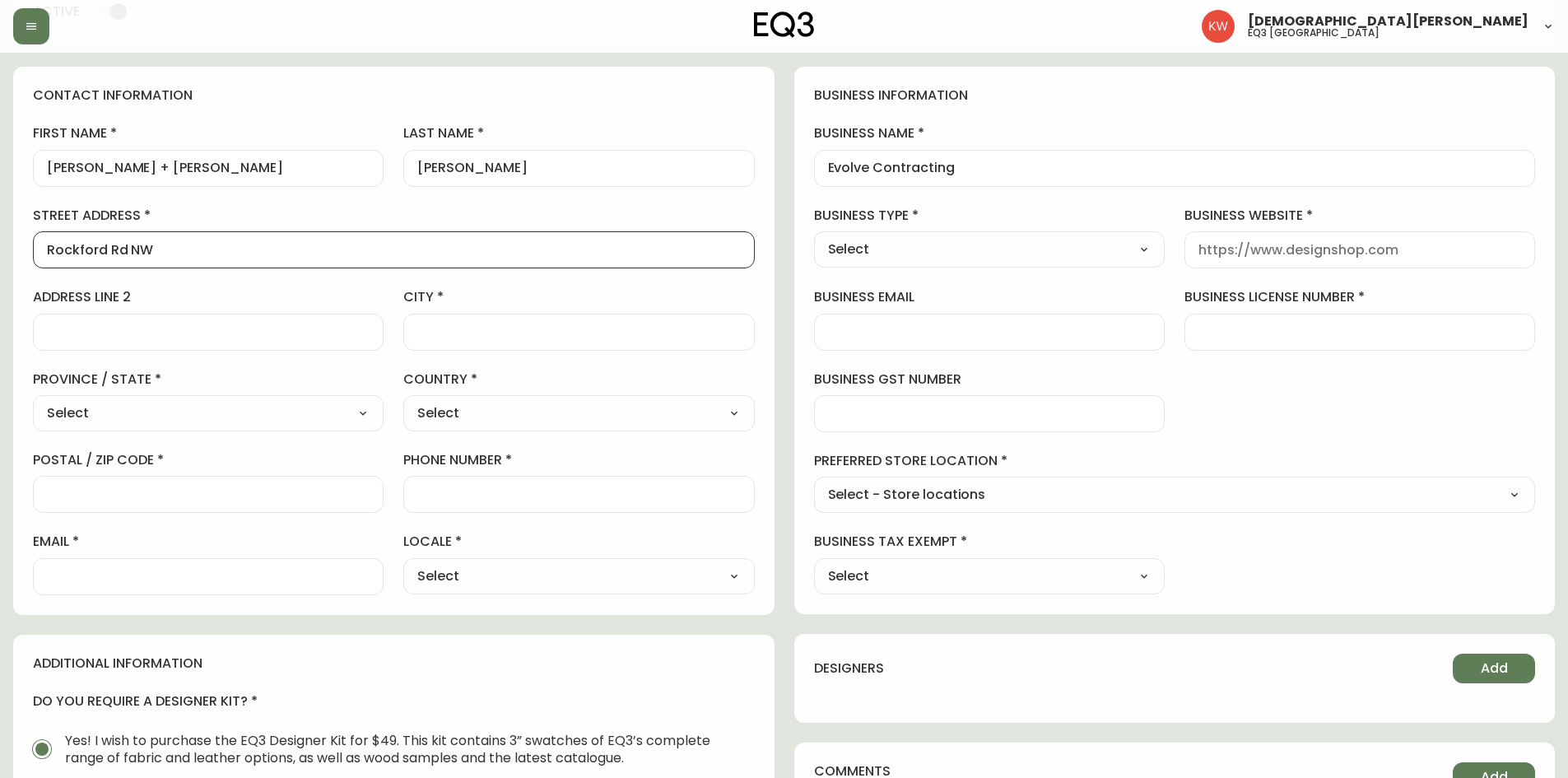
scroll to position [165, 0]
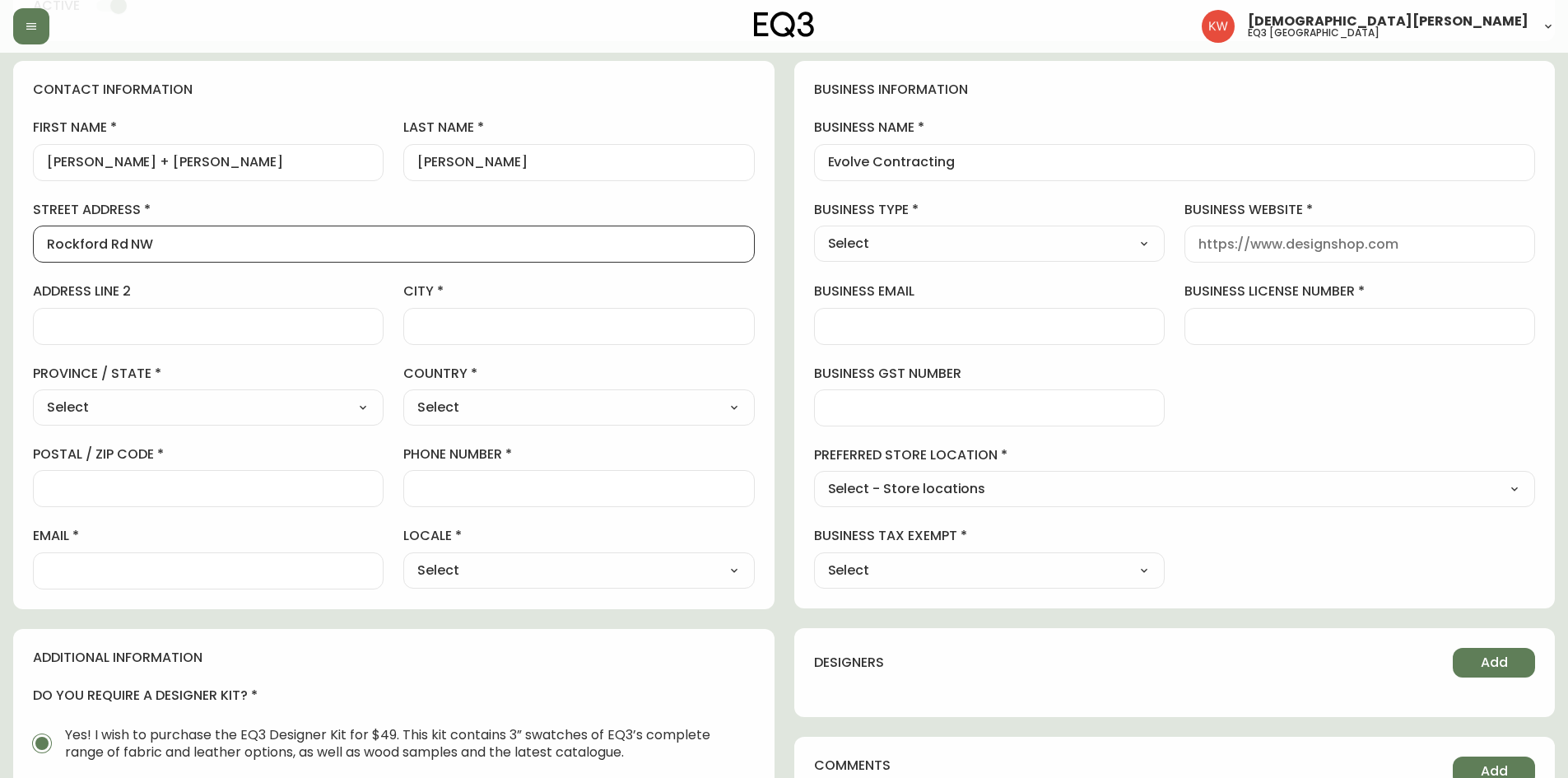
type input "Rockford Rd NW"
click at [504, 572] on select "Select CA_EN [GEOGRAPHIC_DATA] US_EN" at bounding box center [578, 571] width 350 height 25
select select "US_EN"
click at [403, 559] on select "Select CA_EN [GEOGRAPHIC_DATA] US_EN" at bounding box center [578, 571] width 350 height 25
type input "US_EN"
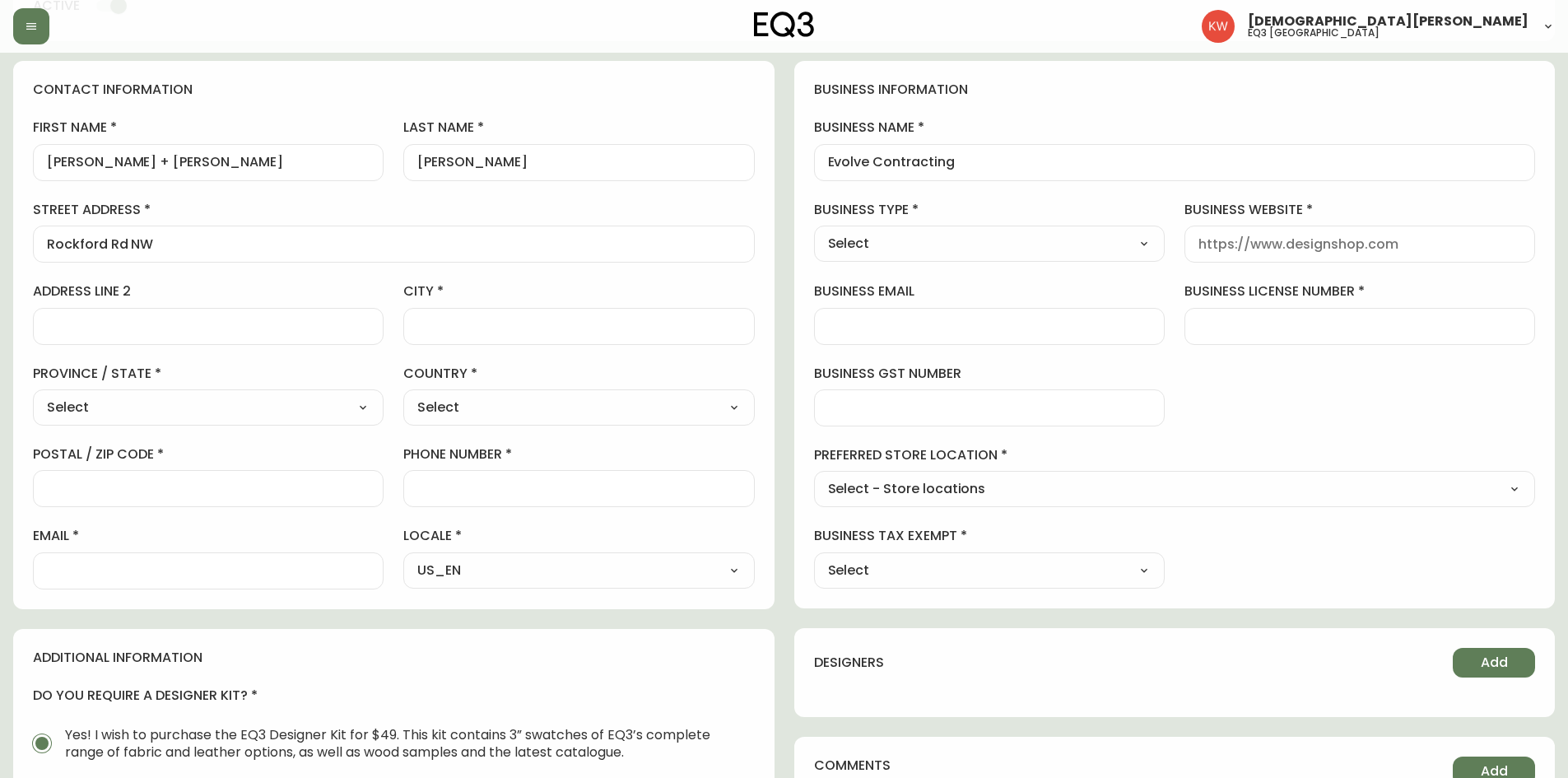
click at [1003, 494] on select "Select - Store locations EQ3 [GEOGRAPHIC_DATA] EQ3 [GEOGRAPHIC_DATA] [GEOGRAPHI…" at bounding box center [1174, 490] width 721 height 25
select select "cjw10z96m00006gs08l3o91tv"
click at [814, 478] on select "Select - Store locations EQ3 [GEOGRAPHIC_DATA] EQ3 [GEOGRAPHIC_DATA] [GEOGRAPHI…" at bounding box center [1174, 490] width 721 height 25
type input "EQ3 [GEOGRAPHIC_DATA]"
click at [904, 560] on select "Select Yes No" at bounding box center [989, 571] width 350 height 25
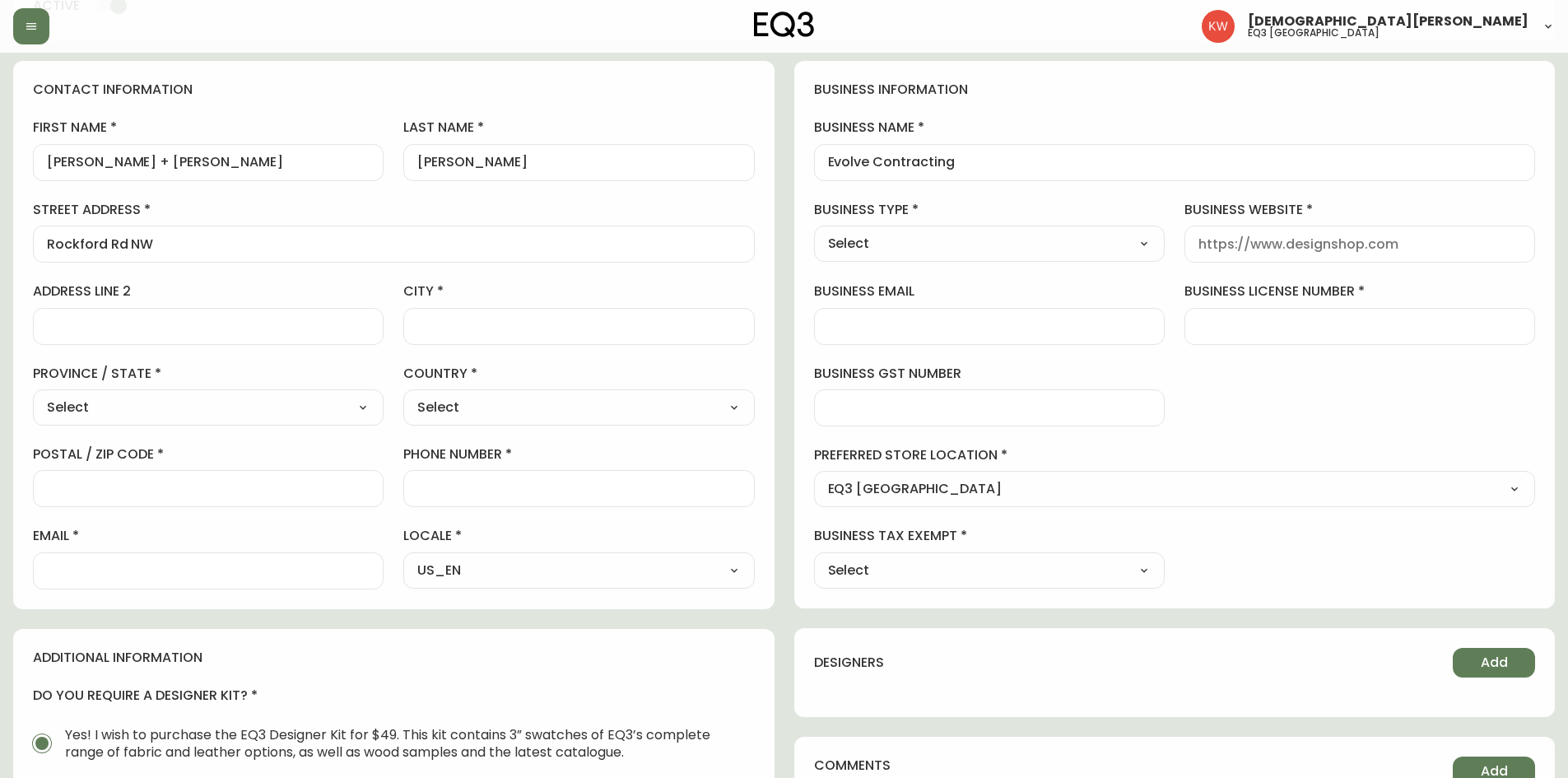
select select "false"
click at [814, 559] on select "Select Yes No" at bounding box center [989, 571] width 350 height 25
type input "No"
click at [968, 252] on select "Select Interior Designer Architect Home Builder Contractor Real Estate Agent Ho…" at bounding box center [989, 244] width 350 height 25
select select "Contractor"
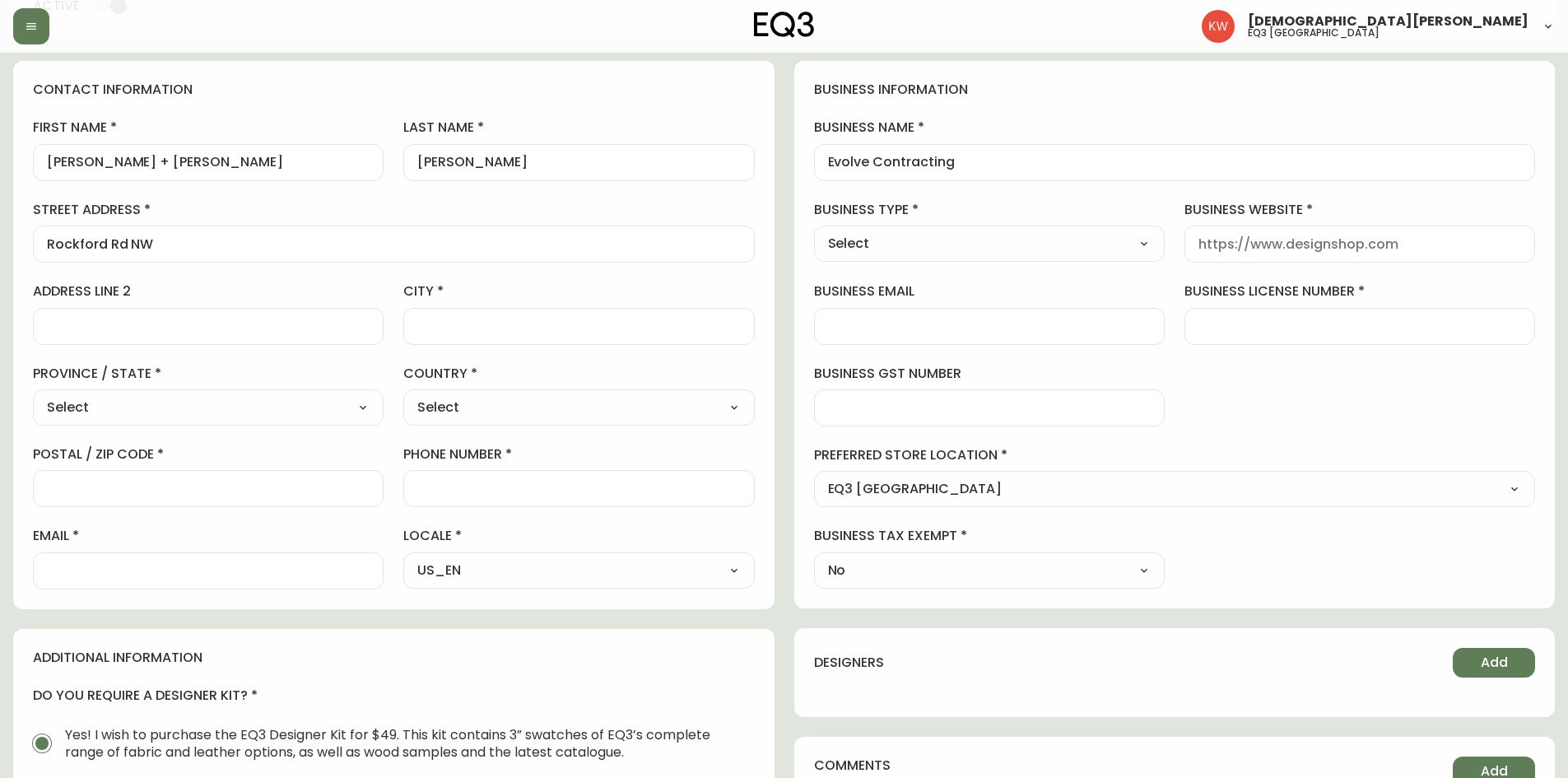
click at [814, 231] on select "Select Interior Designer Architect Home Builder Contractor Real Estate Agent Ho…" at bounding box center [989, 244] width 350 height 25
type input "Contractor"
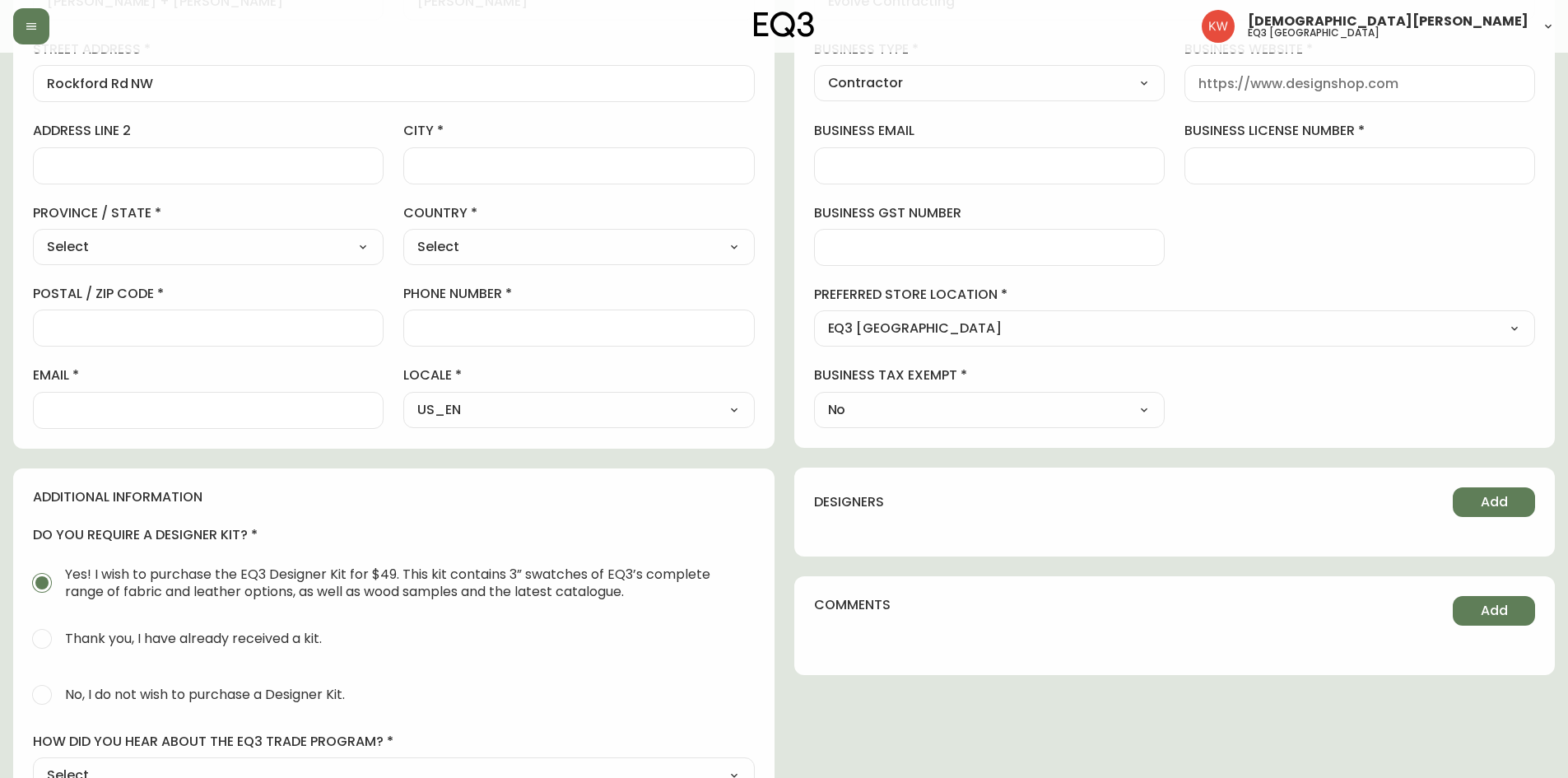
scroll to position [509, 0]
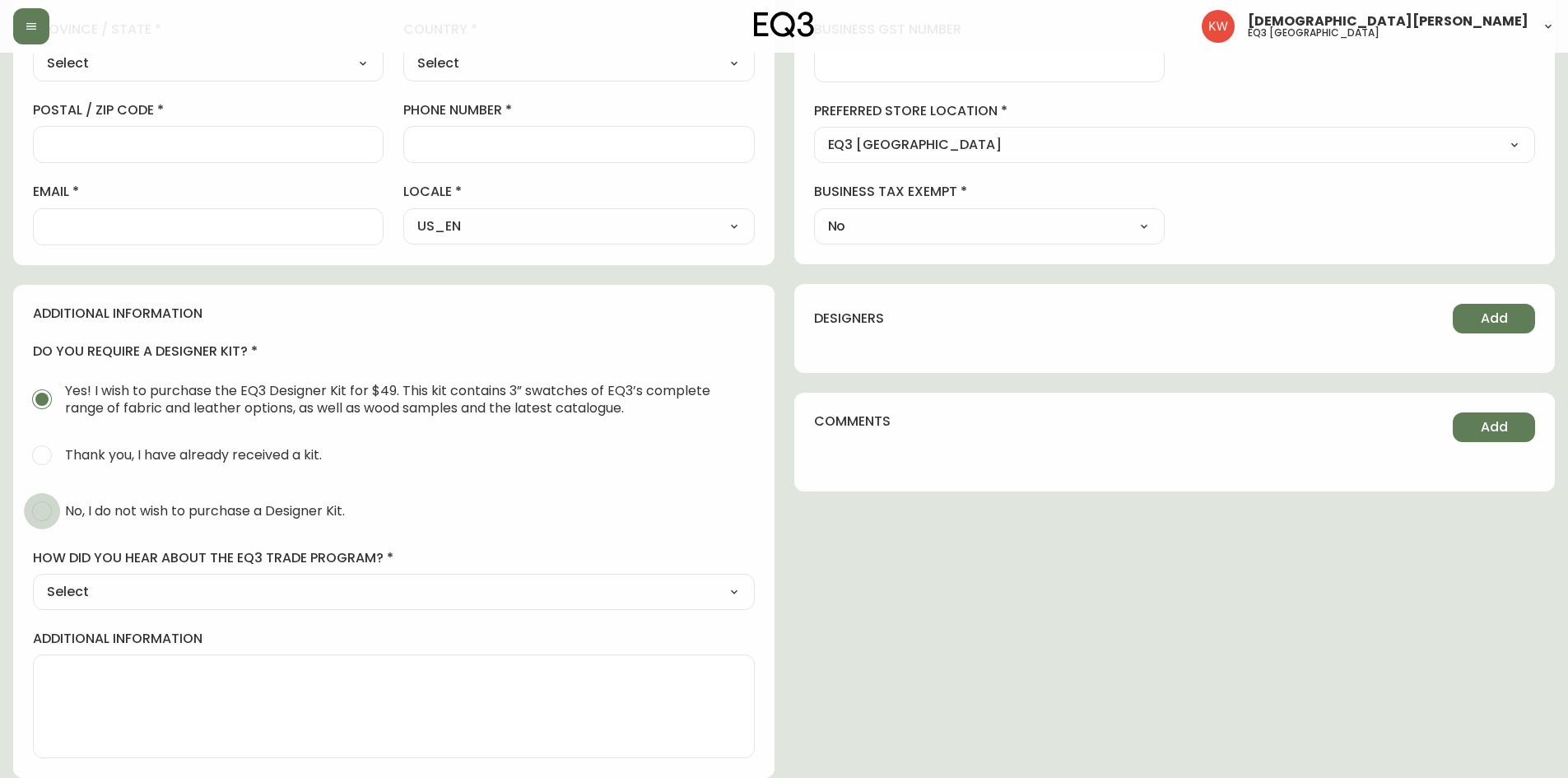
click at [38, 508] on input "No, I do not wish to purchase a Designer Kit." at bounding box center [42, 511] width 36 height 36
radio input "true"
radio input "false"
drag, startPoint x: 113, startPoint y: 591, endPoint x: 100, endPoint y: 600, distance: 15.8
click at [113, 591] on select "Select Social Media Advertisement Trade Show Outreach from a Trade Rep Other" at bounding box center [394, 591] width 721 height 25
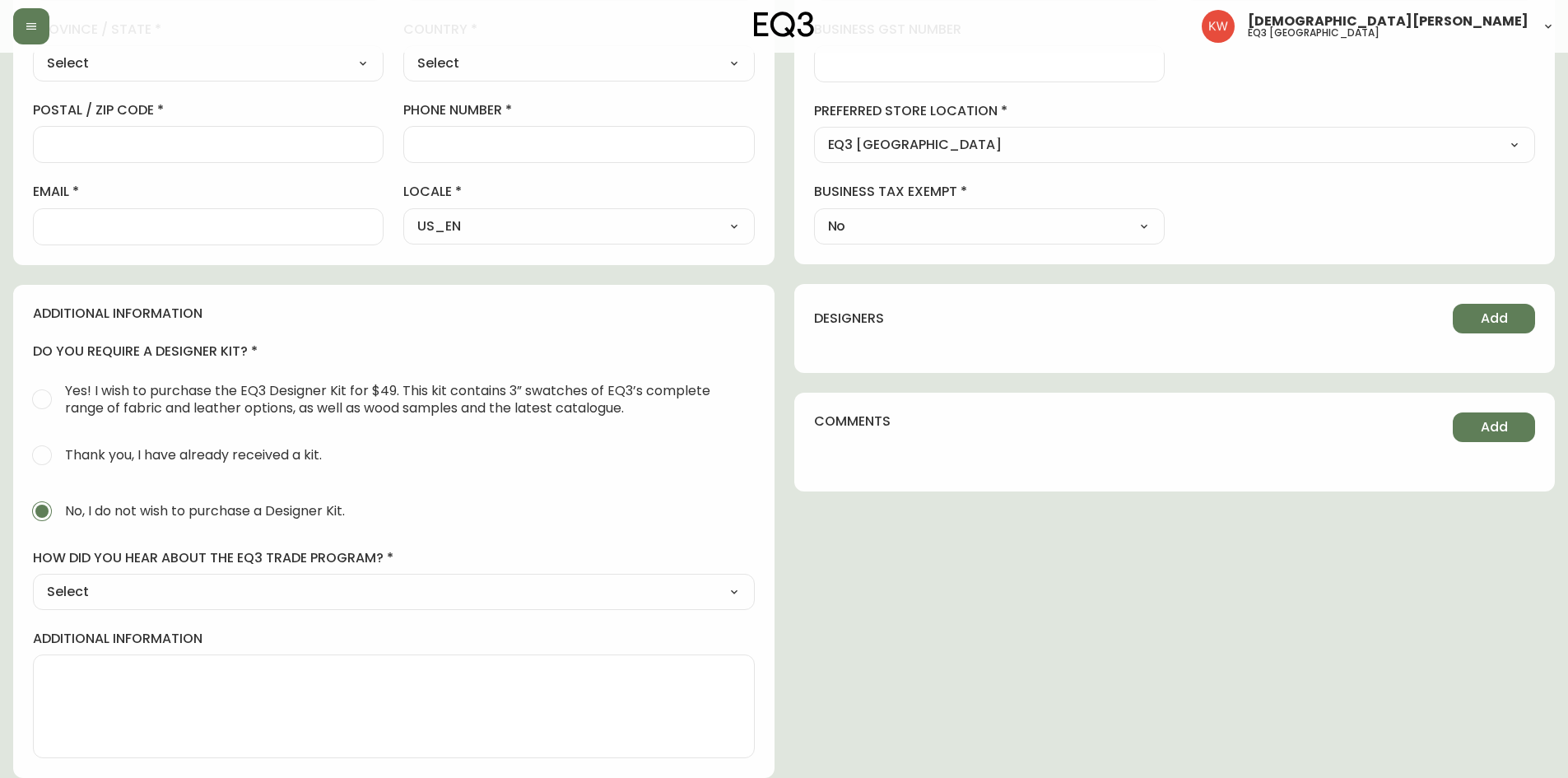
select select "Trade Show"
click at [33, 579] on select "Select Social Media Advertisement Trade Show Outreach from a Trade Rep Other" at bounding box center [394, 591] width 721 height 25
type input "Trade Show"
click at [129, 666] on textarea "additional information" at bounding box center [394, 706] width 694 height 82
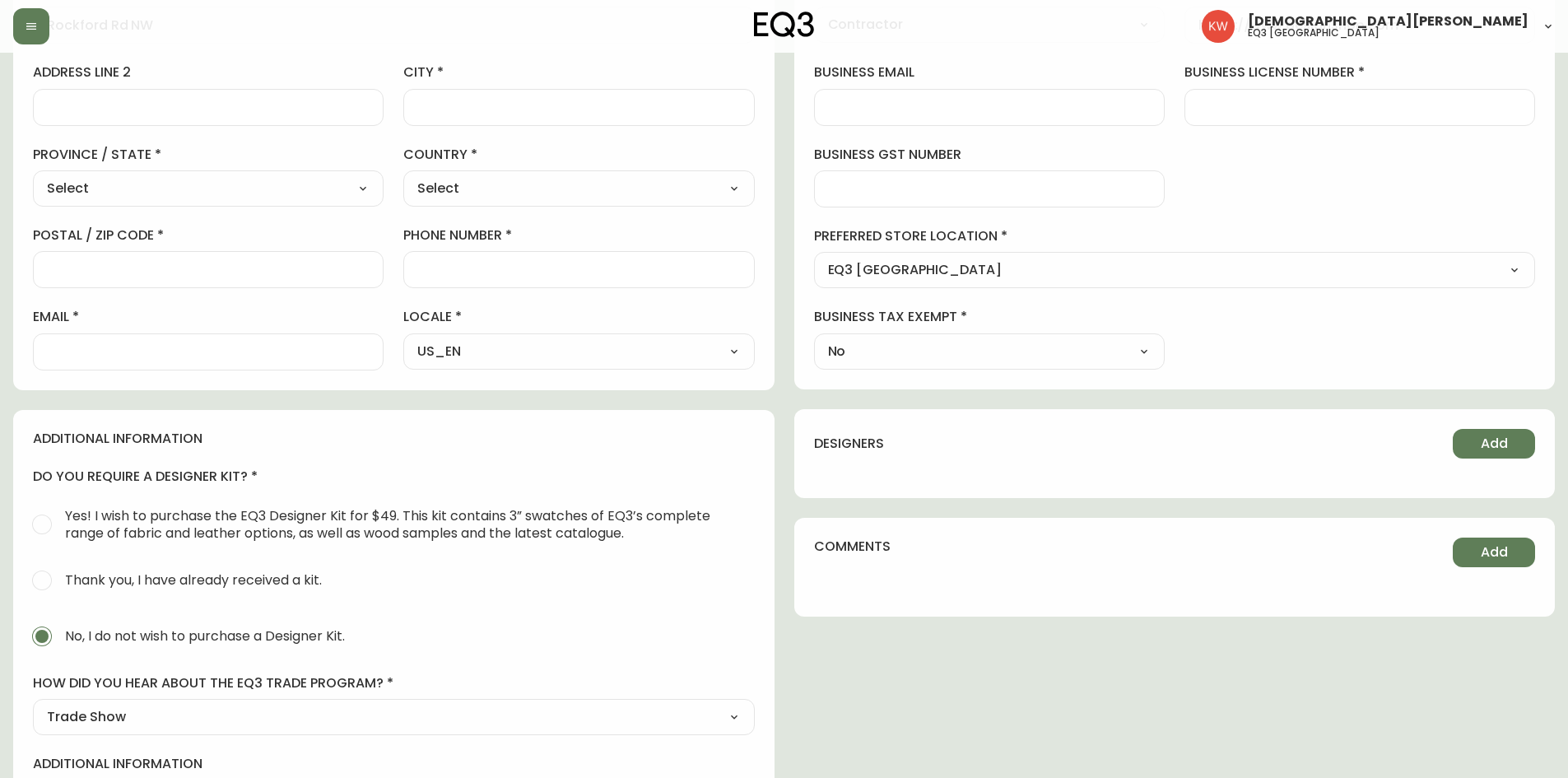
scroll to position [15, 0]
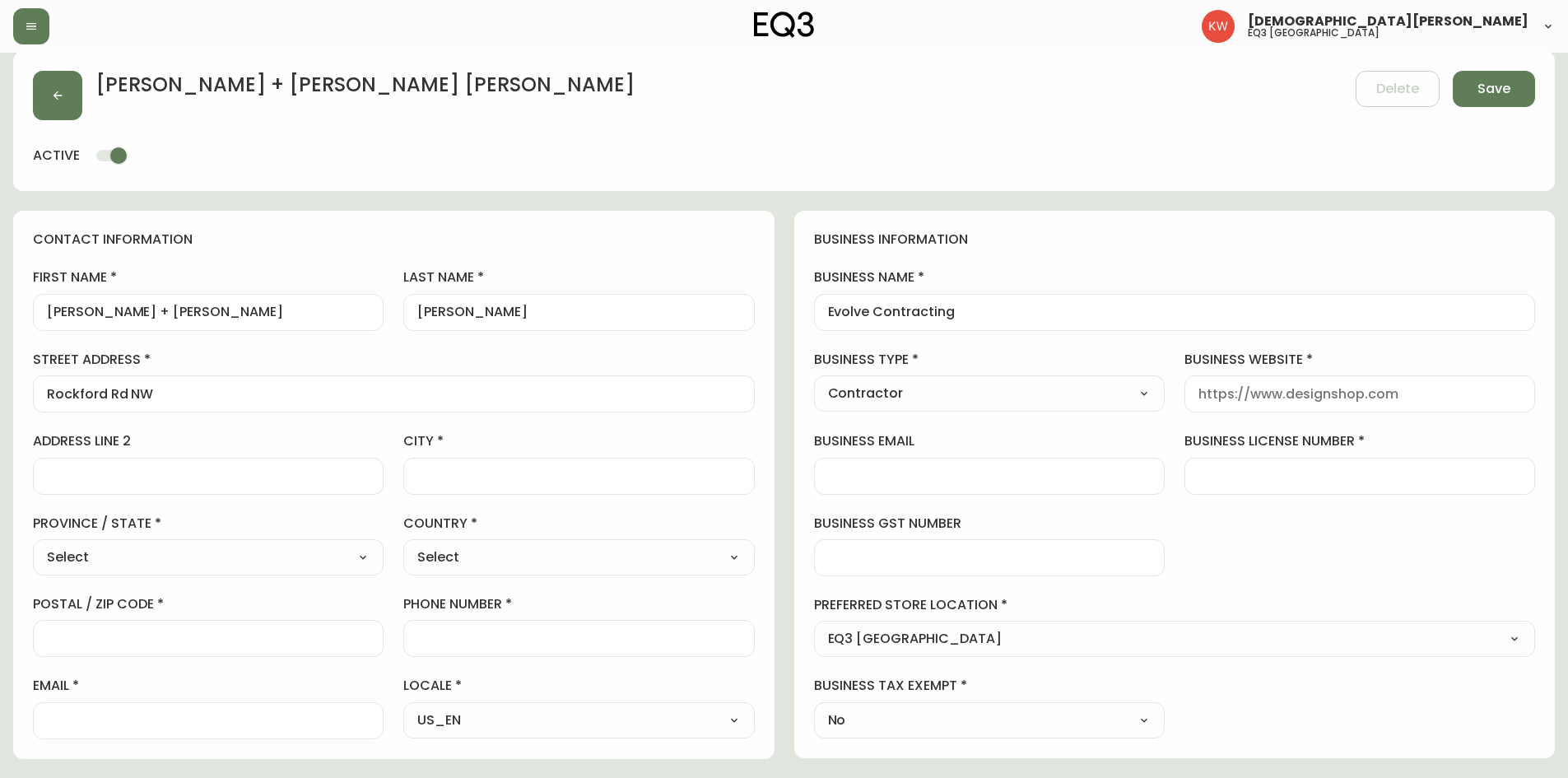
type textarea "2025 Fall Home Show"
click at [1313, 394] on input "business website" at bounding box center [1360, 394] width 323 height 16
paste input "[URL][DOMAIN_NAME]"
type input "[URL][DOMAIN_NAME]"
click at [1231, 476] on input "business license number" at bounding box center [1360, 477] width 323 height 16
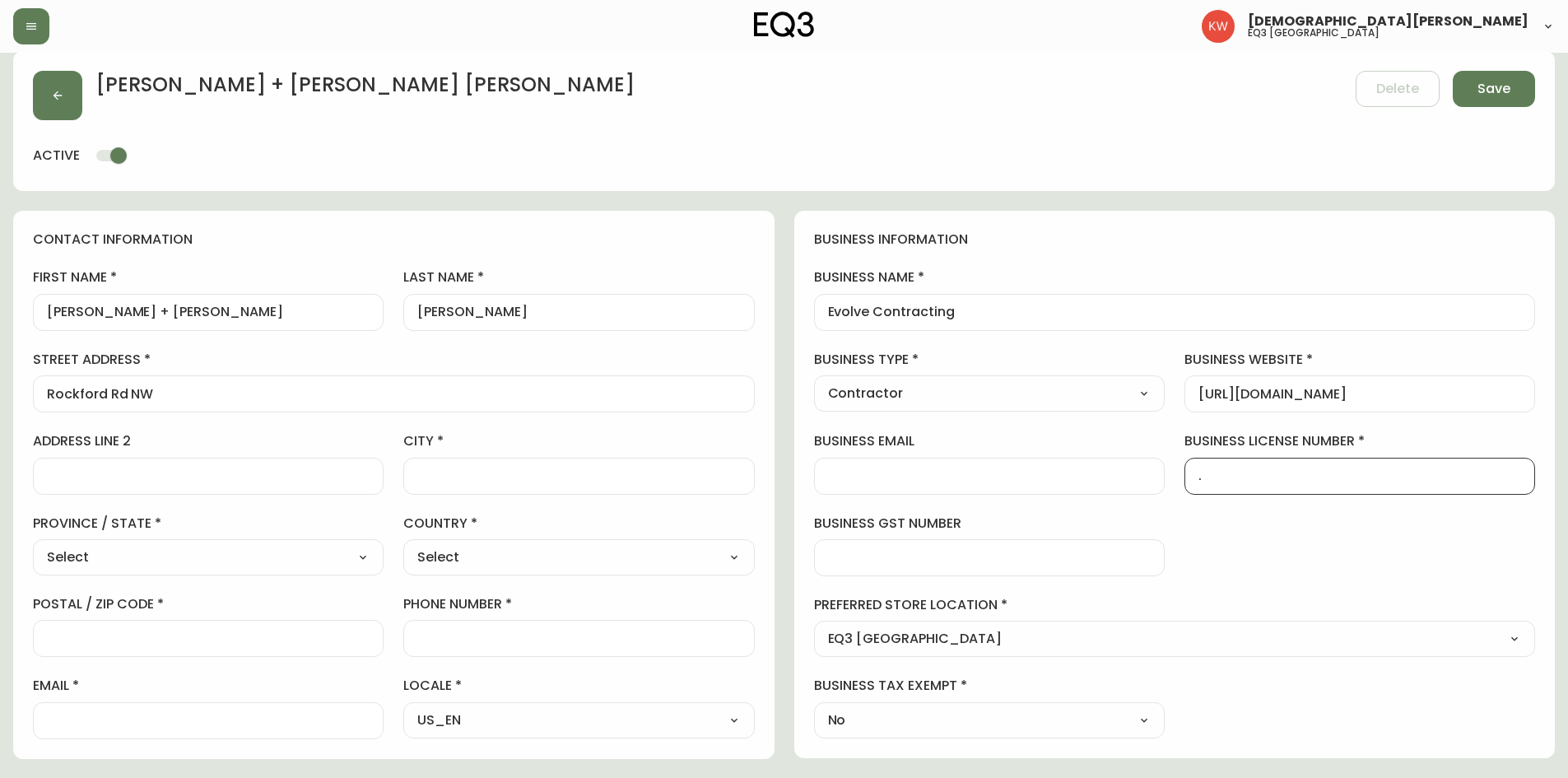
type input "."
click at [464, 481] on input "city" at bounding box center [579, 477] width 323 height 16
type input "[GEOGRAPHIC_DATA]"
click at [285, 556] on select "Select [GEOGRAPHIC_DATA] [GEOGRAPHIC_DATA] [GEOGRAPHIC_DATA] [GEOGRAPHIC_DATA] …" at bounding box center [208, 557] width 350 height 25
select select "AB"
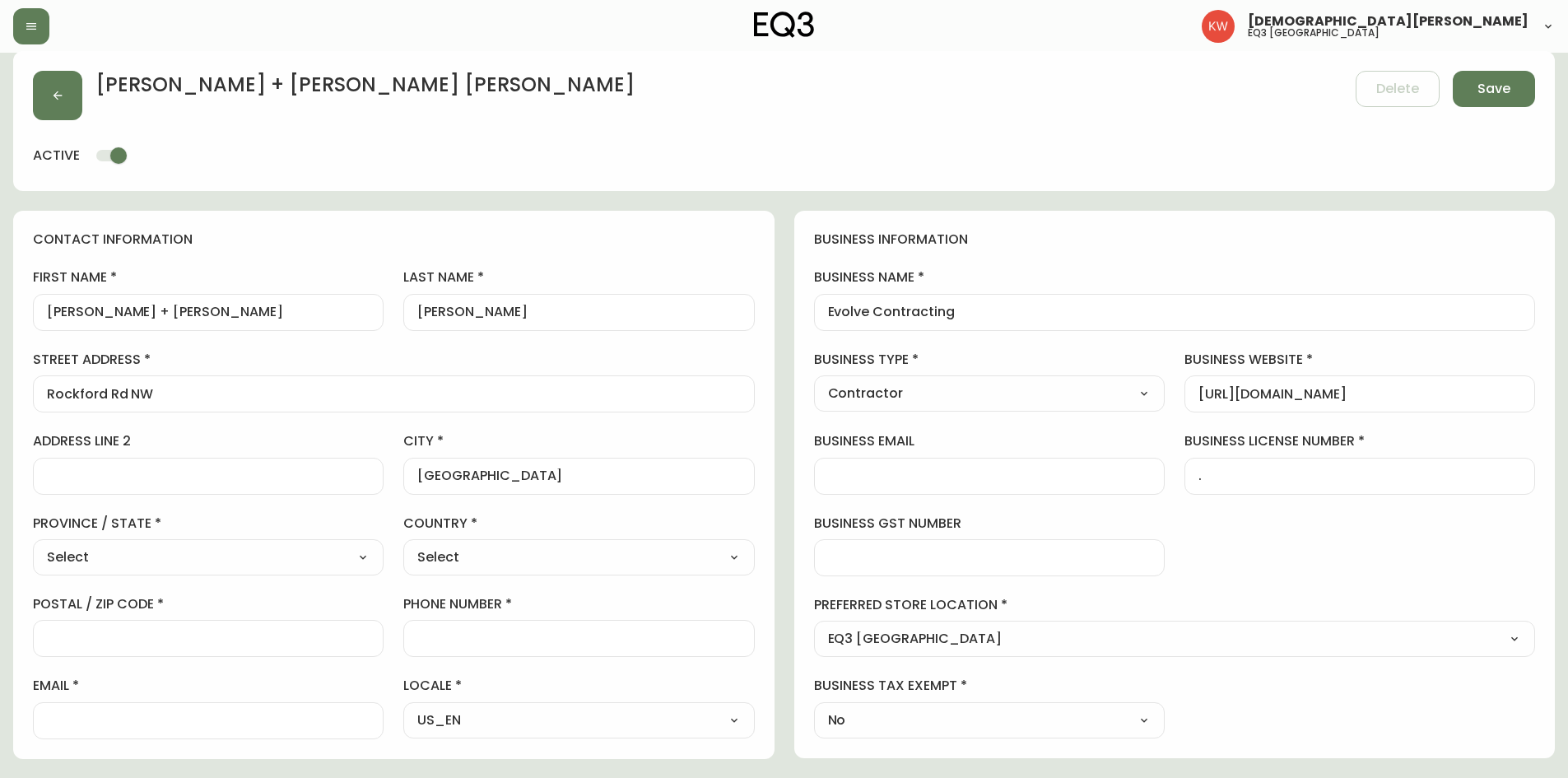
click at [33, 545] on select "Select [GEOGRAPHIC_DATA] [GEOGRAPHIC_DATA] [GEOGRAPHIC_DATA] [GEOGRAPHIC_DATA] …" at bounding box center [208, 557] width 350 height 25
type input "[GEOGRAPHIC_DATA]"
click at [552, 554] on select "Select [GEOGRAPHIC_DATA] [GEOGRAPHIC_DATA]" at bounding box center [578, 557] width 350 height 25
select select "CA"
click at [403, 545] on select "Select [GEOGRAPHIC_DATA] [GEOGRAPHIC_DATA]" at bounding box center [578, 557] width 350 height 25
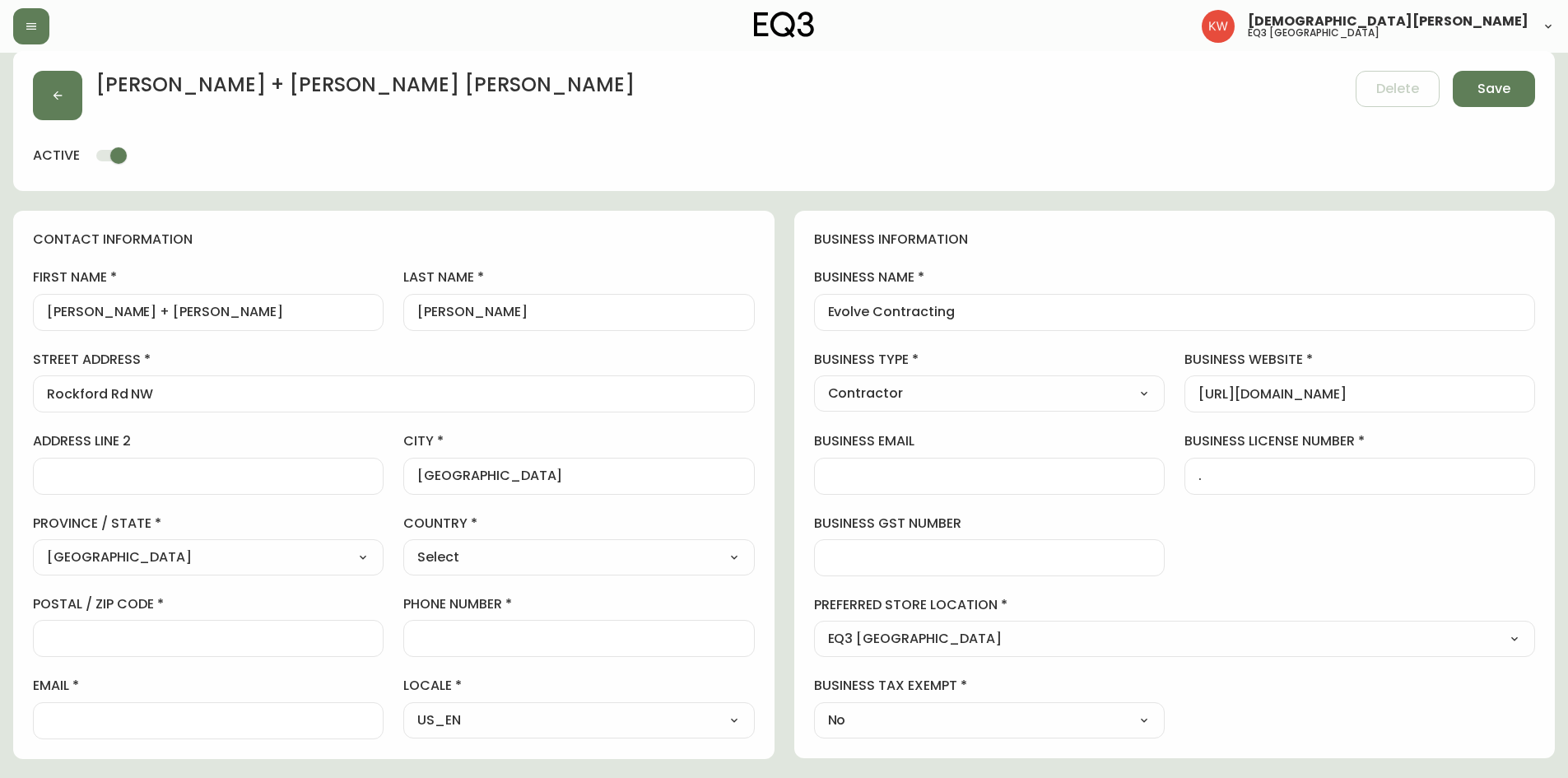
type input "[GEOGRAPHIC_DATA]"
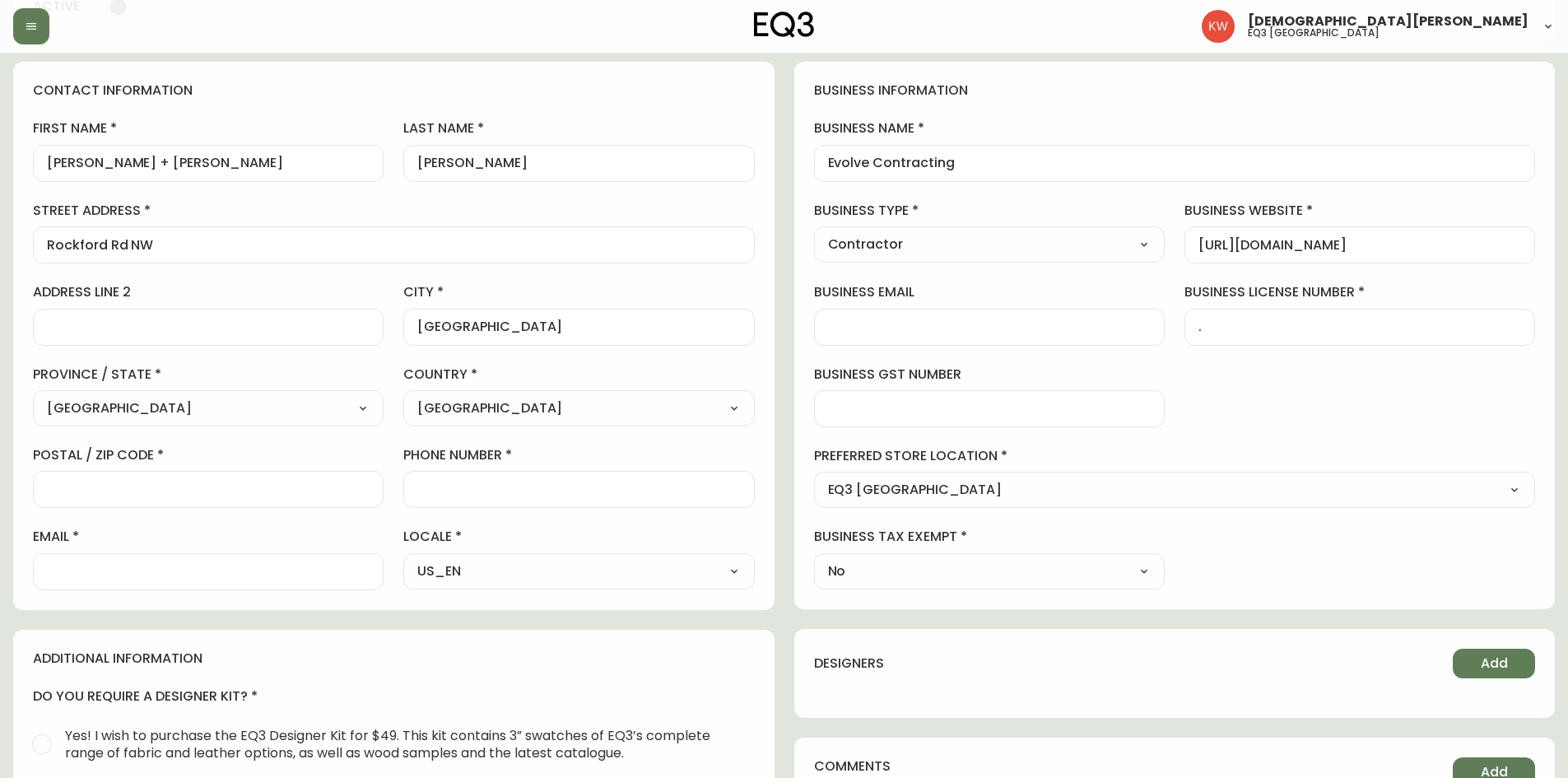
scroll to position [180, 0]
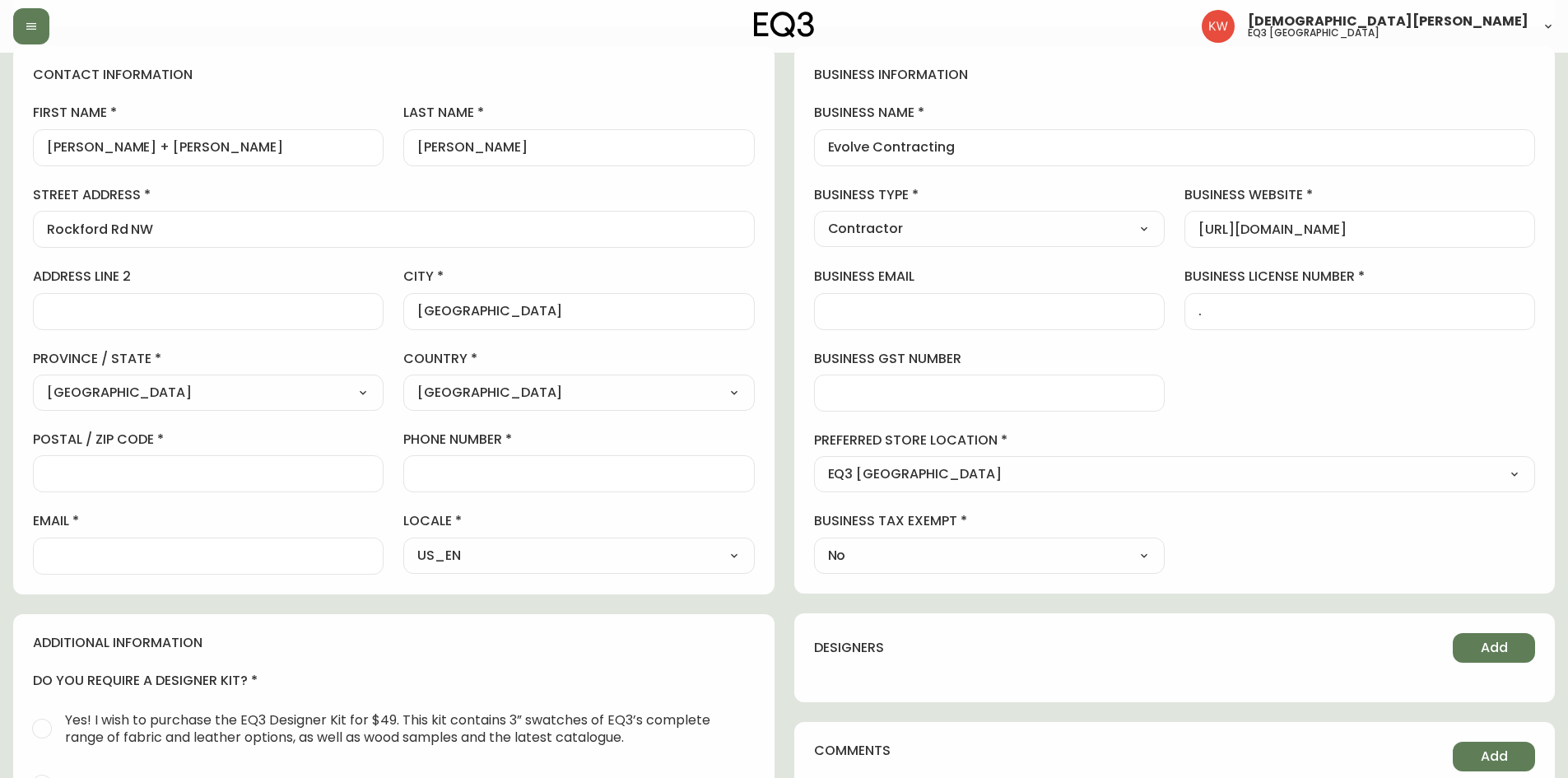
click at [485, 475] on input "phone number" at bounding box center [579, 474] width 323 height 16
paste input "403.829.2211"
type input "403.829.2211"
click at [140, 559] on input "email" at bounding box center [208, 556] width 323 height 16
paste input "[EMAIL_ADDRESS][DOMAIN_NAME]"
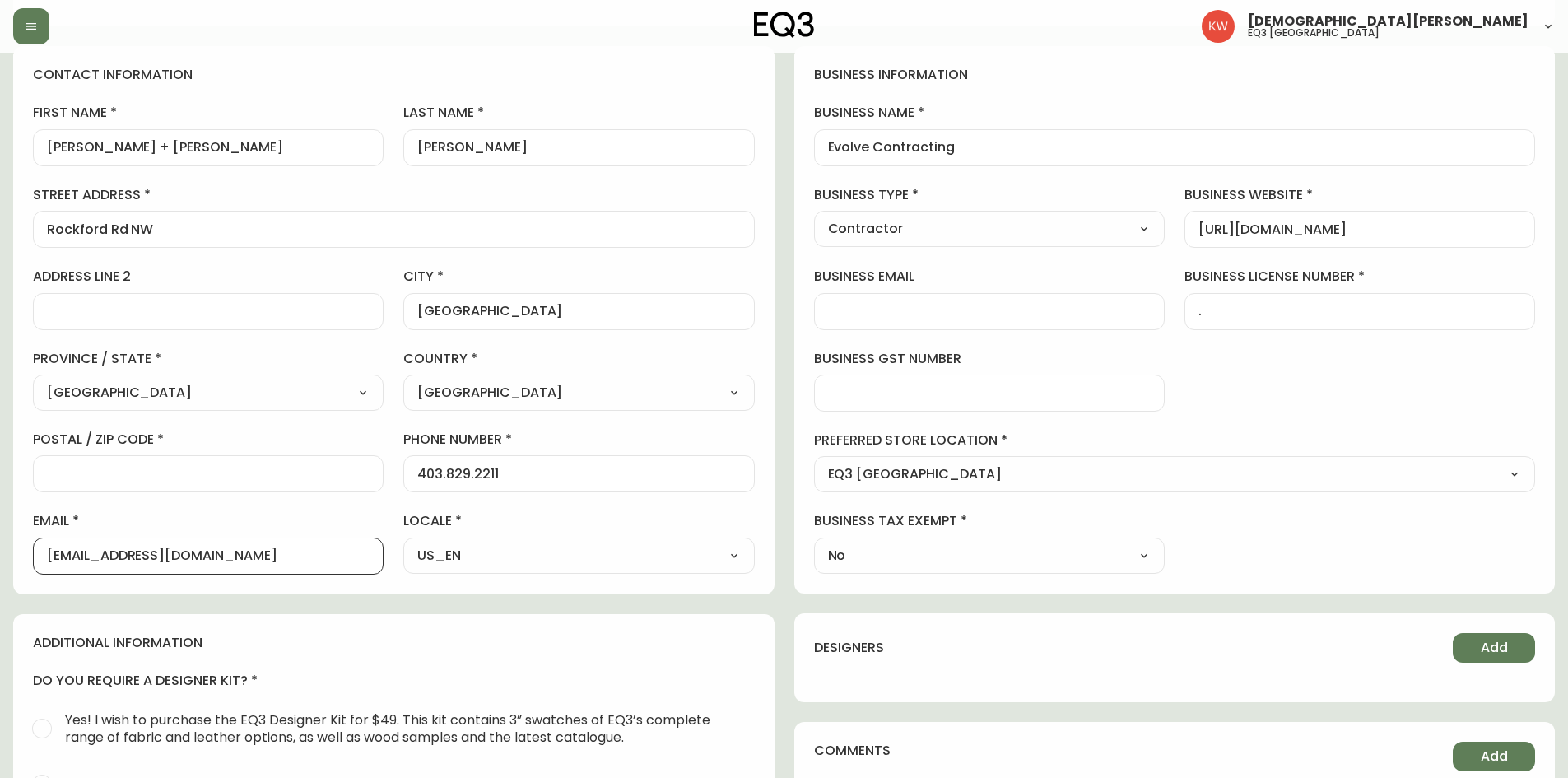
type input "[EMAIL_ADDRESS][DOMAIN_NAME]"
click at [98, 474] on input "postal / zip code" at bounding box center [208, 474] width 323 height 16
paste input "T3G 0E1"
type input "T3G 0E1"
click at [274, 433] on label "postal / zip code" at bounding box center [208, 440] width 350 height 18
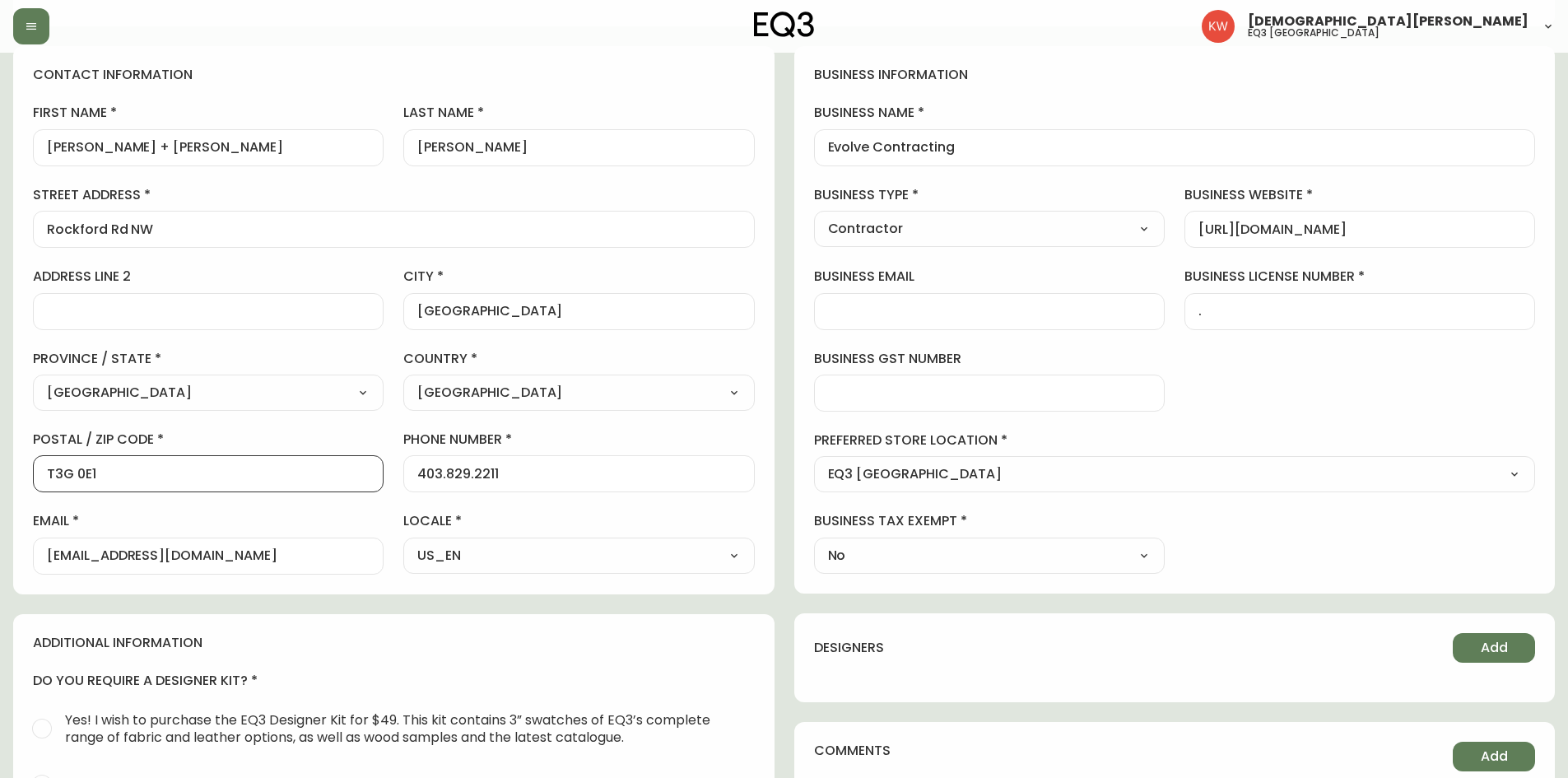
click at [274, 466] on input "T3G 0E1" at bounding box center [208, 474] width 323 height 16
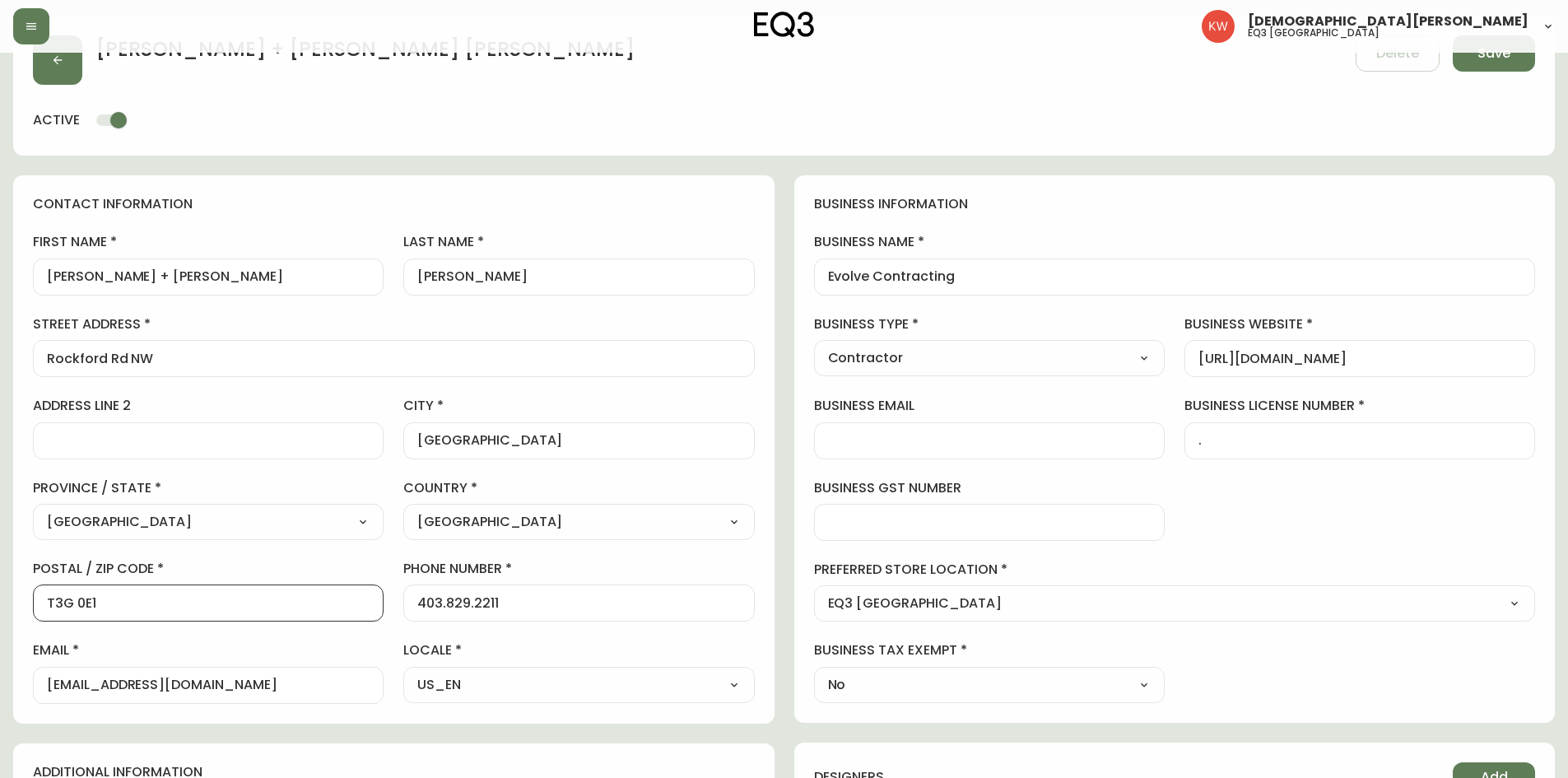
scroll to position [0, 0]
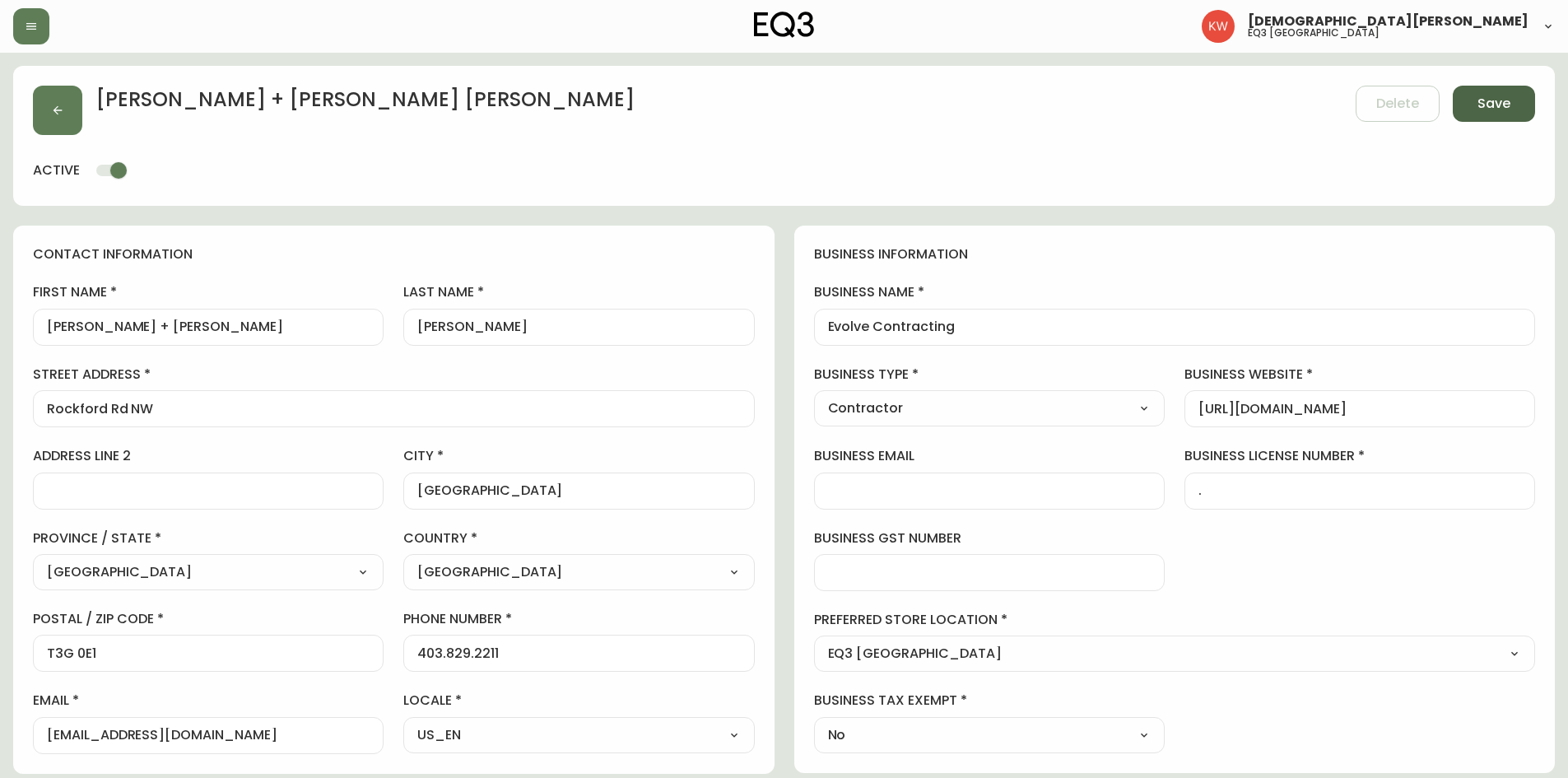
click at [1487, 100] on span "Save" at bounding box center [1494, 104] width 33 height 18
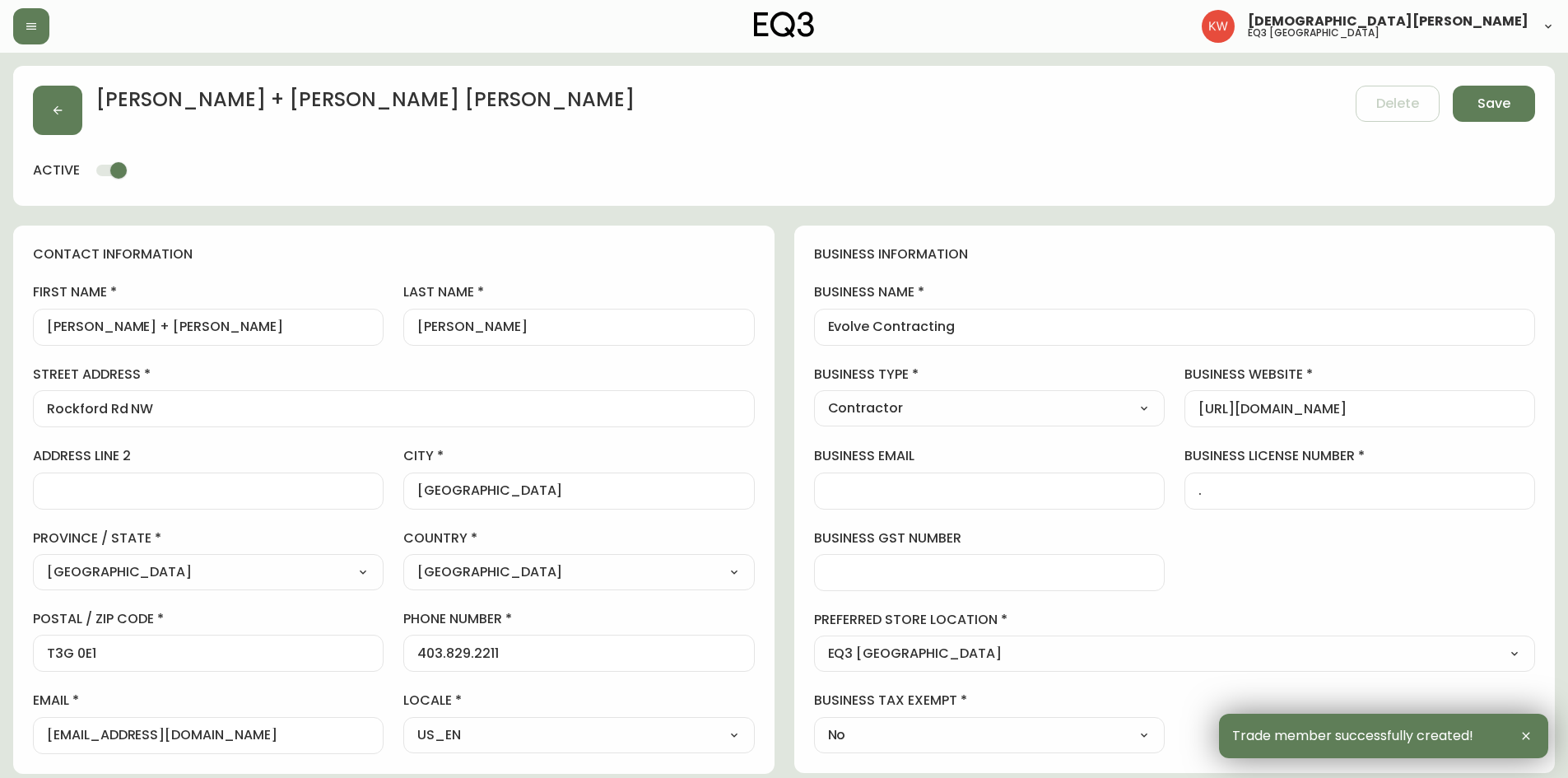
type input "[PHONE_NUMBER]"
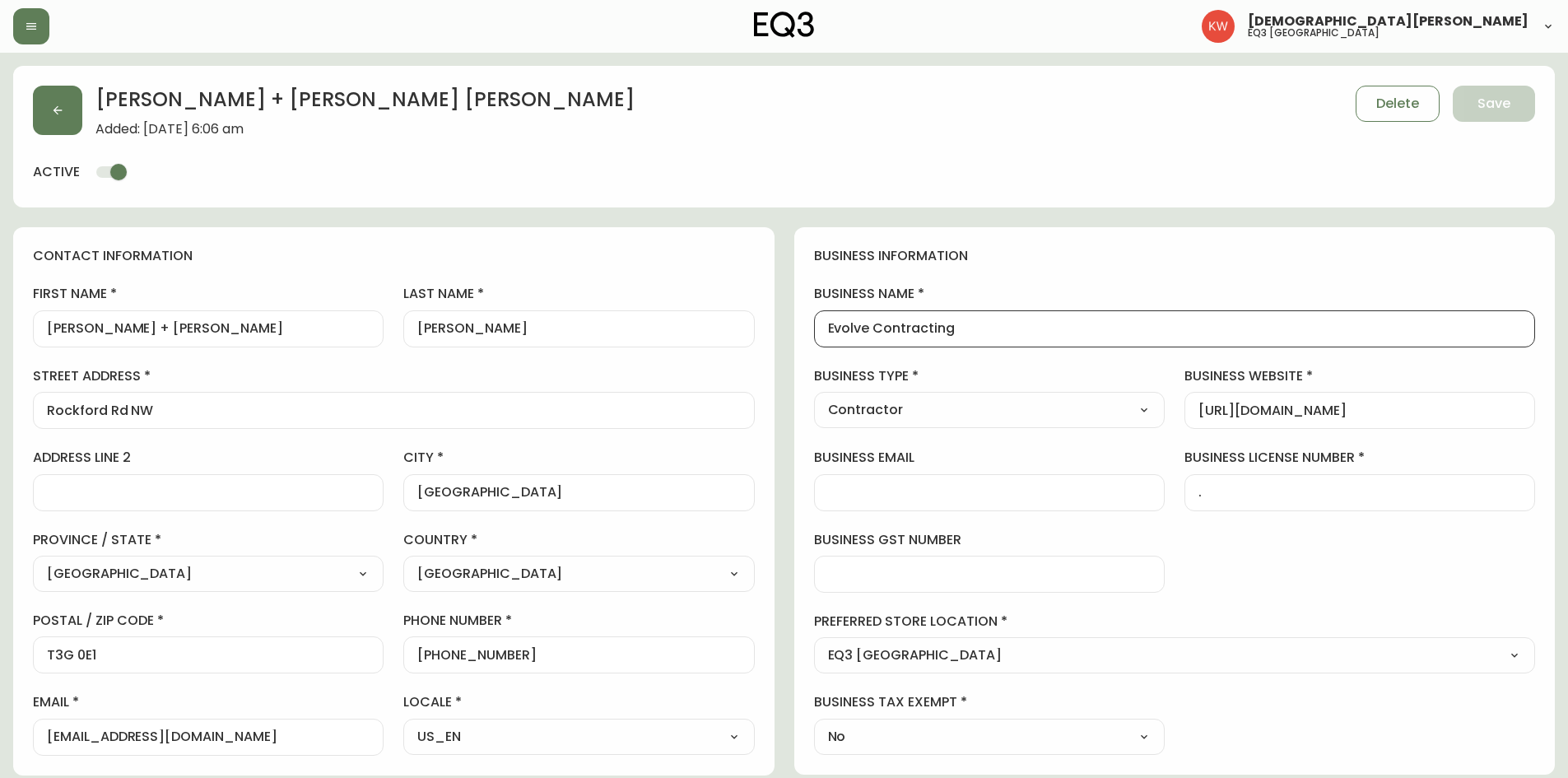
drag, startPoint x: 981, startPoint y: 332, endPoint x: 828, endPoint y: 327, distance: 153.1
click at [828, 327] on input "Evolve Contracting" at bounding box center [1174, 329] width 694 height 16
drag, startPoint x: 185, startPoint y: 335, endPoint x: 0, endPoint y: 334, distance: 185.0
click at [0, 334] on main "[PERSON_NAME] + [PERSON_NAME] Added: [DATE] 6:06 am Delete Save active contact …" at bounding box center [784, 670] width 1568 height 1236
drag, startPoint x: 161, startPoint y: 720, endPoint x: 33, endPoint y: 708, distance: 128.6
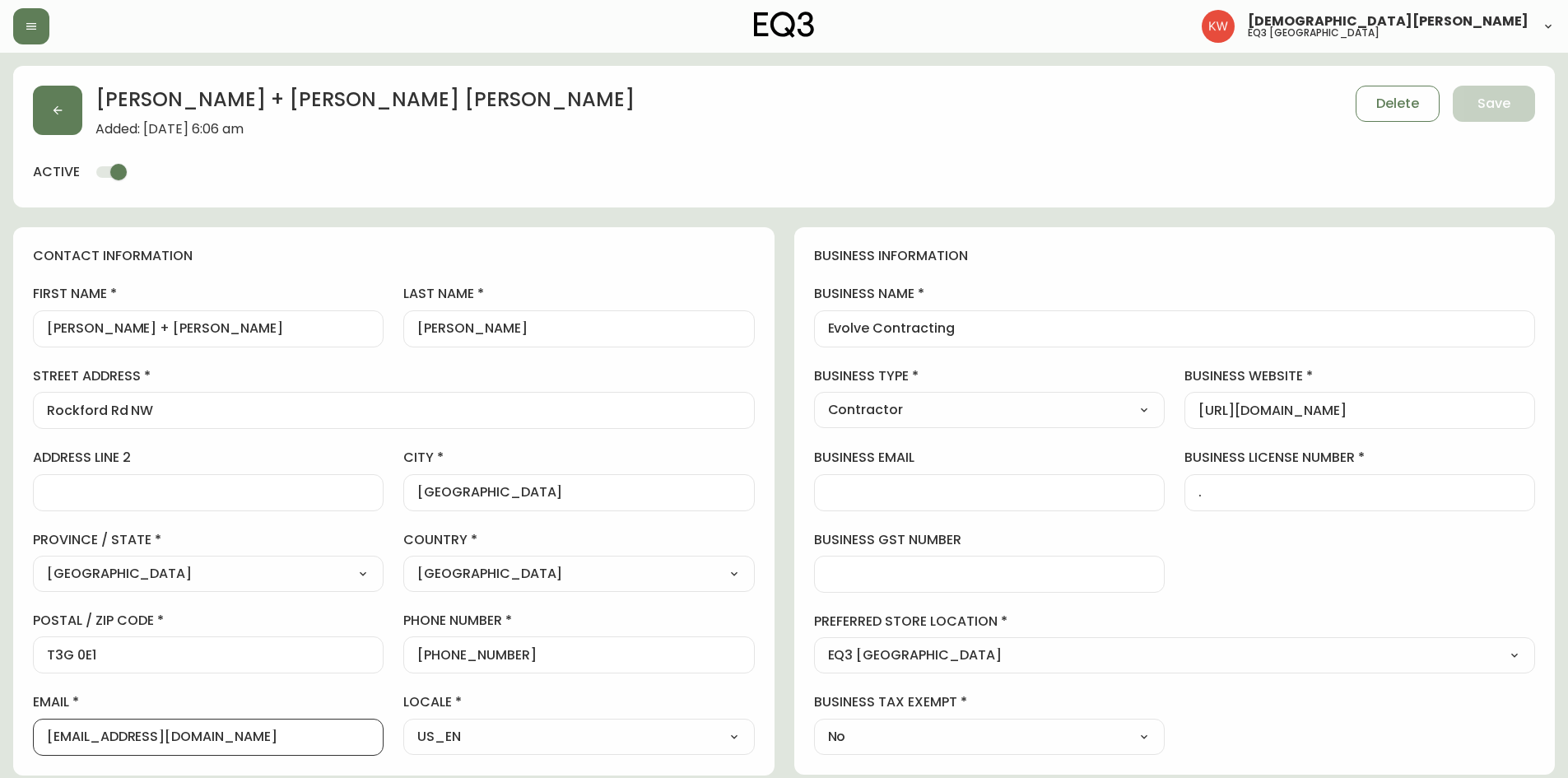
click at [33, 708] on div "email [EMAIL_ADDRESS][DOMAIN_NAME]" at bounding box center [208, 724] width 350 height 62
click at [58, 117] on button "button" at bounding box center [57, 110] width 49 height 49
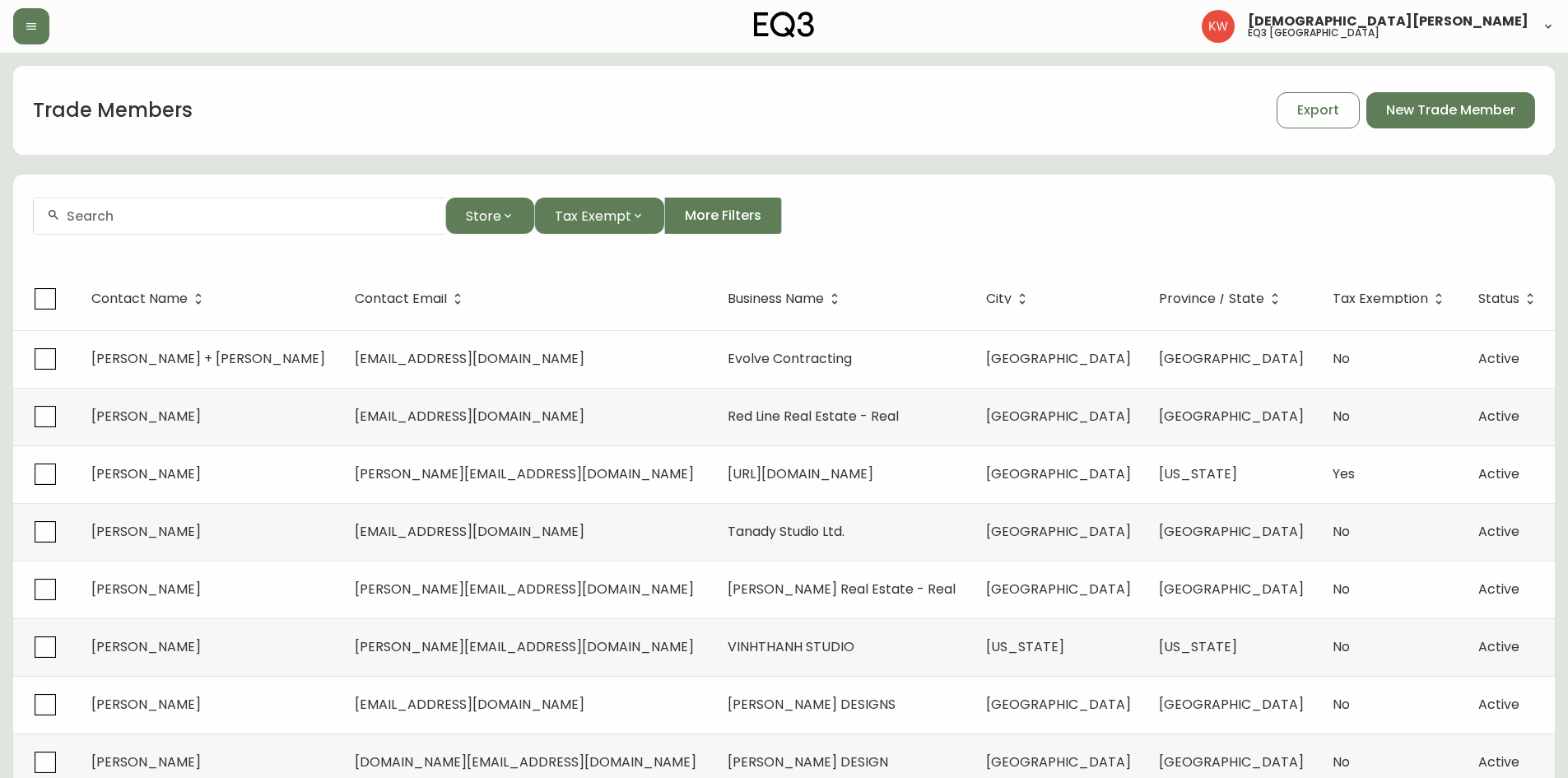
click at [154, 222] on input "text" at bounding box center [249, 216] width 365 height 16
click at [123, 302] on span "CRUSH" at bounding box center [122, 304] width 44 height 19
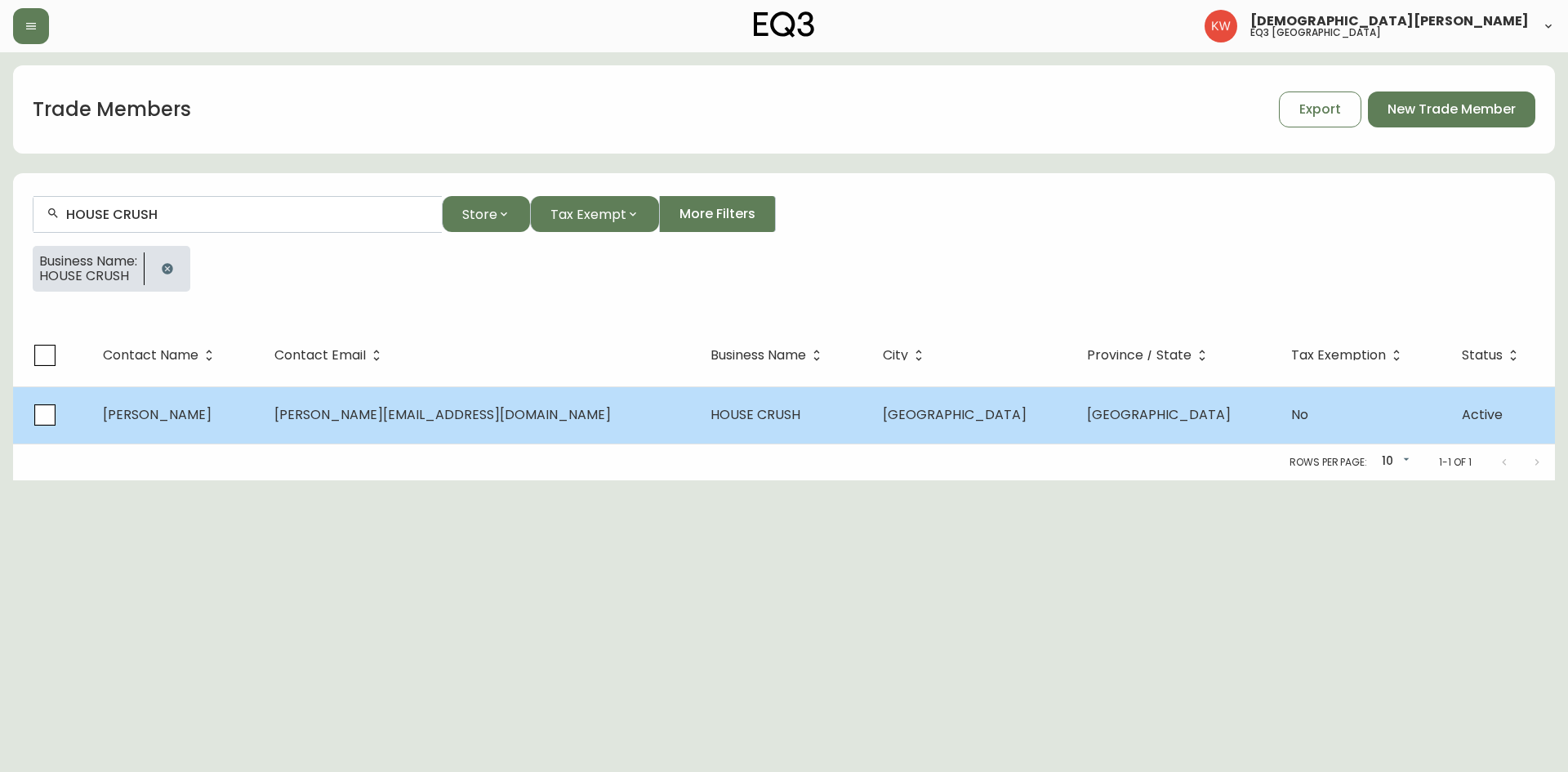
type input "HOUSE CRUSH"
click at [249, 422] on td "[PERSON_NAME]" at bounding box center [176, 415] width 171 height 57
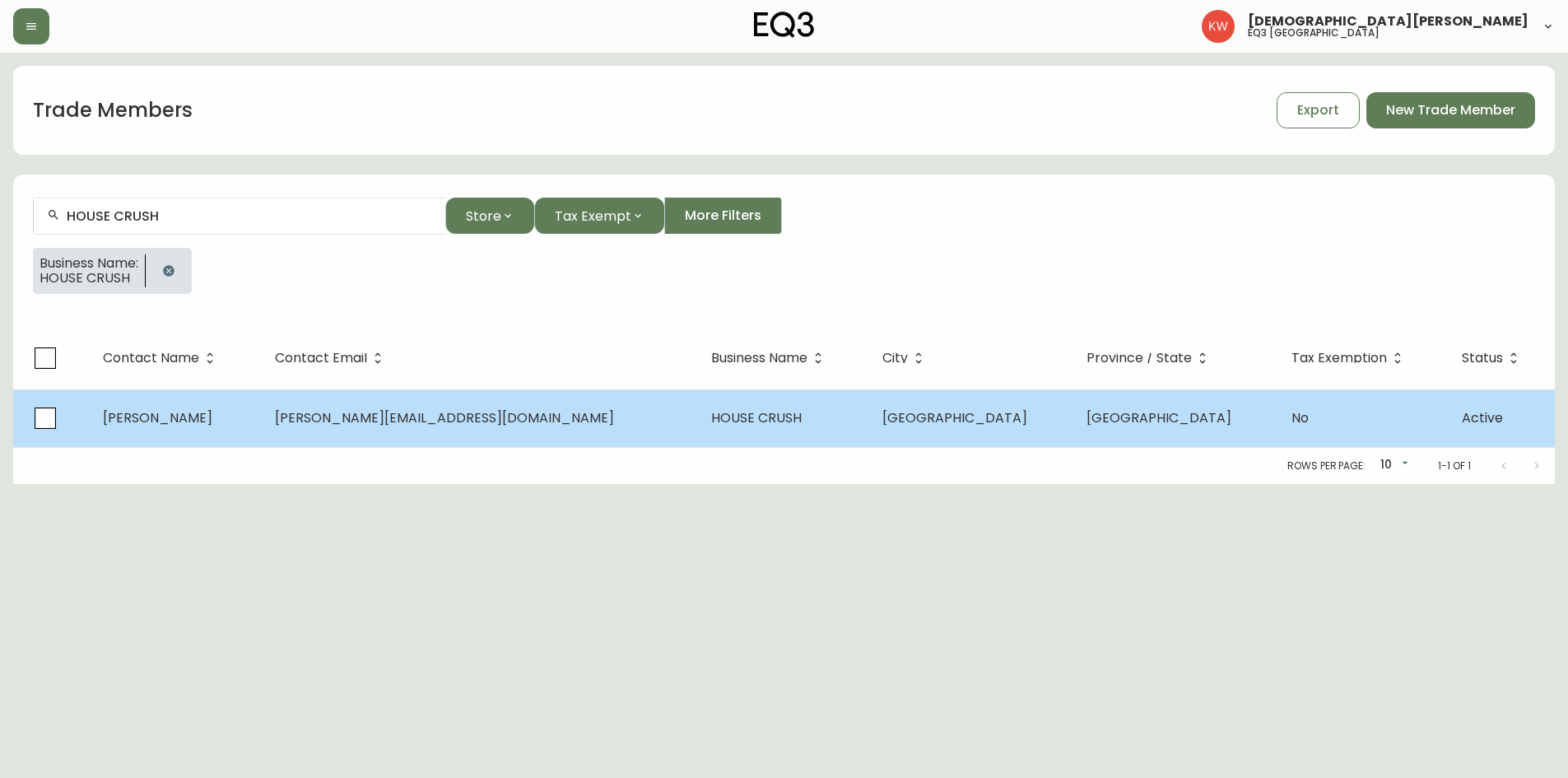
select select "AB"
select select "CA"
select select "CA_EN"
select select "Outreach from a Trade Rep"
select select "Interior Designer"
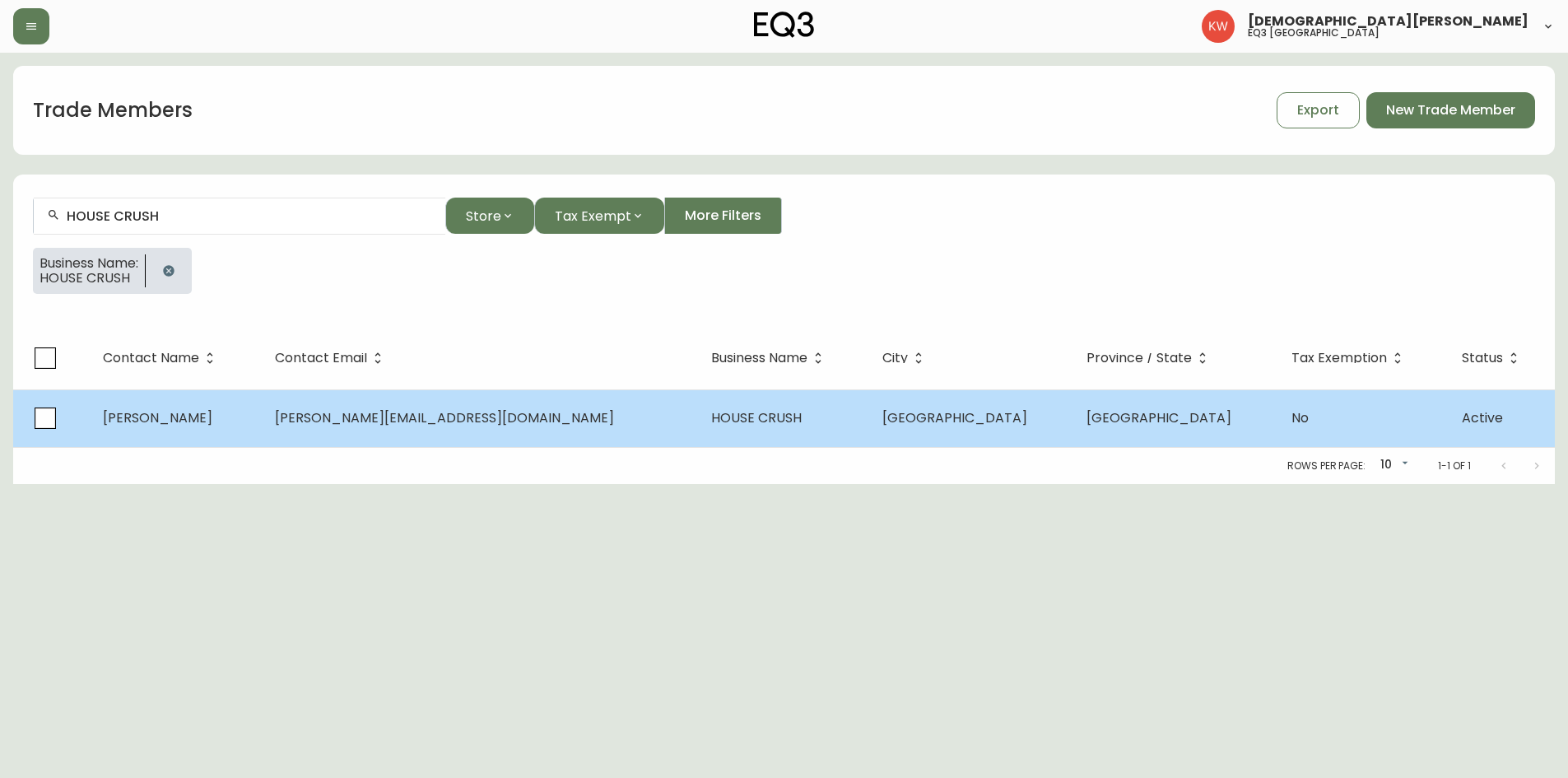
select select "false"
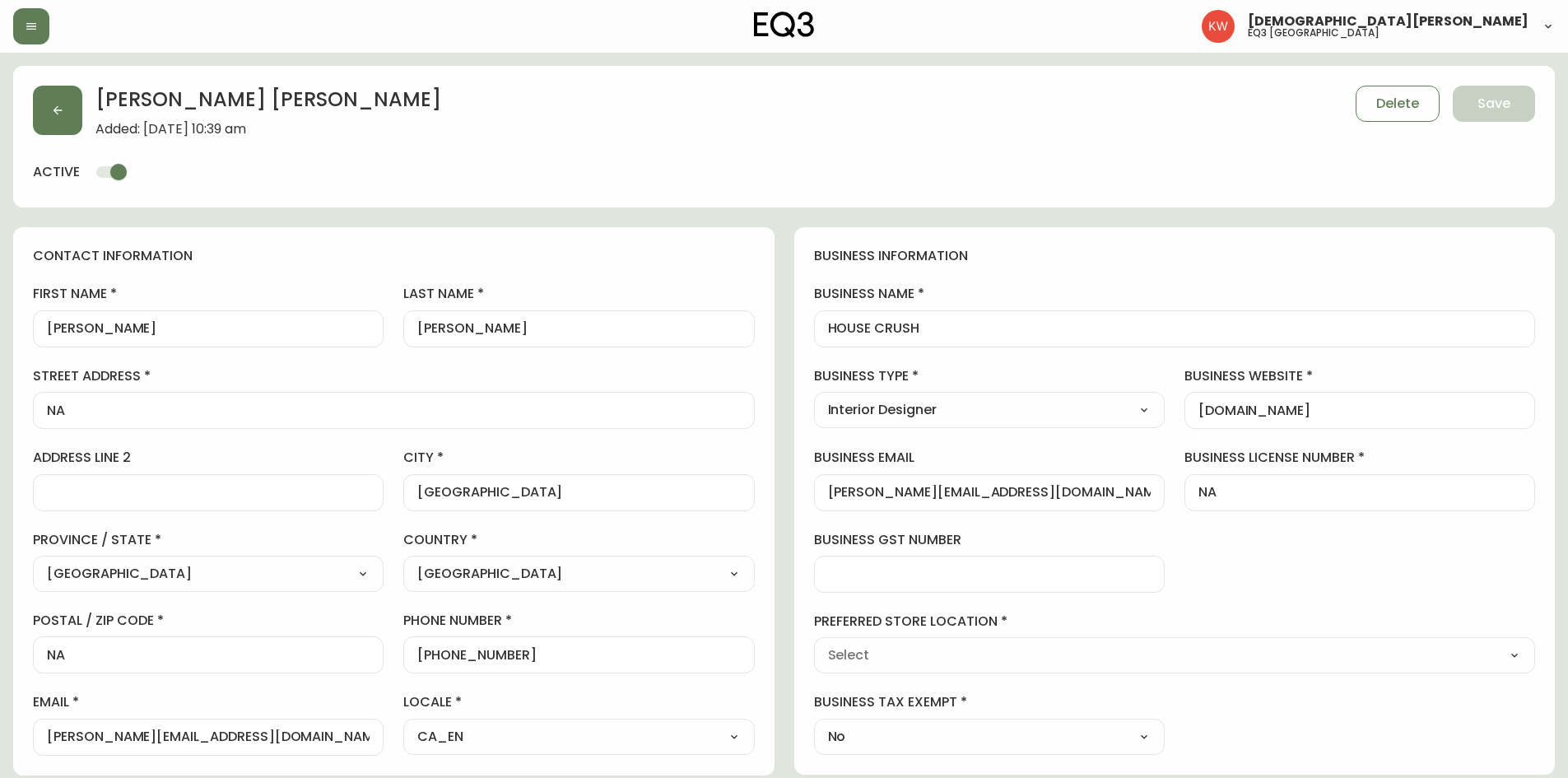
type input "EQ3 [GEOGRAPHIC_DATA]"
select select "cjw10z96m00006gs08l3o91tv"
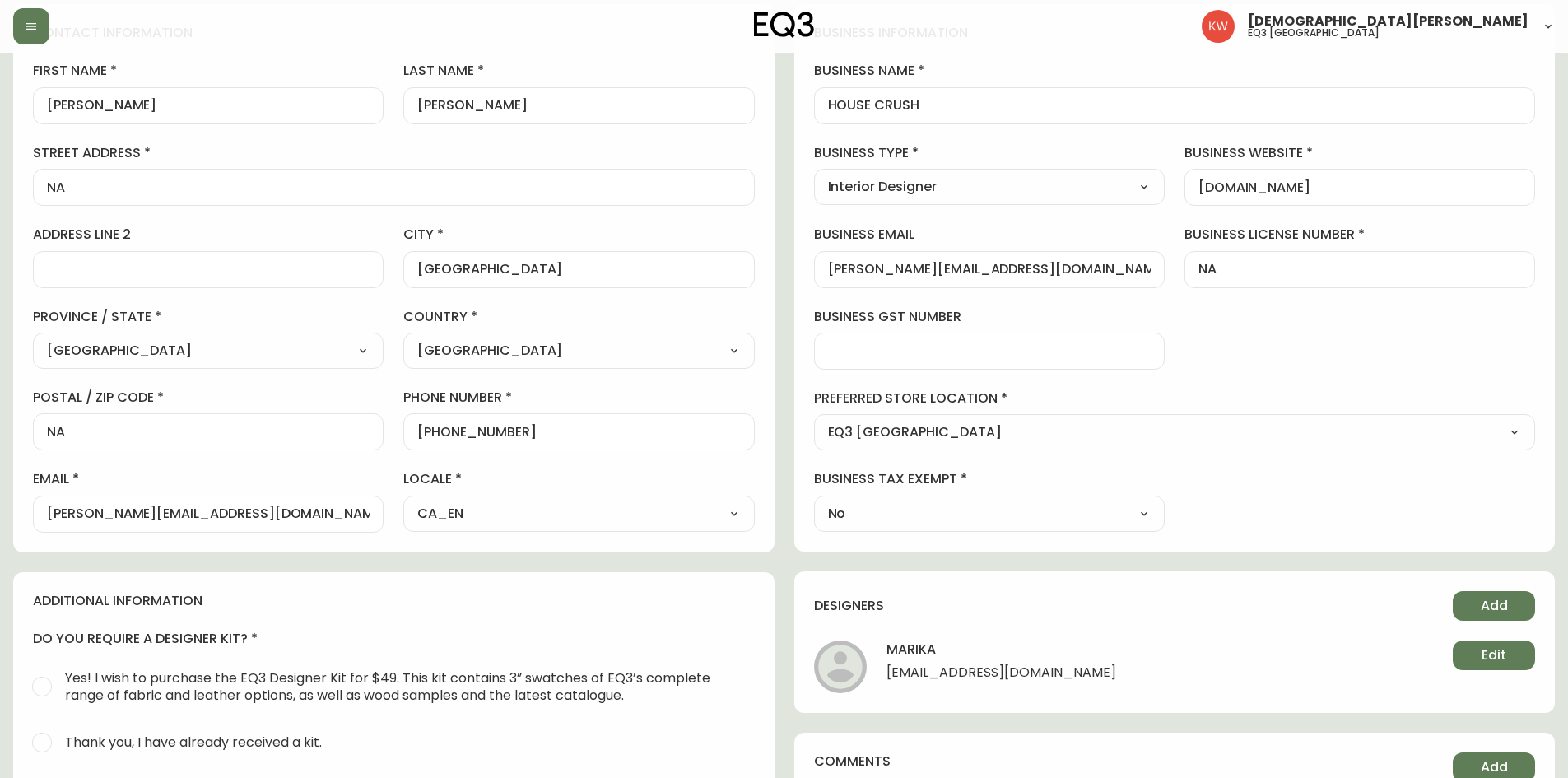
scroll to position [247, 0]
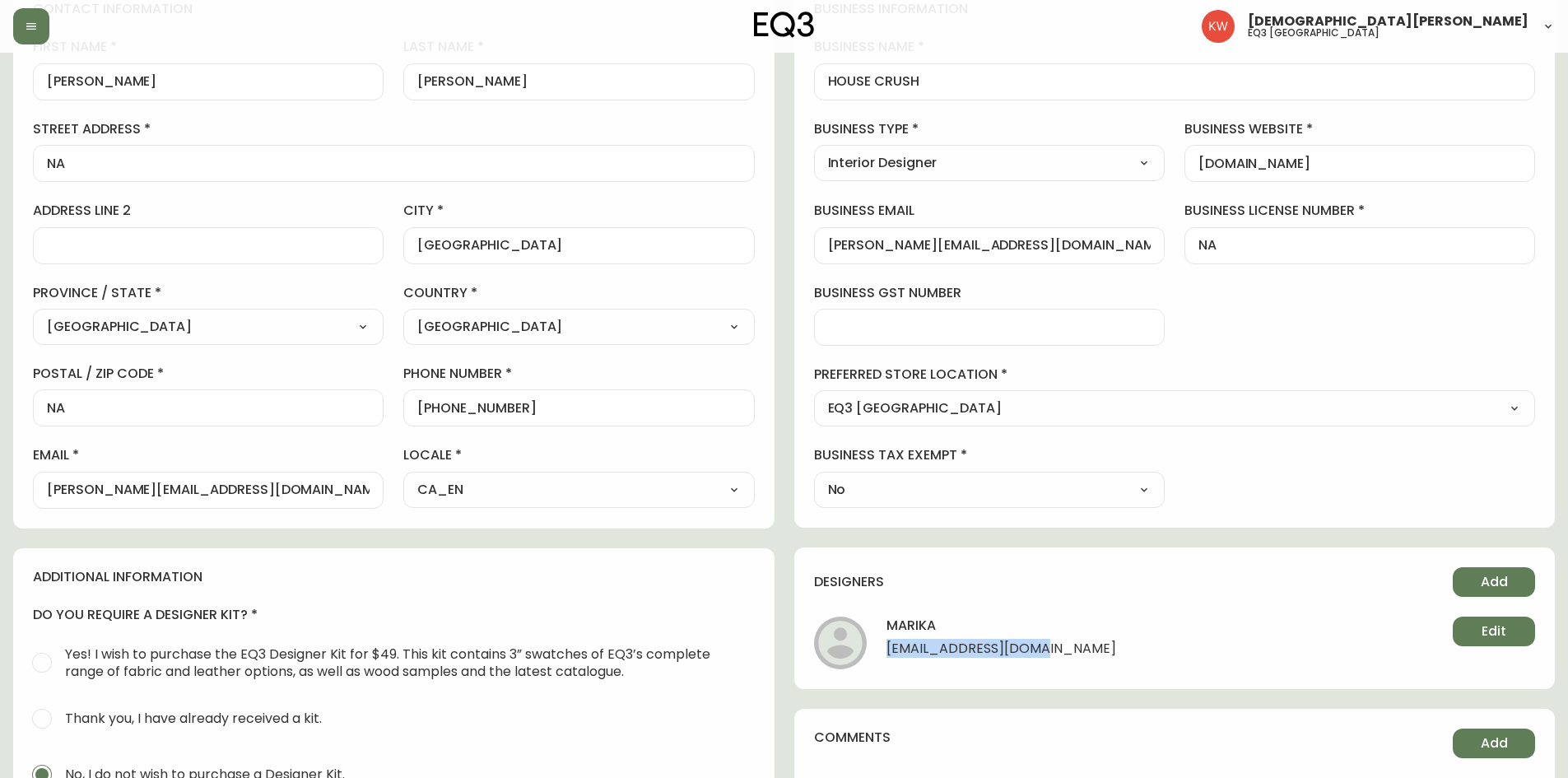
drag, startPoint x: 1038, startPoint y: 653, endPoint x: 879, endPoint y: 643, distance: 159.3
click at [879, 643] on li "[PERSON_NAME] [PERSON_NAME][EMAIL_ADDRESS][DOMAIN_NAME] Edit" at bounding box center [1174, 642] width 721 height 53
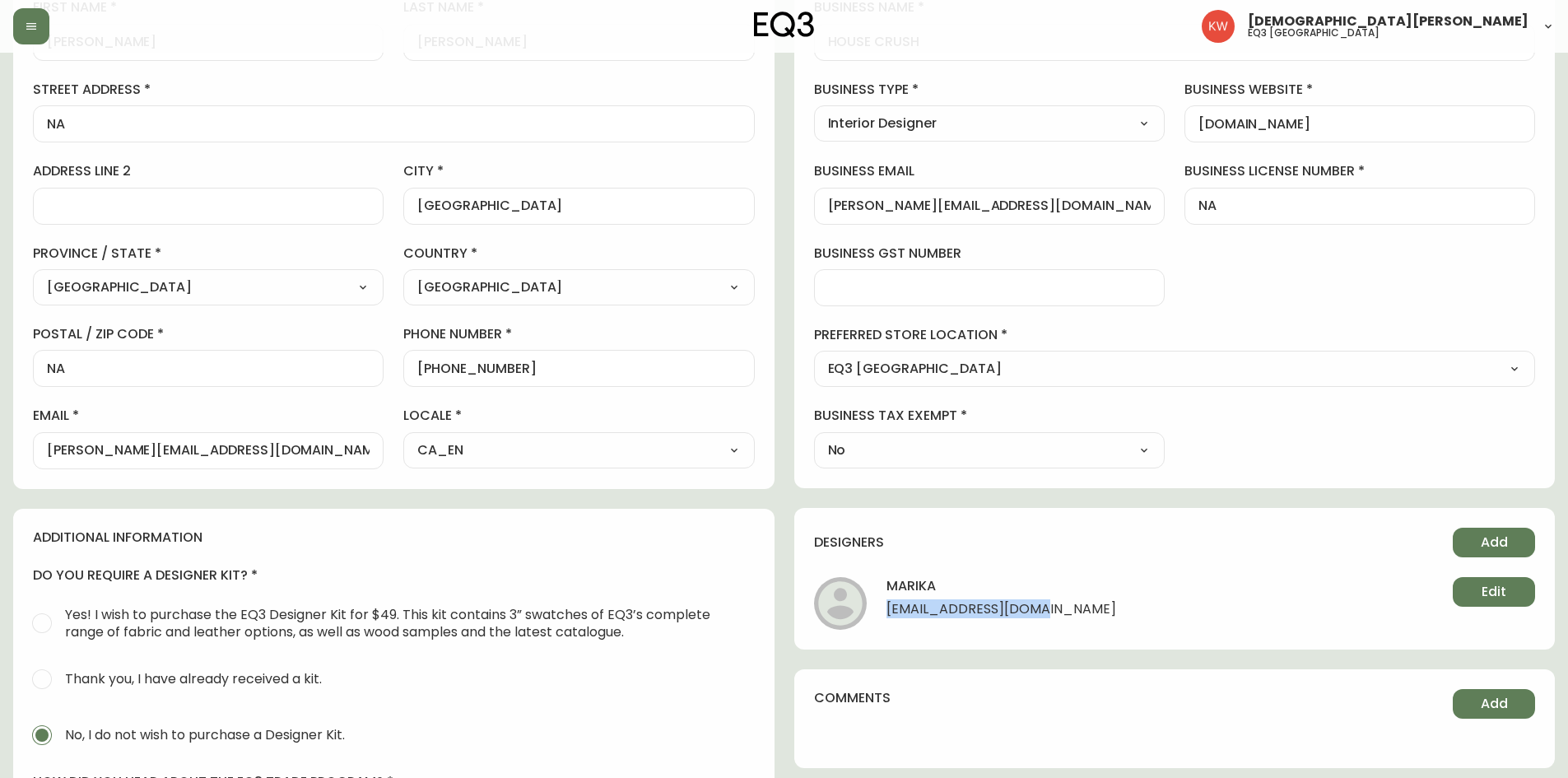
scroll to position [329, 0]
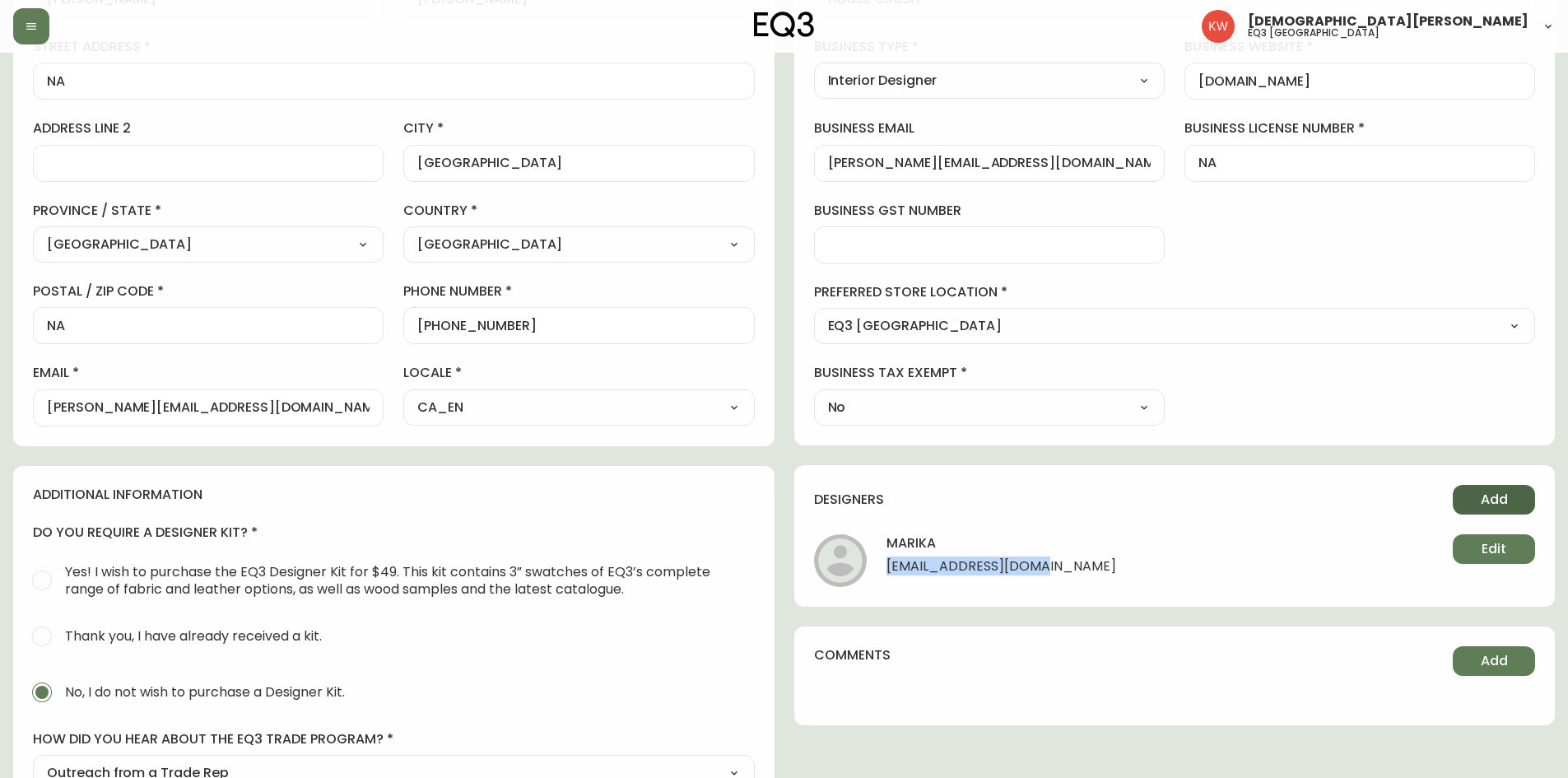
click at [1486, 497] on span "Add" at bounding box center [1494, 499] width 27 height 18
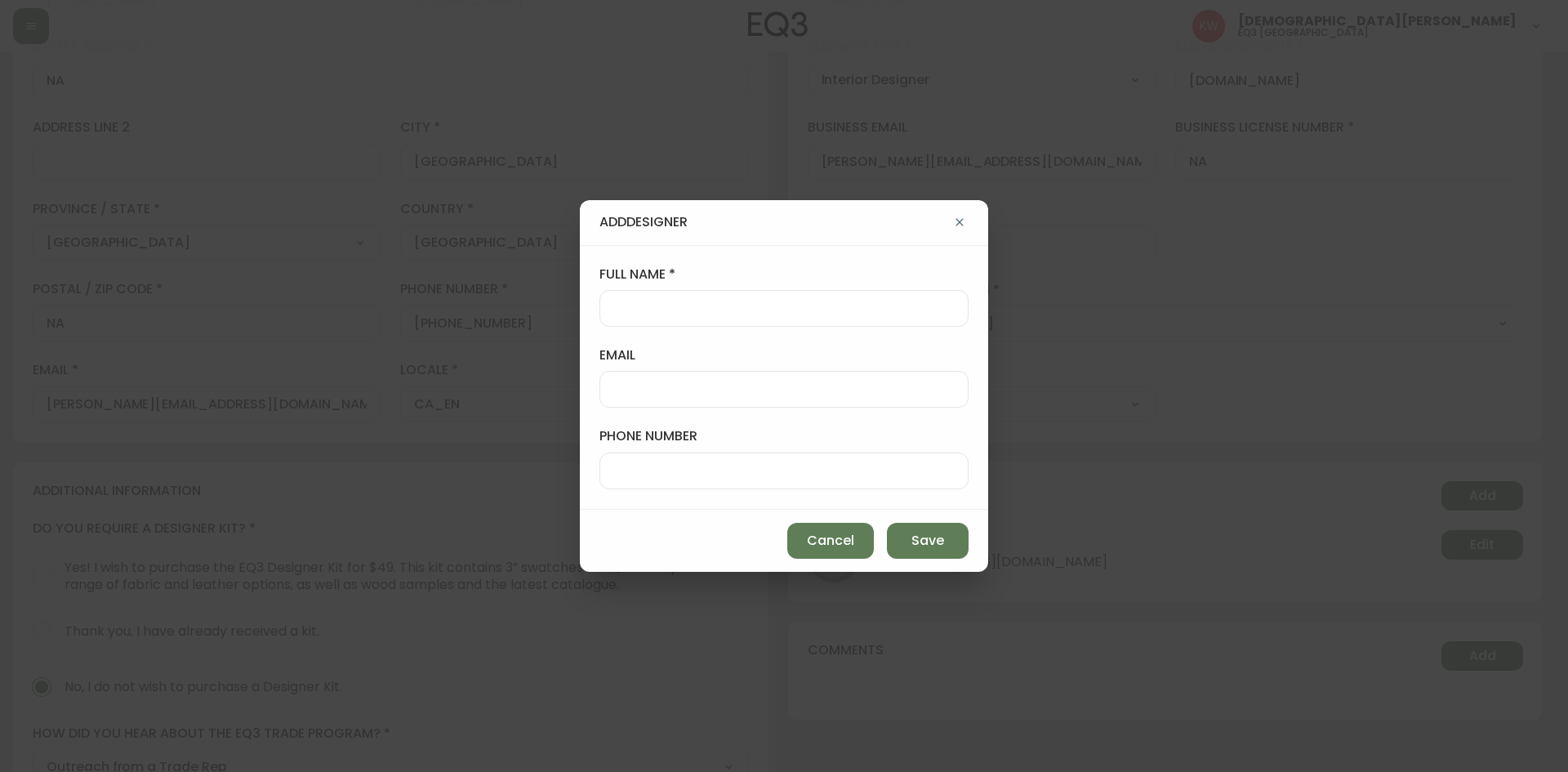
click at [724, 291] on div at bounding box center [784, 308] width 369 height 37
type input "[PERSON_NAME]"
click at [932, 538] on span "Save" at bounding box center [927, 541] width 33 height 18
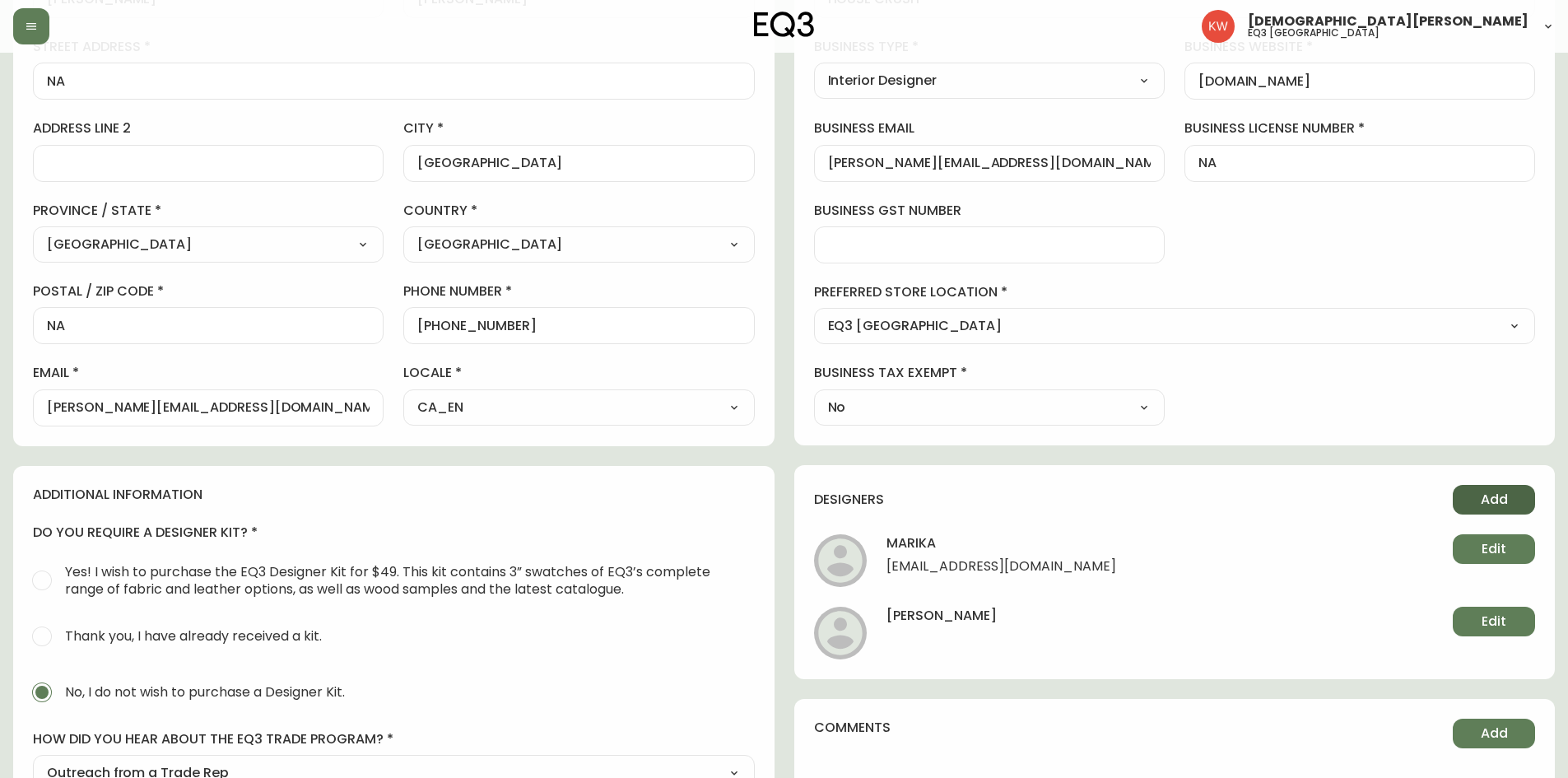
click at [1482, 498] on span "Add" at bounding box center [1494, 499] width 27 height 18
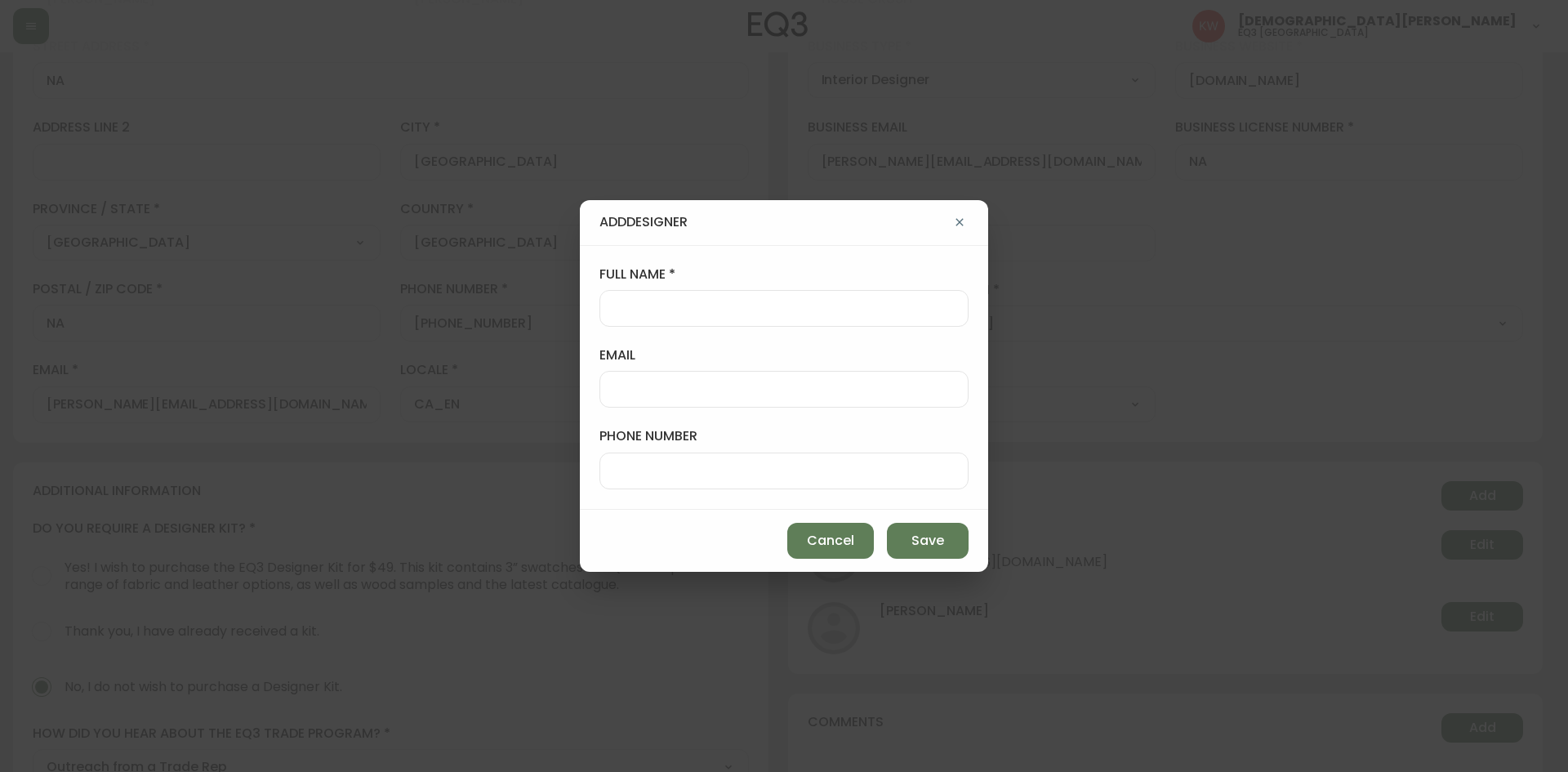
click at [820, 310] on input "full name" at bounding box center [784, 308] width 342 height 15
paste input "[PERSON_NAME]"
type input "[PERSON_NAME]"
click at [929, 548] on span "Save" at bounding box center [927, 541] width 33 height 18
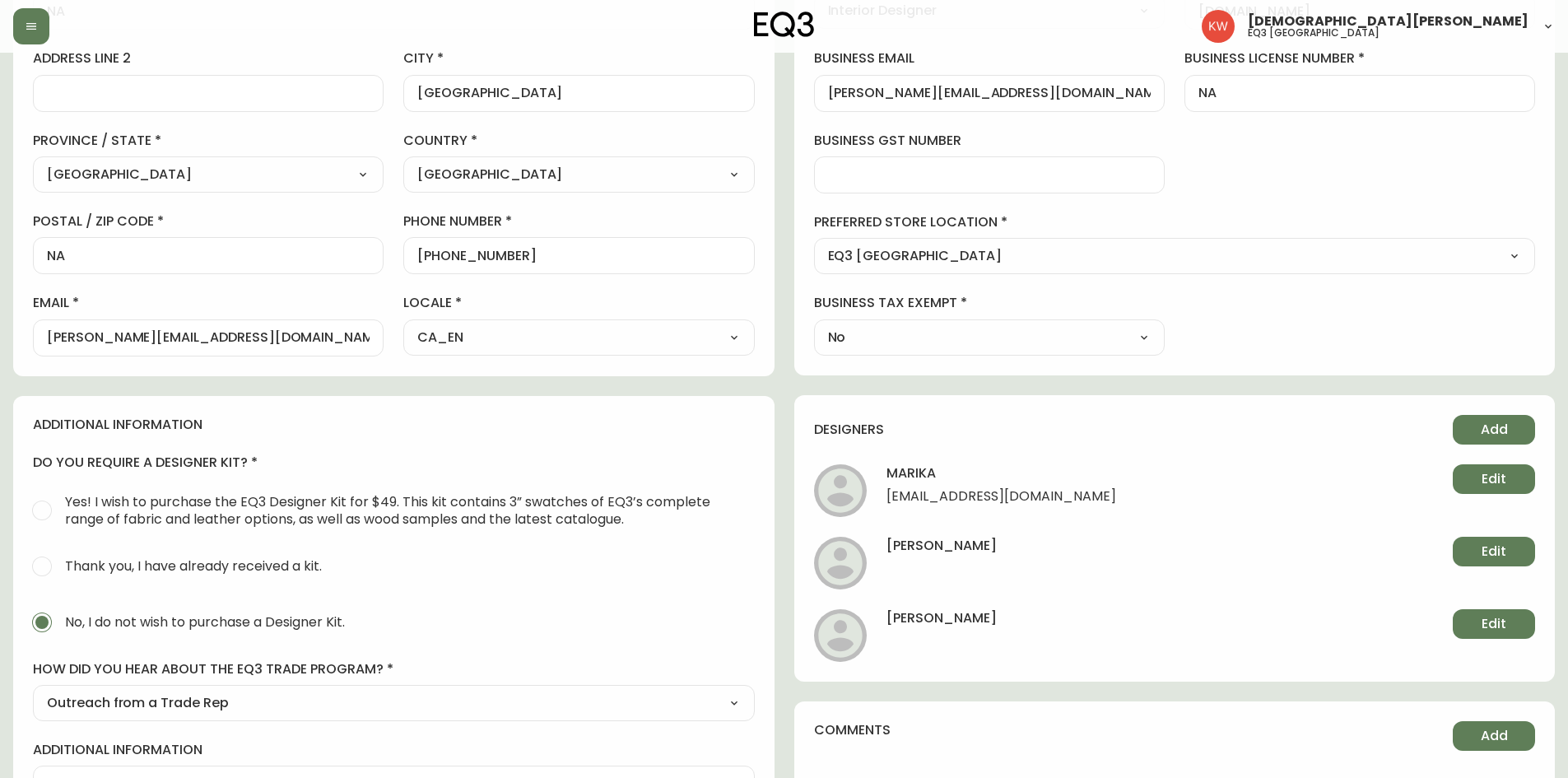
scroll to position [263, 0]
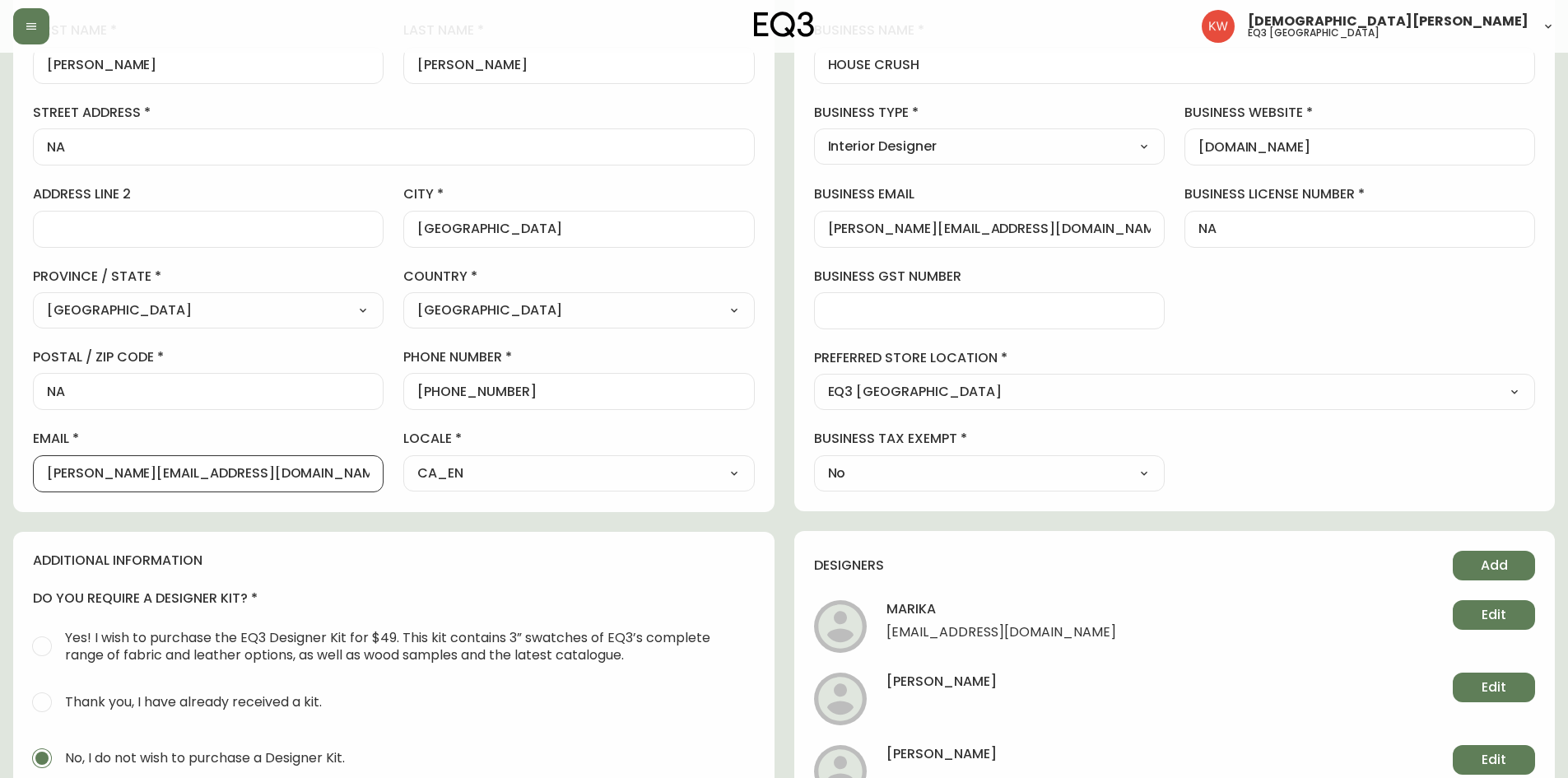
drag, startPoint x: 217, startPoint y: 471, endPoint x: 30, endPoint y: 471, distance: 187.0
click at [30, 471] on div "contact information first name [PERSON_NAME] last name [PERSON_NAME][GEOGRAPHIC…" at bounding box center [394, 237] width 761 height 548
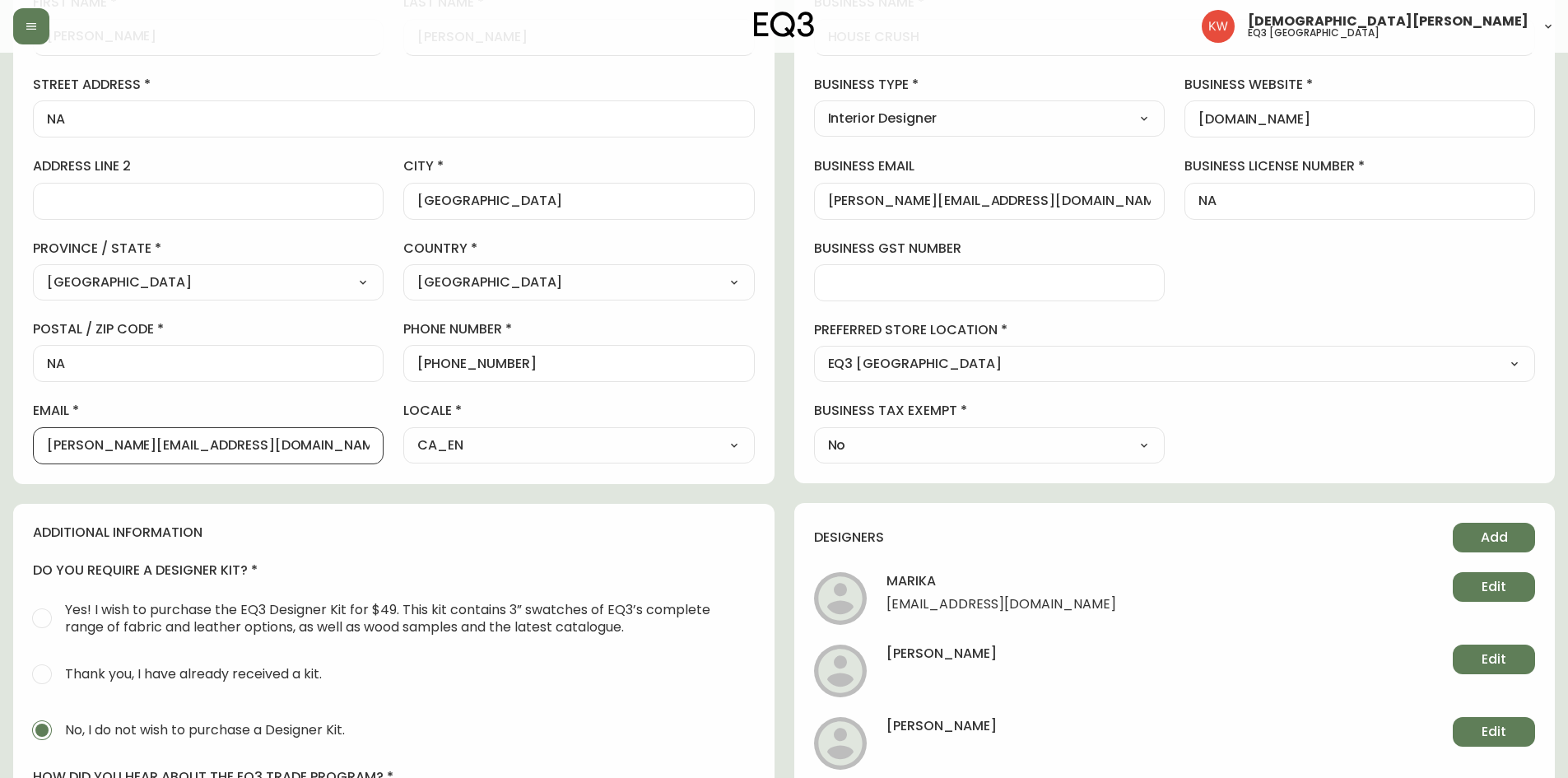
scroll to position [0, 0]
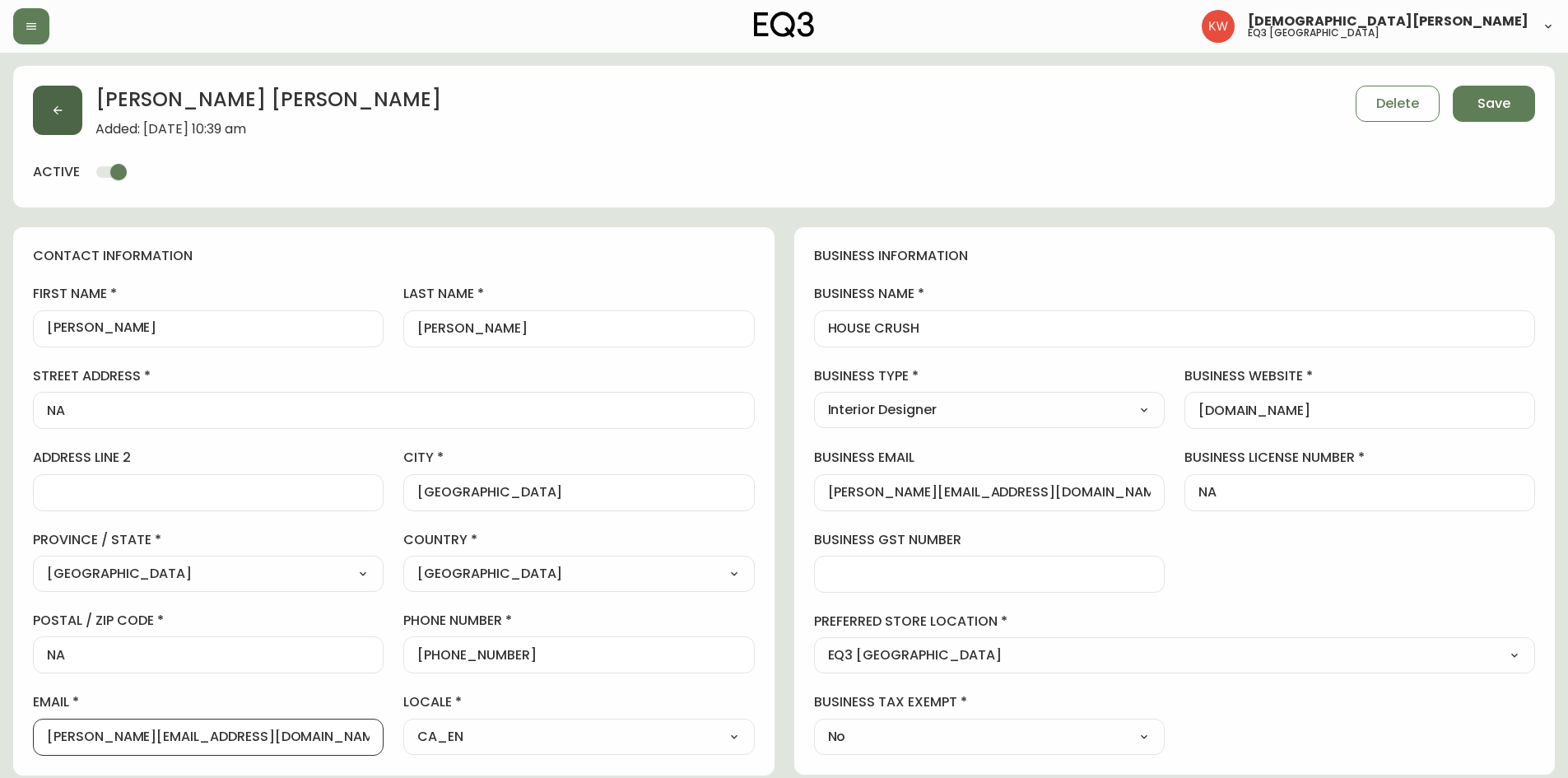
click at [79, 113] on button "button" at bounding box center [57, 110] width 49 height 49
click at [1503, 99] on span "Save" at bounding box center [1494, 104] width 33 height 18
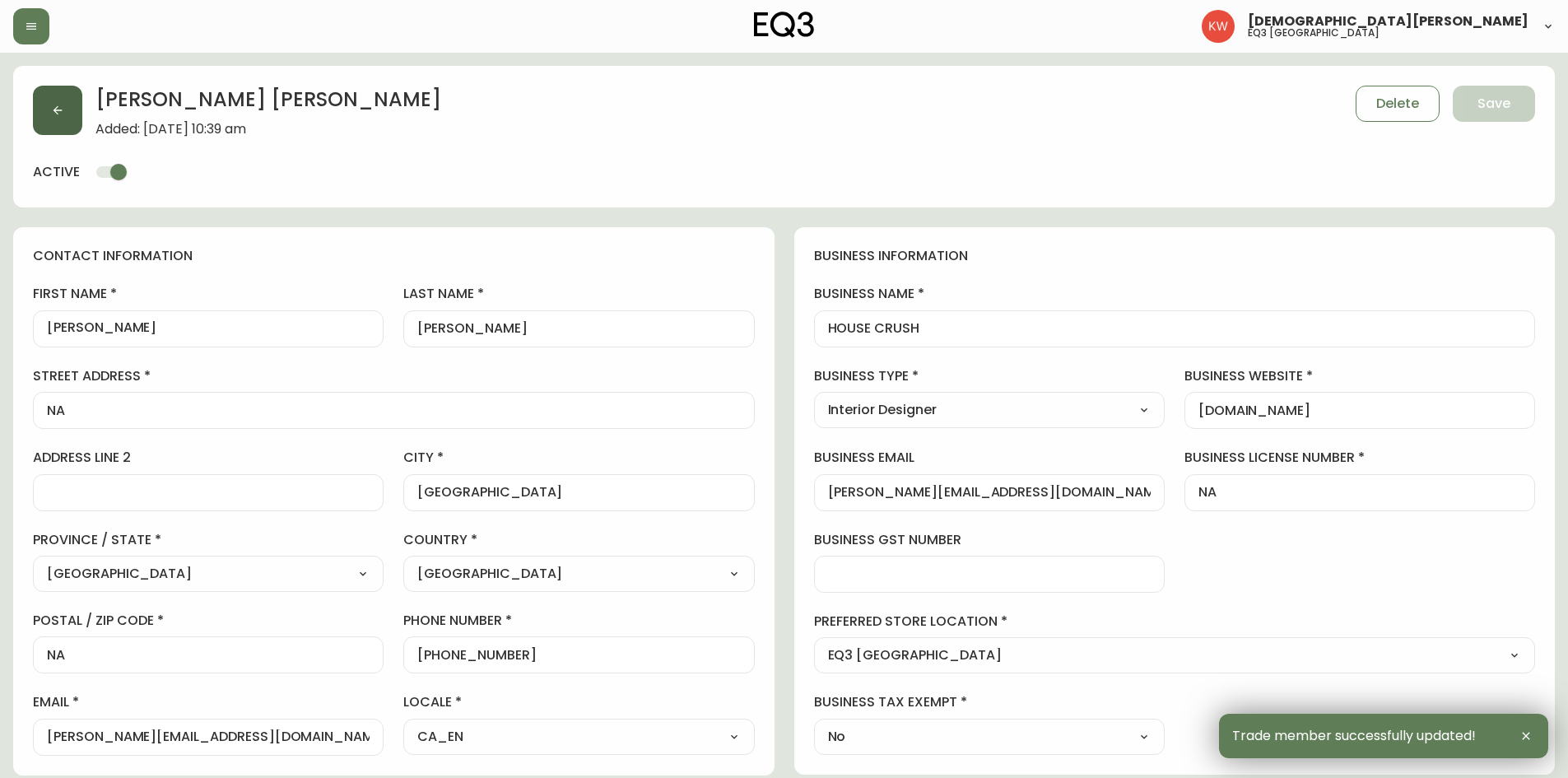
click at [54, 108] on icon "button" at bounding box center [57, 110] width 13 height 13
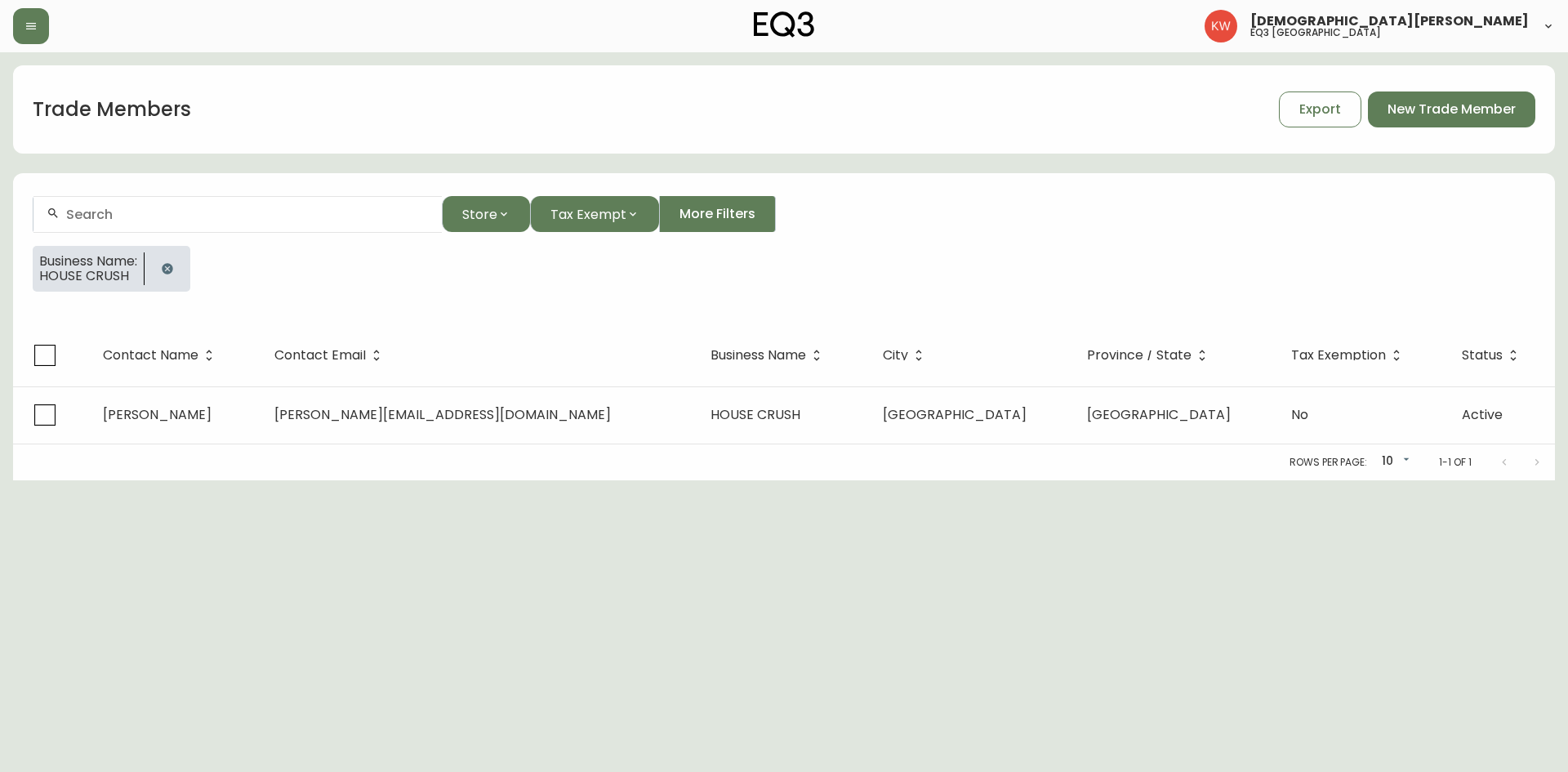
click at [172, 271] on icon "button" at bounding box center [167, 268] width 10 height 10
